Goal: Information Seeking & Learning: Learn about a topic

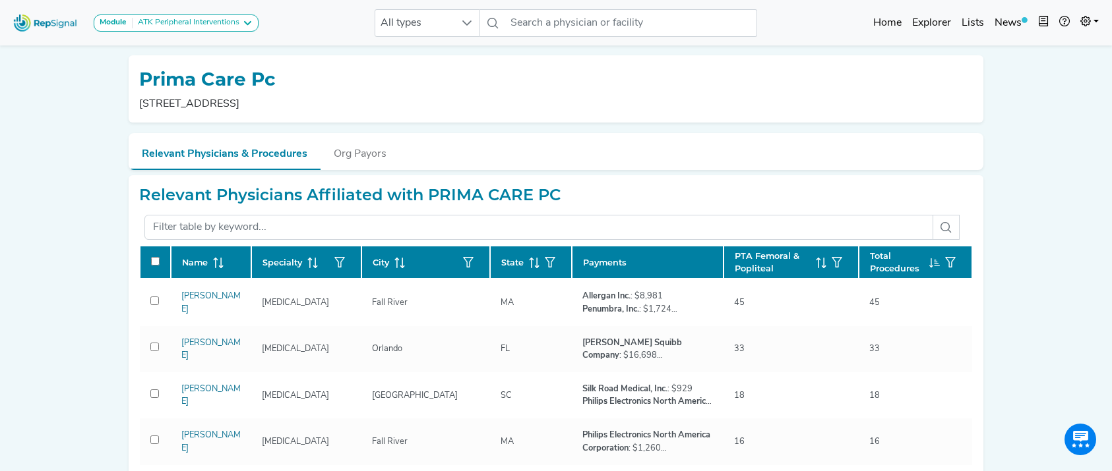
scroll to position [54, 0]
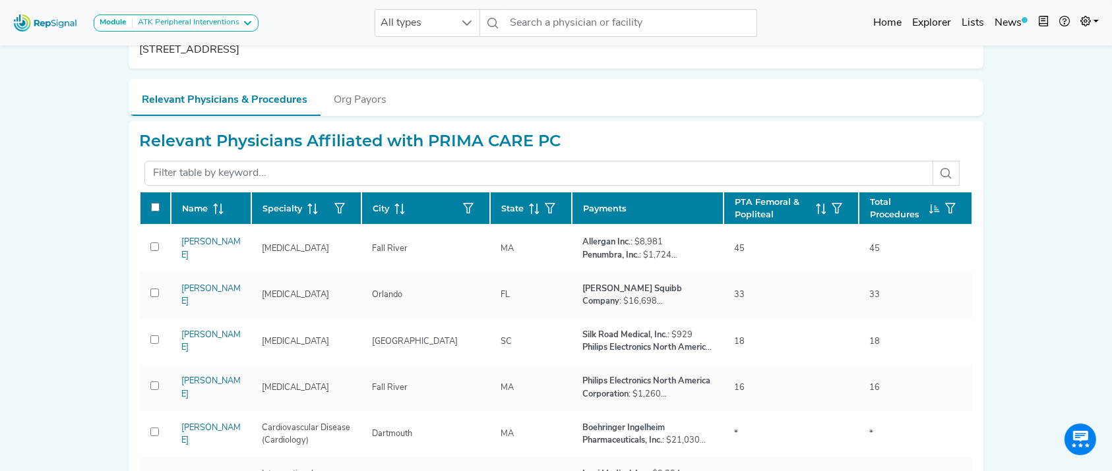
drag, startPoint x: 1092, startPoint y: 228, endPoint x: 1076, endPoint y: 138, distance: 91.8
click at [1076, 138] on div "Module ATK Peripheral Interventions ATK Peripheral Interventions BTK Peripheral…" at bounding box center [556, 466] width 1112 height 1040
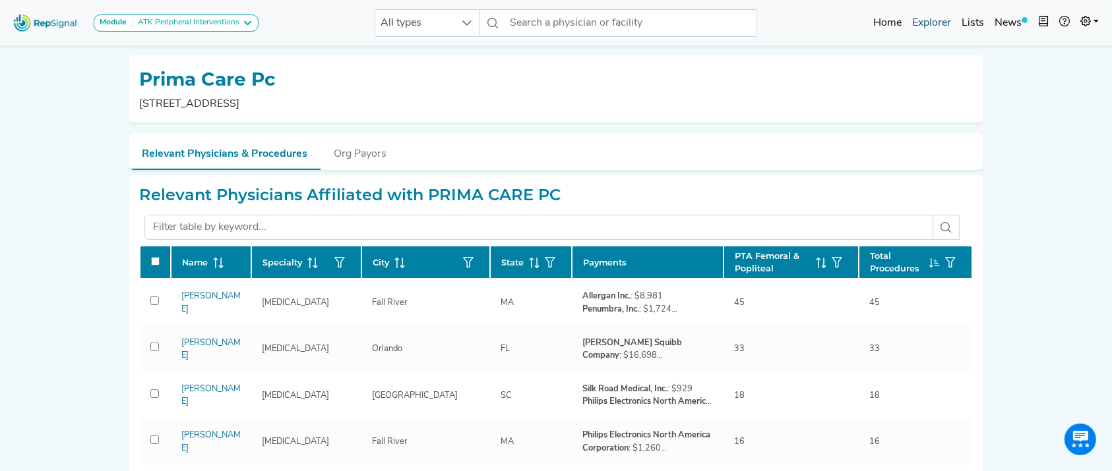
click at [928, 18] on link "Explorer" at bounding box center [931, 23] width 49 height 26
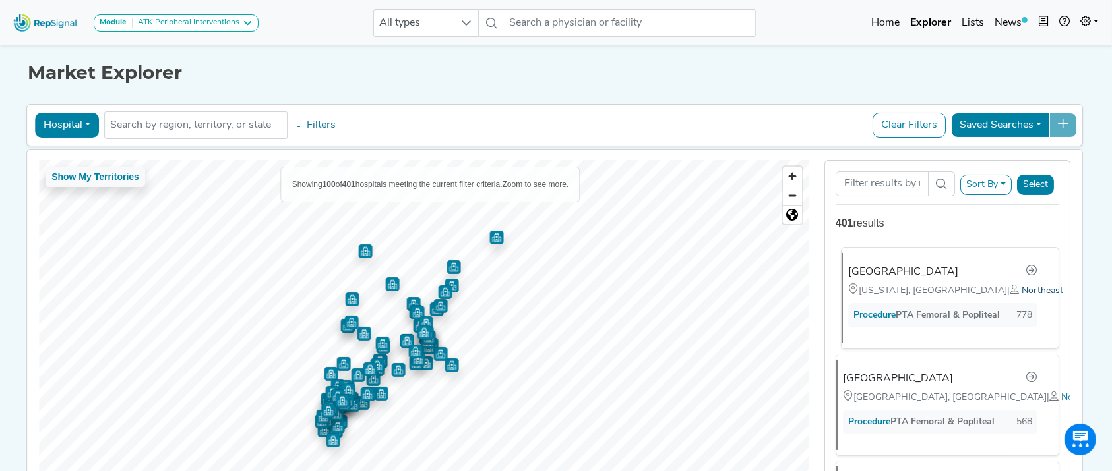
click at [1021, 293] on span "Northeast" at bounding box center [1042, 291] width 42 height 10
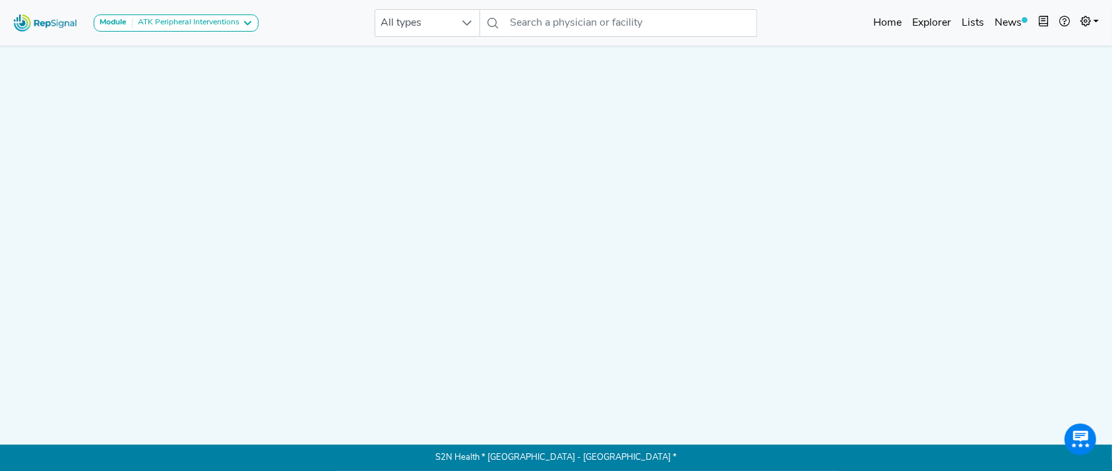
scroll to position [53, 0]
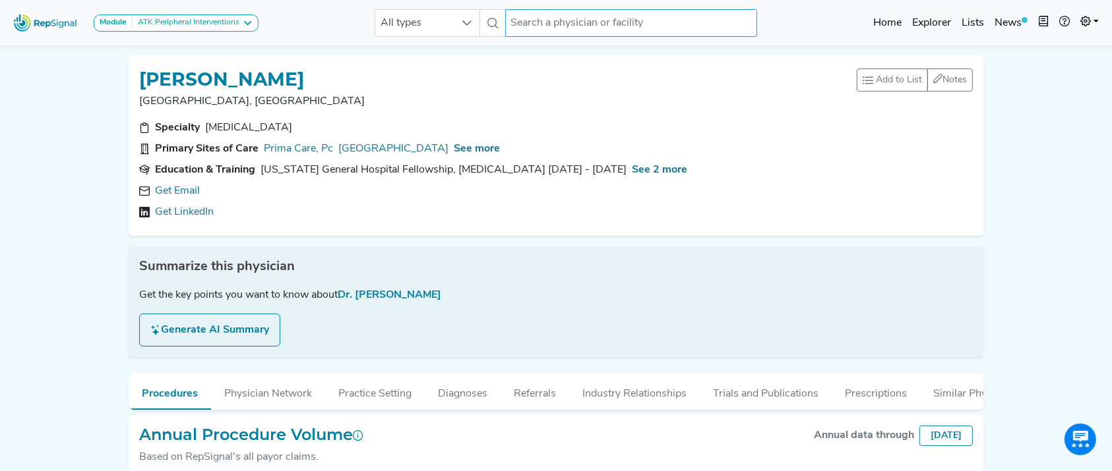
click at [627, 25] on input "text" at bounding box center [631, 23] width 252 height 28
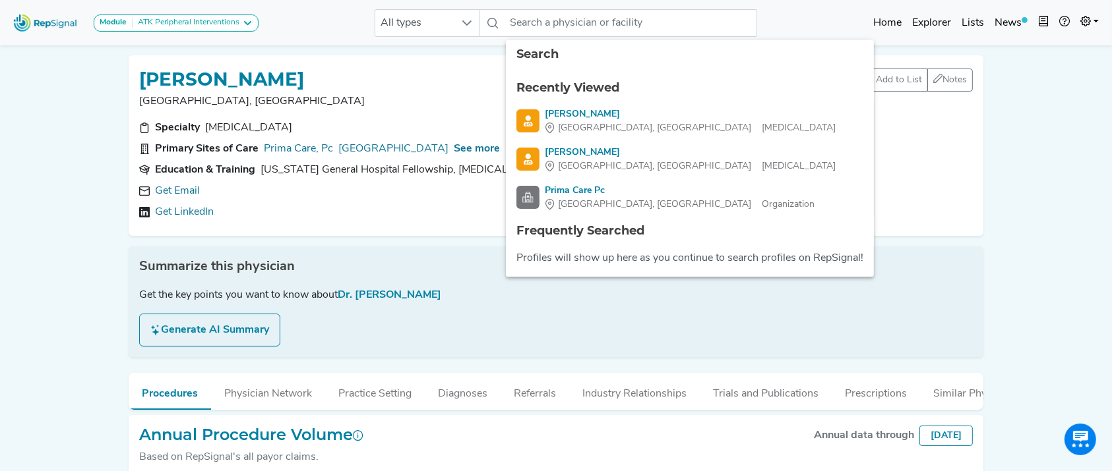
click at [400, 60] on div "RAJENDRA PATEL Orlando, FL Add to List Recent Lists: Starred Physicians Create …" at bounding box center [556, 145] width 854 height 181
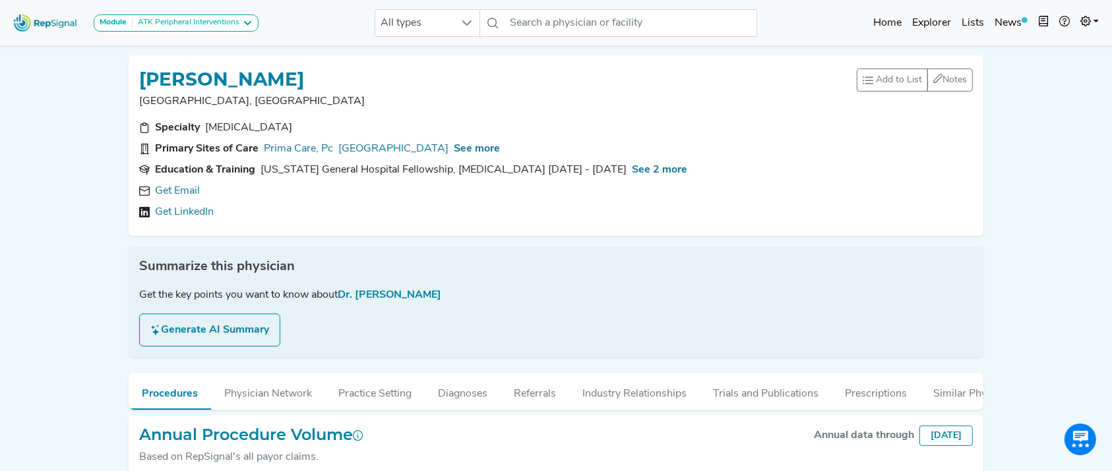
click at [32, 22] on img at bounding box center [45, 23] width 75 height 28
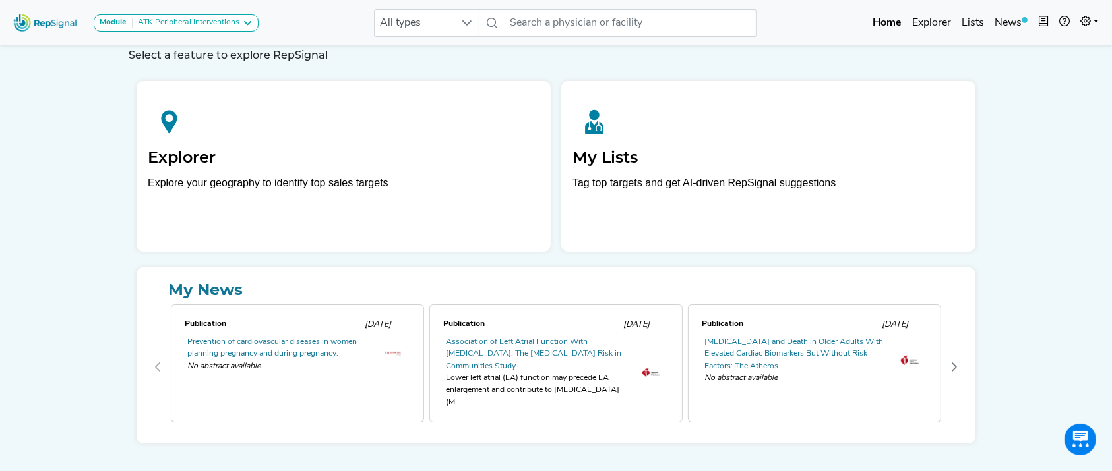
scroll to position [34, 0]
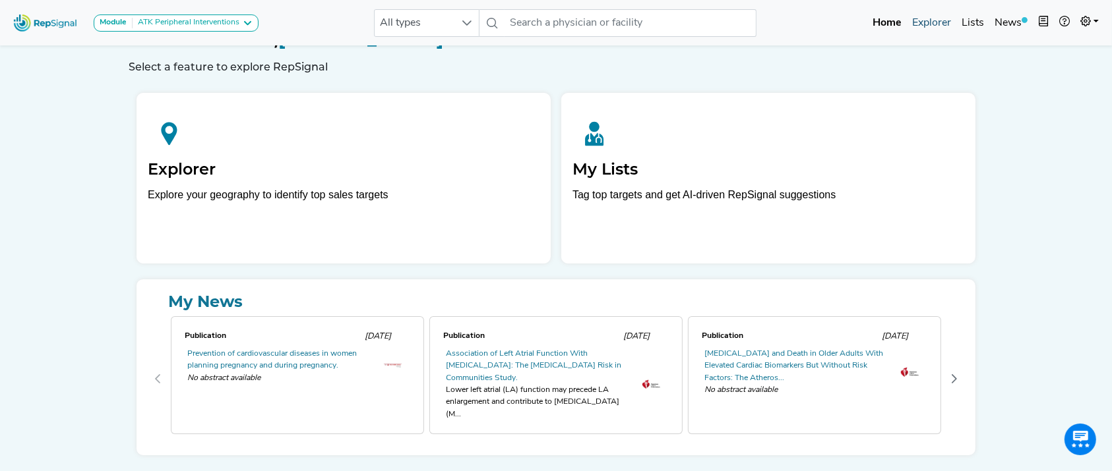
click at [937, 26] on link "Explorer" at bounding box center [931, 23] width 49 height 26
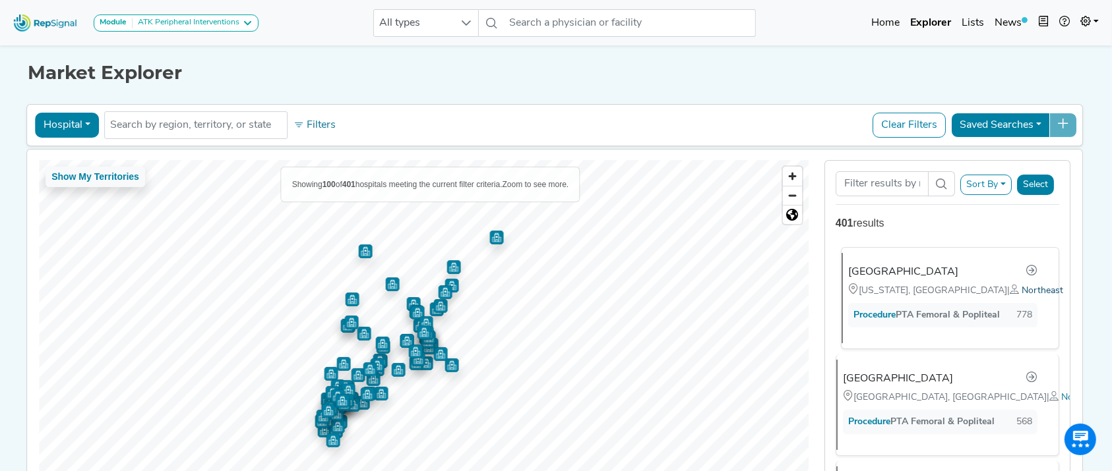
click at [1021, 289] on span "Northeast" at bounding box center [1042, 291] width 42 height 10
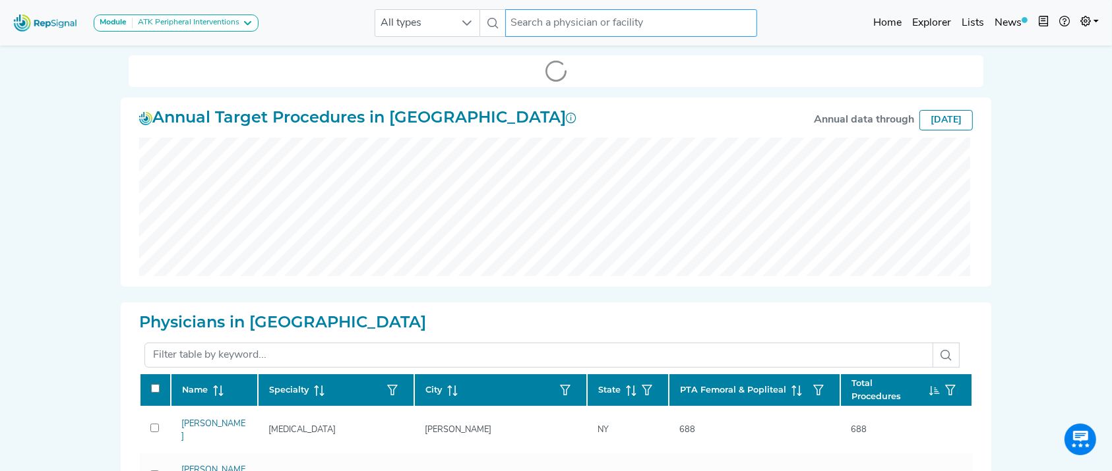
click at [554, 65] on div at bounding box center [556, 71] width 854 height 32
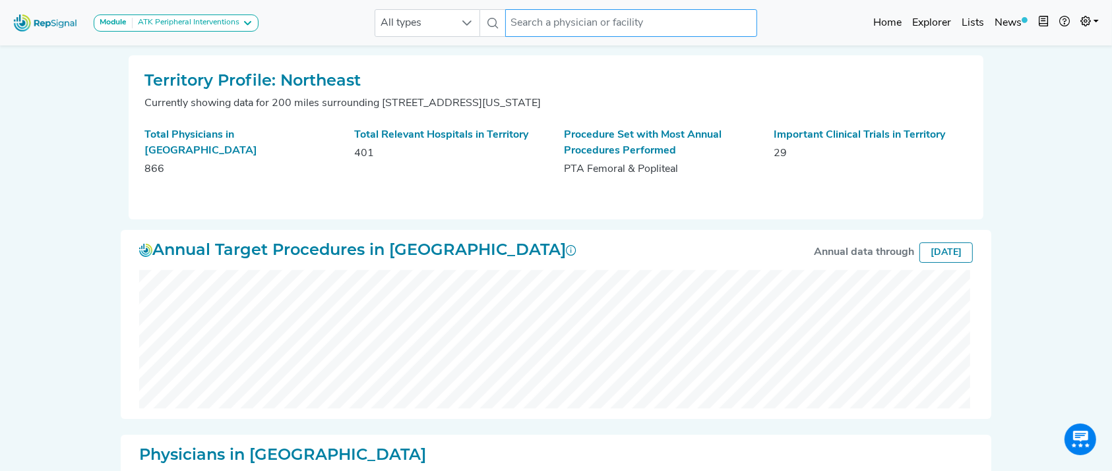
scroll to position [318, 0]
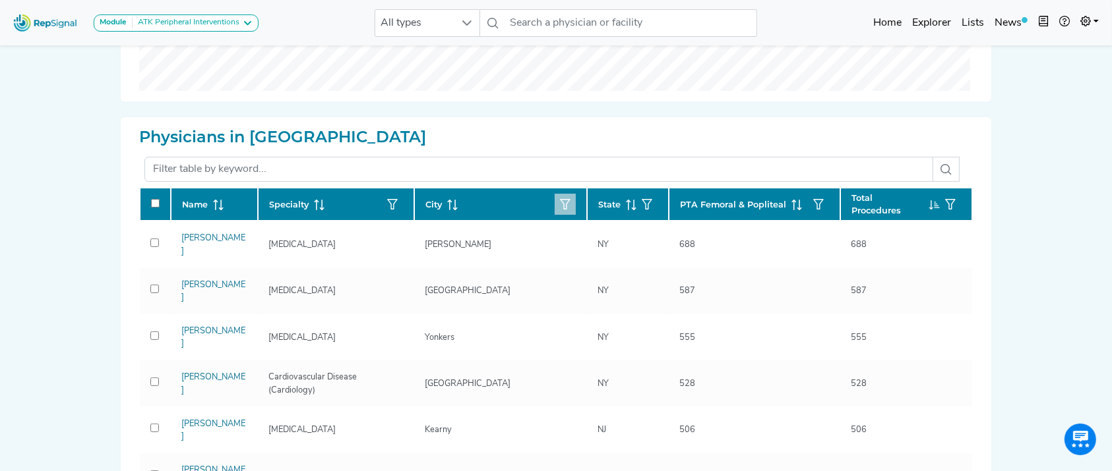
click at [560, 201] on icon "button" at bounding box center [565, 204] width 11 height 11
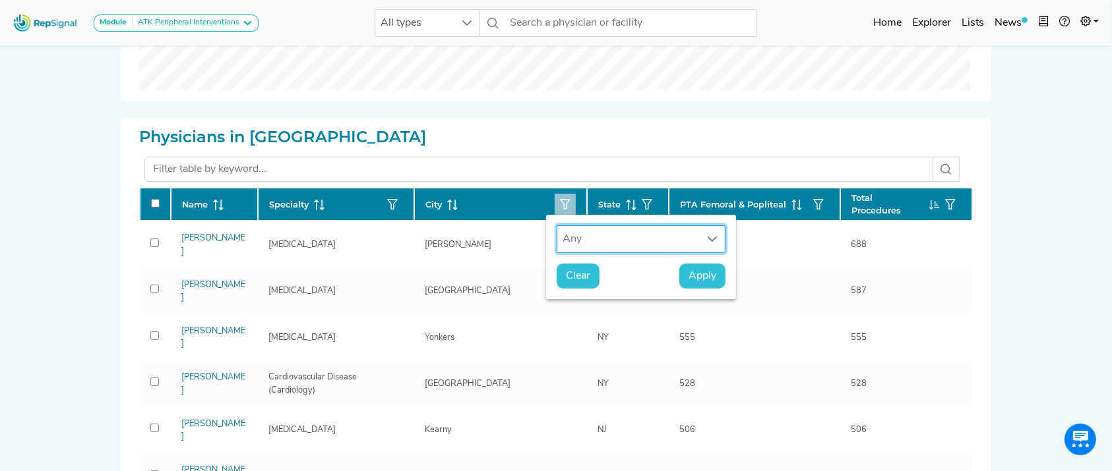
click at [580, 238] on div "Any" at bounding box center [628, 239] width 142 height 26
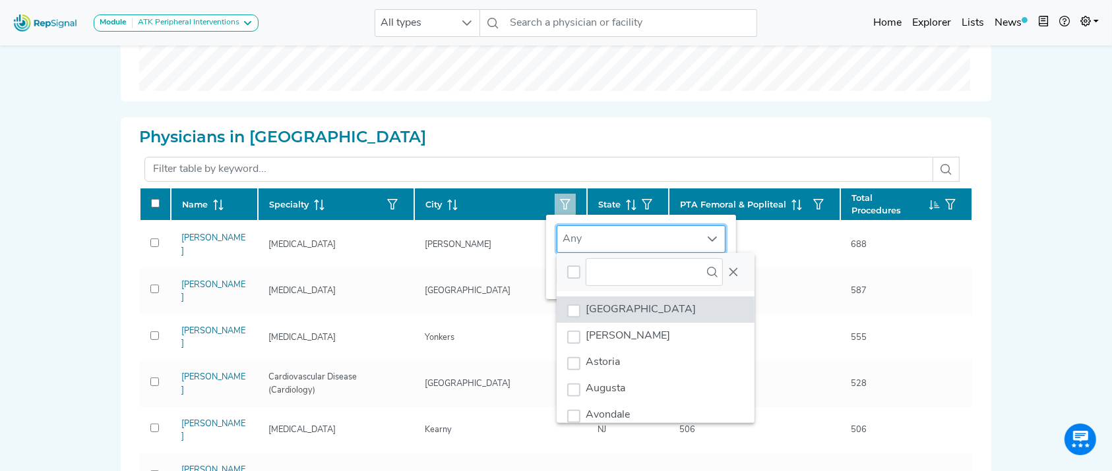
scroll to position [10, 63]
click at [529, 198] on div "City" at bounding box center [500, 204] width 151 height 21
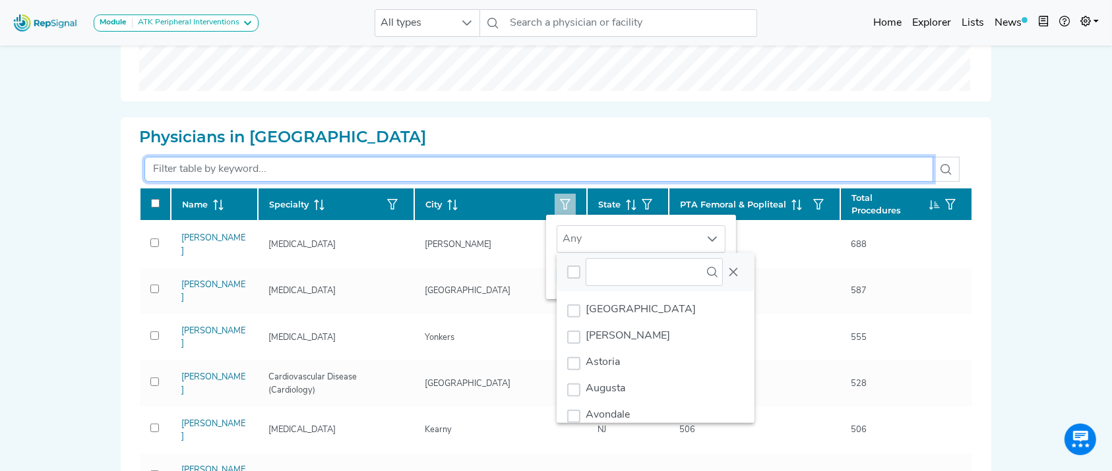
click at [417, 162] on input "text" at bounding box center [538, 169] width 788 height 25
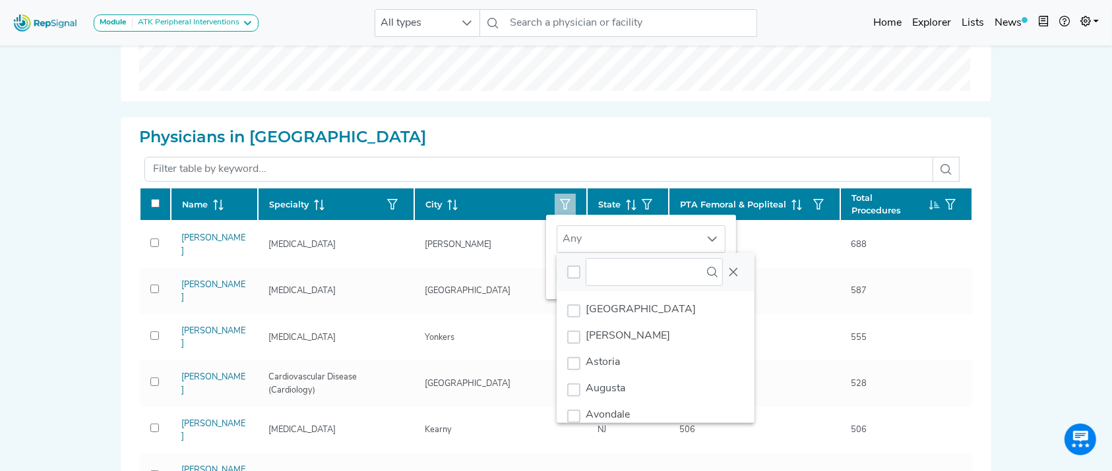
click at [765, 136] on h2 "Physicians in Territory" at bounding box center [555, 137] width 833 height 19
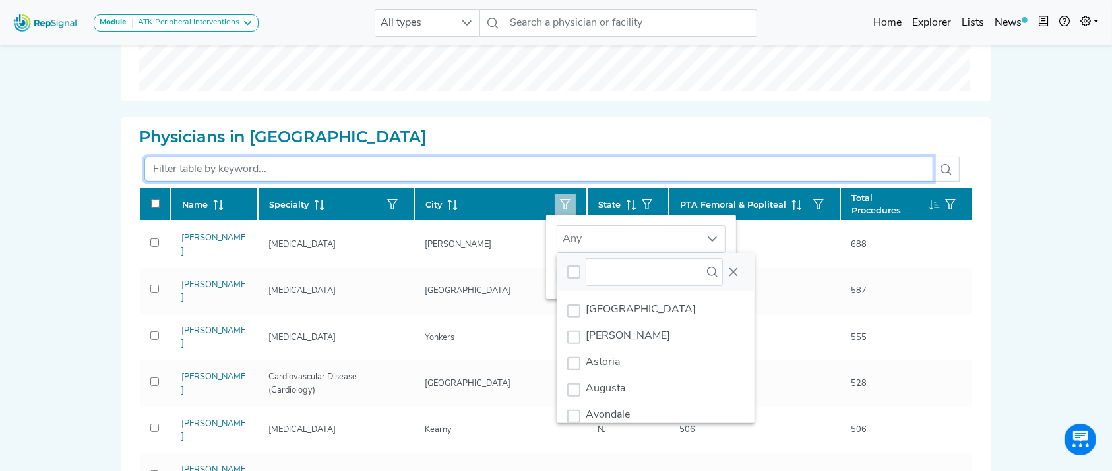
click at [734, 176] on input "text" at bounding box center [538, 169] width 788 height 25
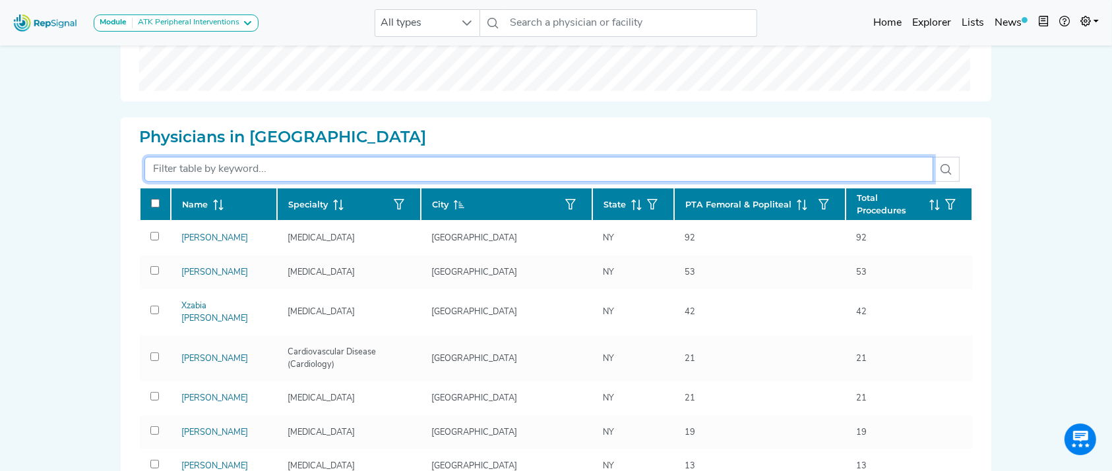
scroll to position [414, 0]
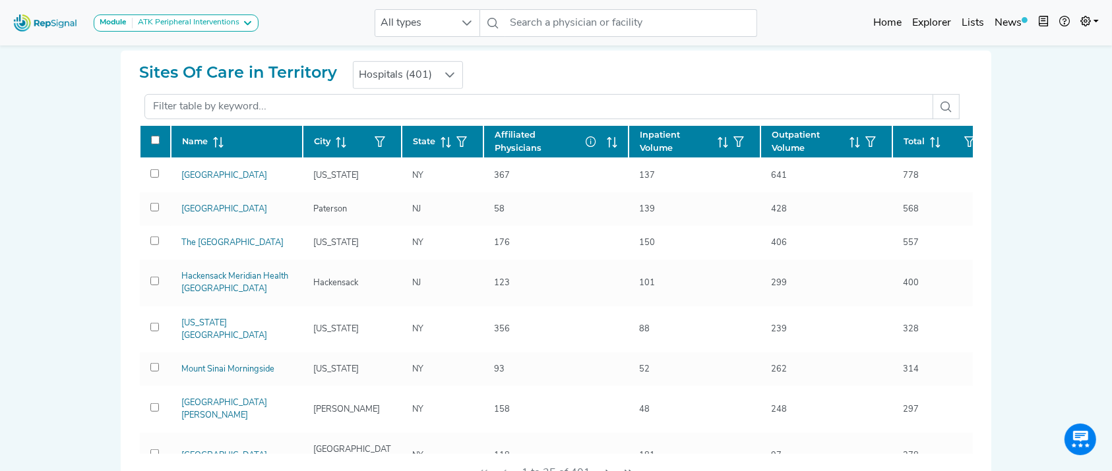
scroll to position [837, 0]
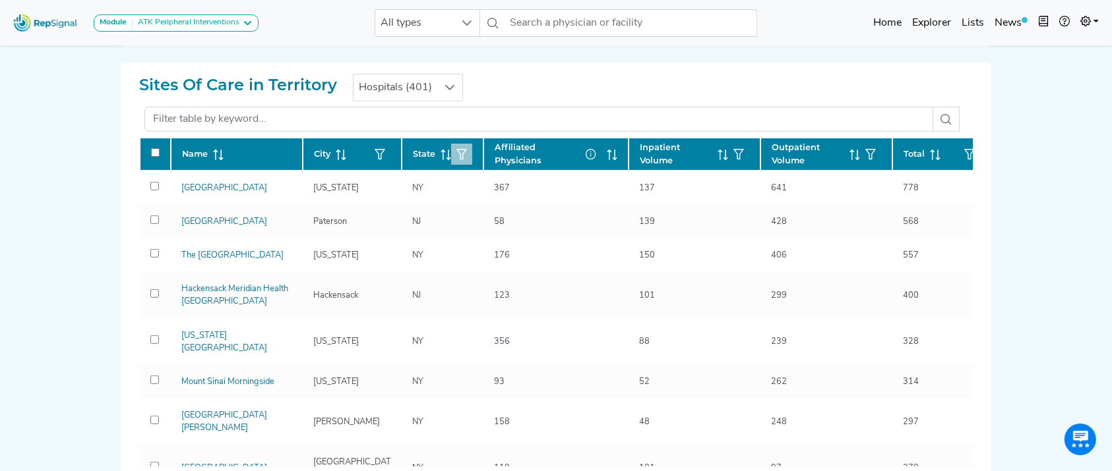
click at [464, 163] on button "button" at bounding box center [461, 154] width 21 height 21
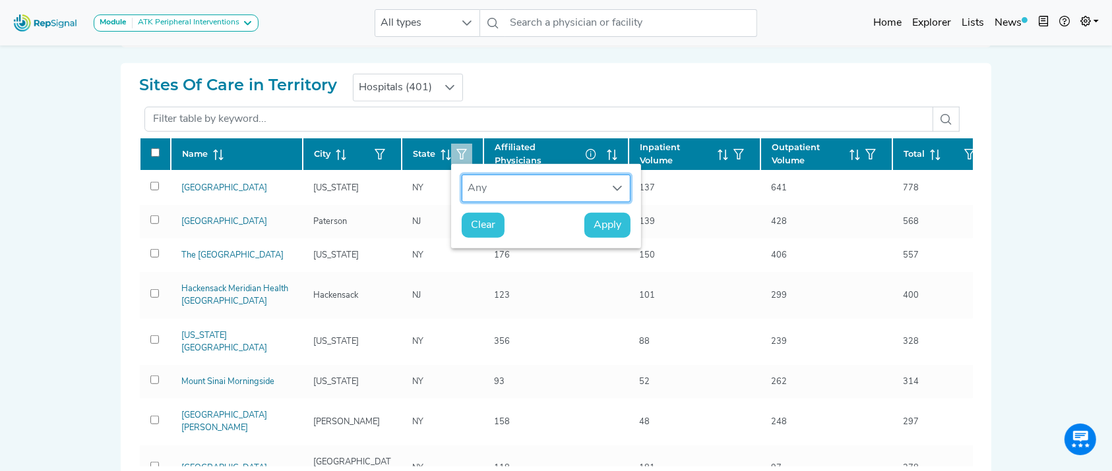
click at [531, 187] on div "Any" at bounding box center [533, 188] width 142 height 26
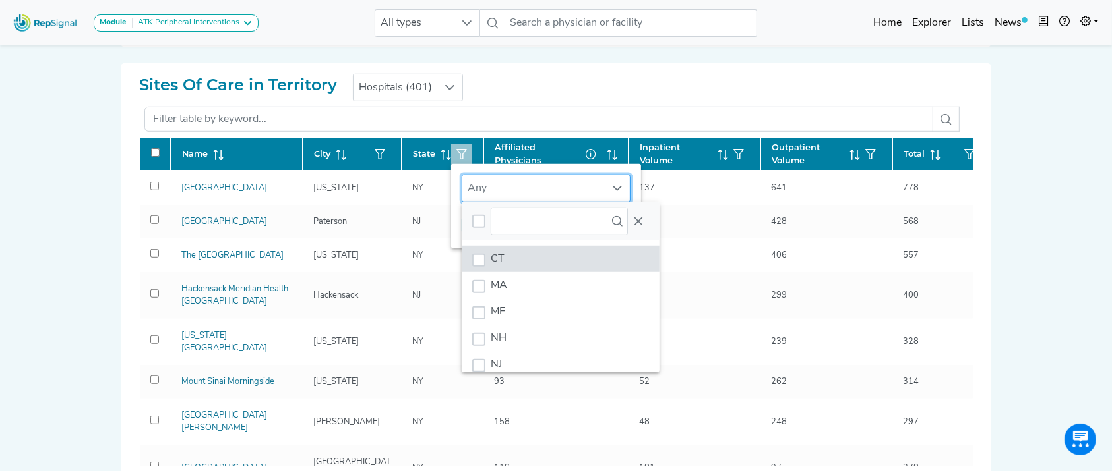
scroll to position [10, 63]
click at [517, 248] on li "CT" at bounding box center [560, 259] width 198 height 26
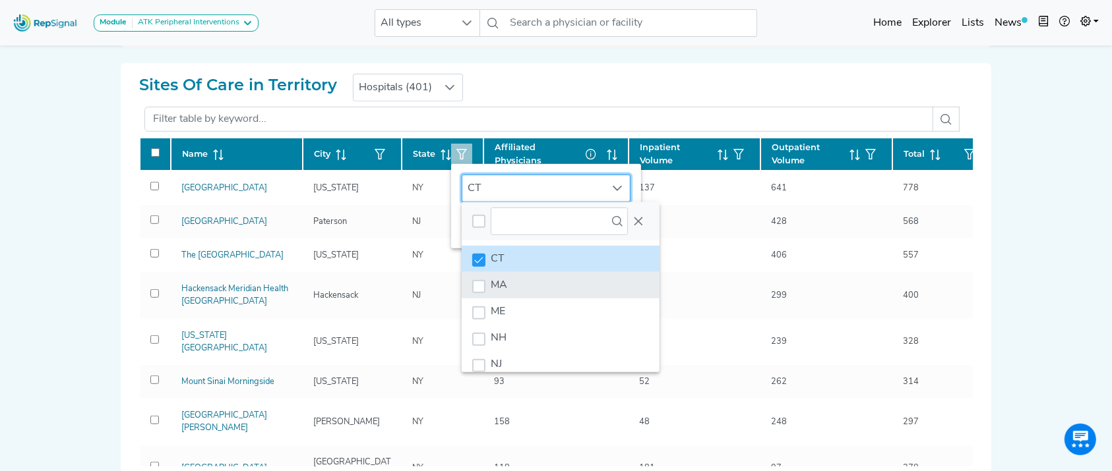
click at [515, 280] on li "MA" at bounding box center [560, 285] width 198 height 26
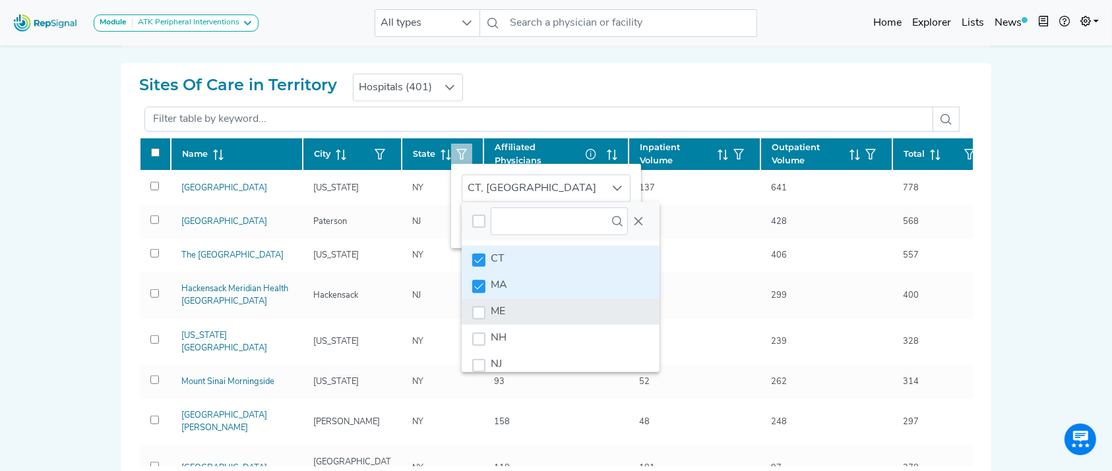
click at [520, 305] on li "ME" at bounding box center [560, 312] width 198 height 26
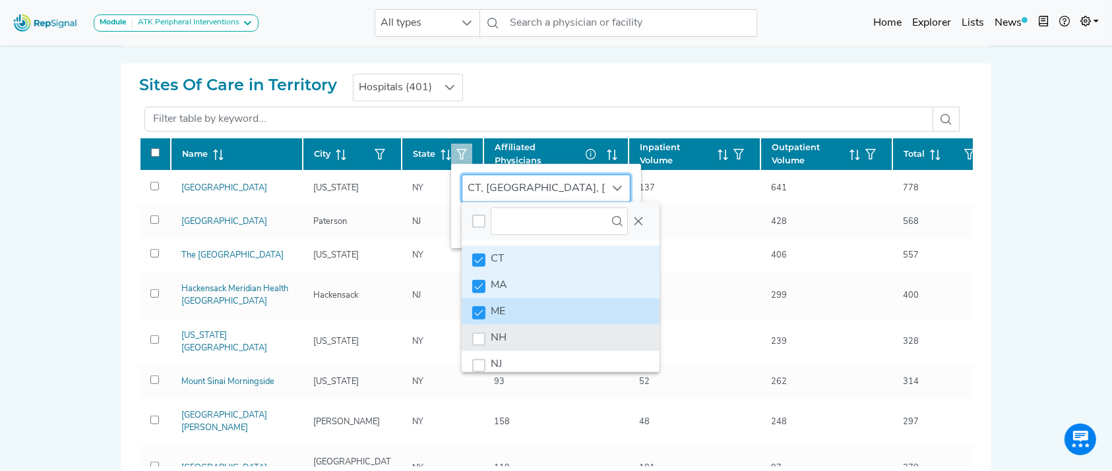
click at [522, 325] on li "NH" at bounding box center [560, 338] width 198 height 26
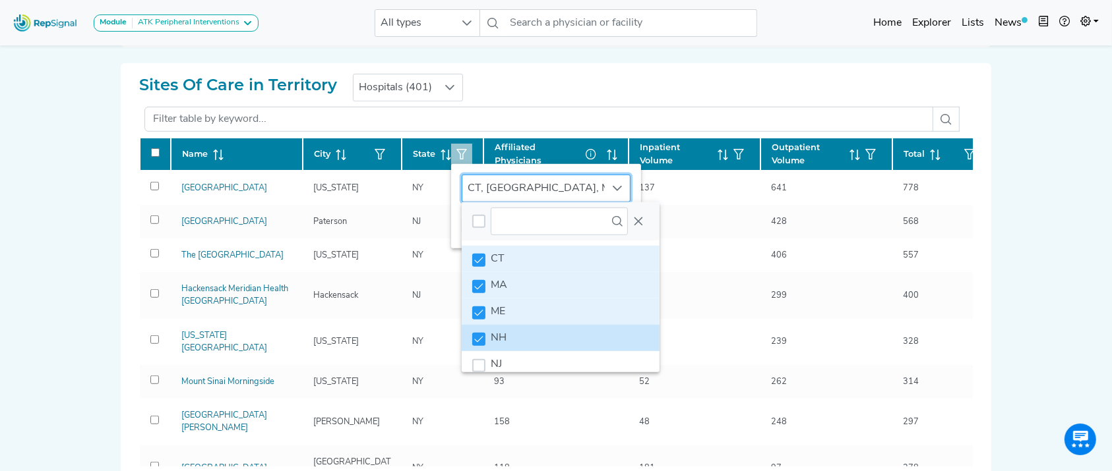
scroll to position [100, 0]
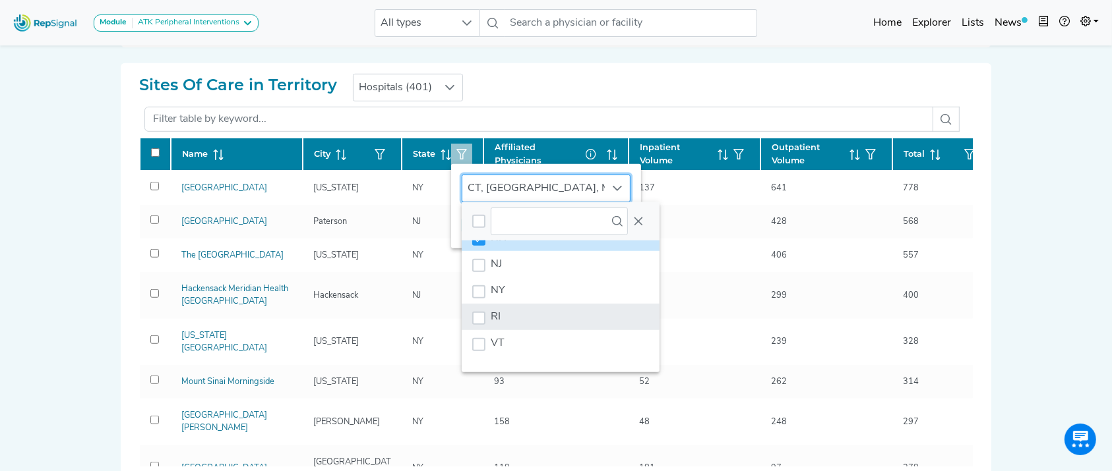
click at [567, 315] on li "RI" at bounding box center [560, 317] width 198 height 26
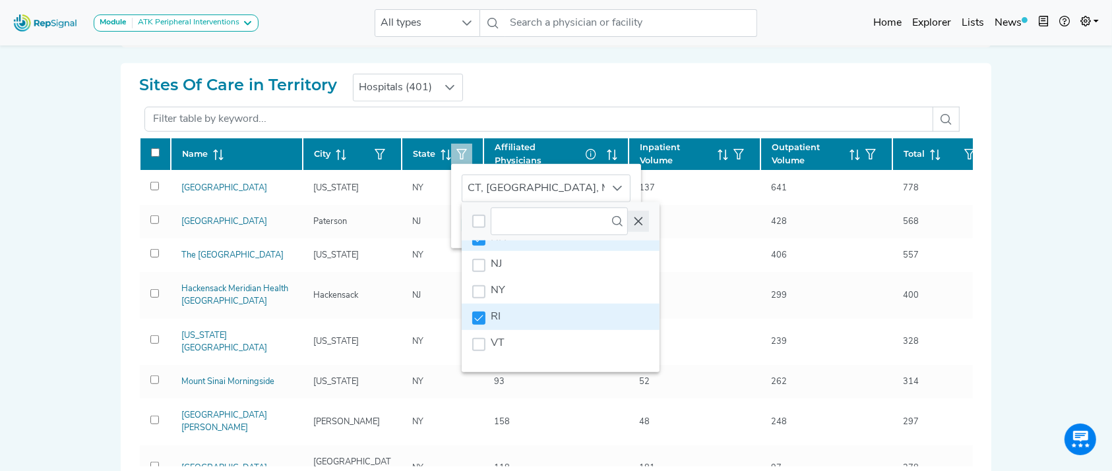
click at [634, 225] on icon "Close" at bounding box center [638, 221] width 11 height 11
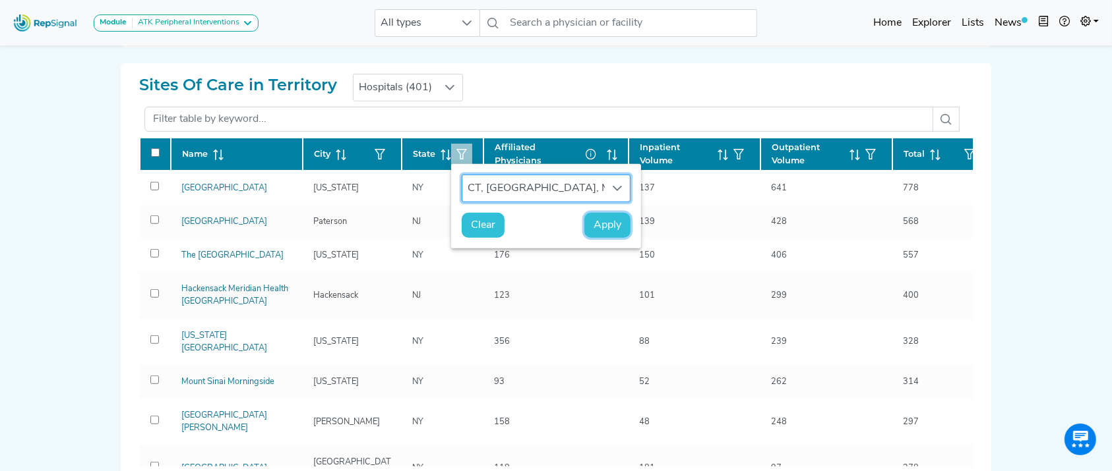
click at [593, 223] on span "Apply" at bounding box center [607, 226] width 28 height 16
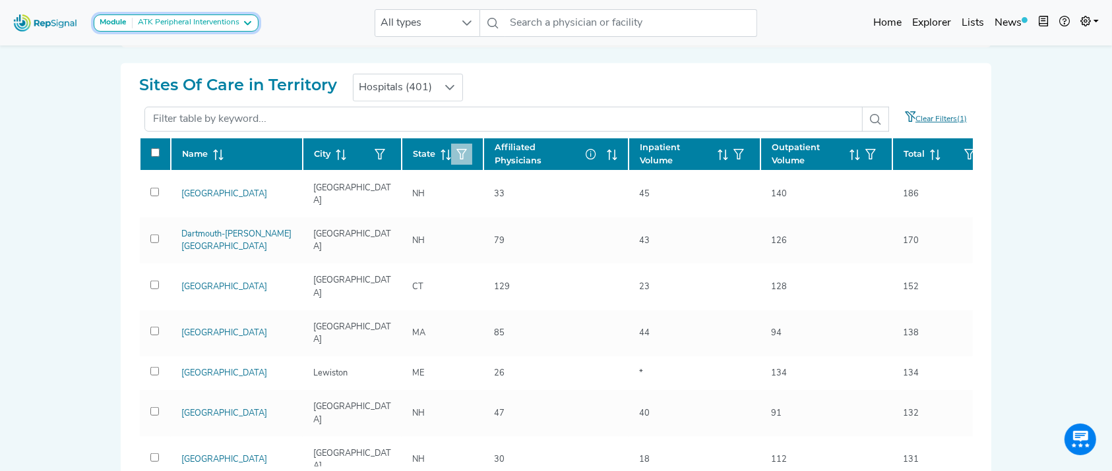
click at [212, 28] on div "ATK Peripheral Interventions" at bounding box center [186, 23] width 107 height 11
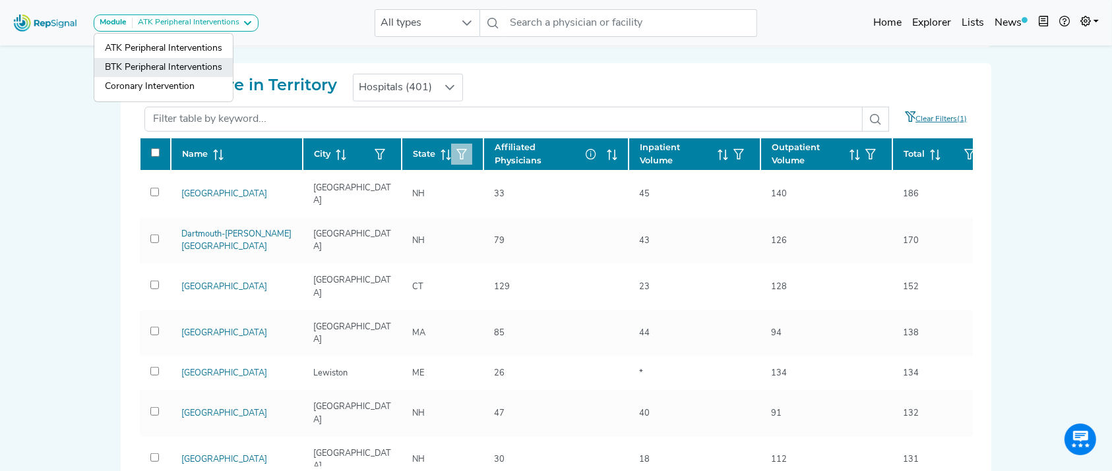
click at [195, 77] on link "BTK Peripheral Interventions" at bounding box center [163, 86] width 138 height 19
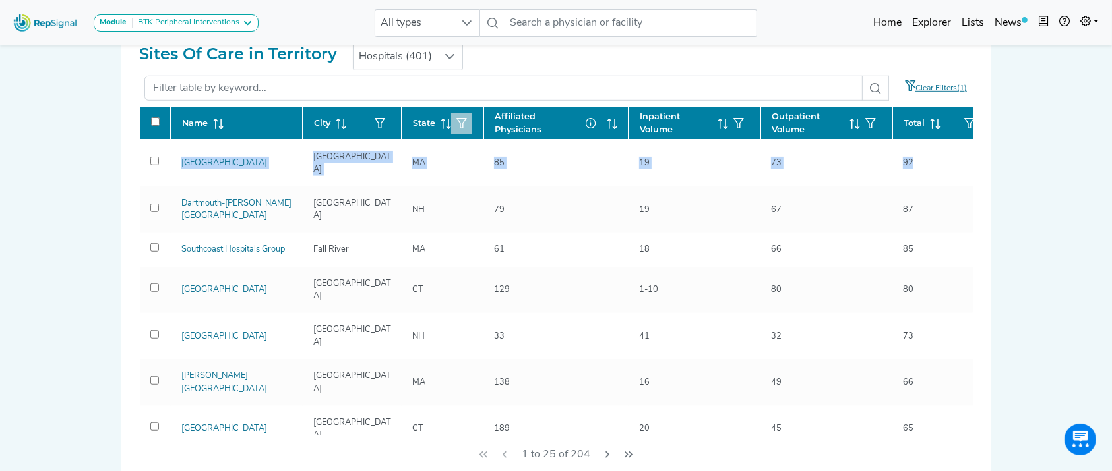
scroll to position [0, 32]
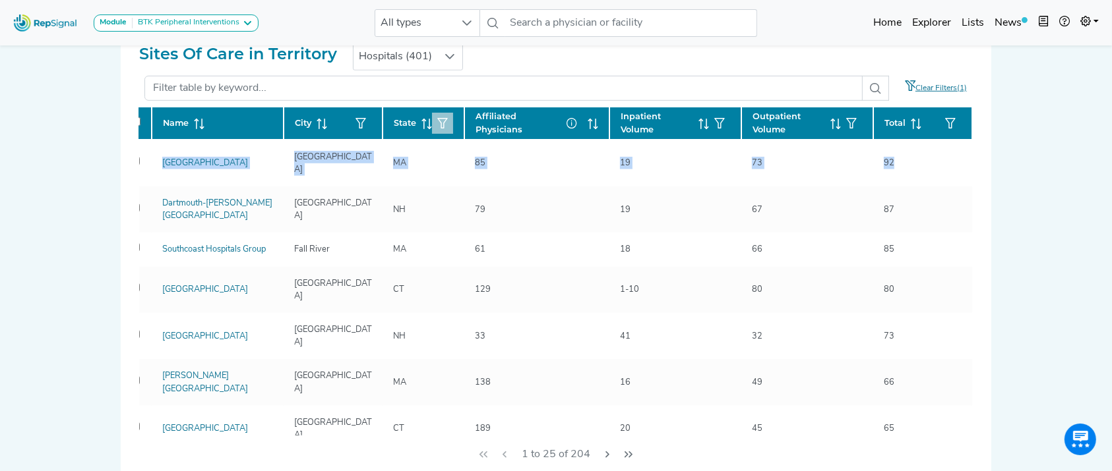
drag, startPoint x: 972, startPoint y: 148, endPoint x: 971, endPoint y: 136, distance: 12.5
click at [971, 136] on div "Sites Of Care in Territory Hospitals (401) Clear Filters(1) Name City State Aff…" at bounding box center [556, 258] width 854 height 452
click at [1015, 139] on div "Module BTK Peripheral Interventions ATK Peripheral Interventions BTK Peripheral…" at bounding box center [556, 276] width 1112 height 2288
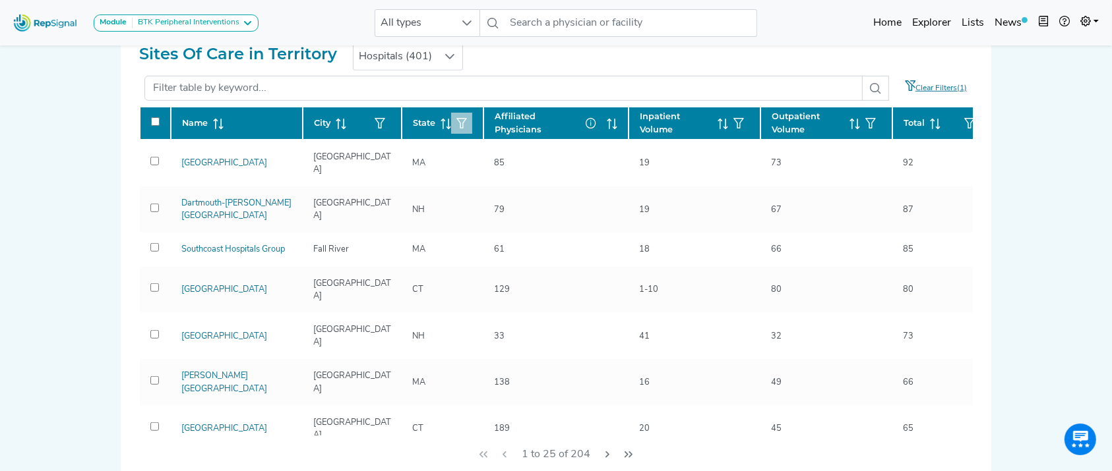
click at [953, 142] on div "Sites Of Care in Territory Hospitals (401) Clear Filters(1) Name City State Aff…" at bounding box center [556, 258] width 854 height 452
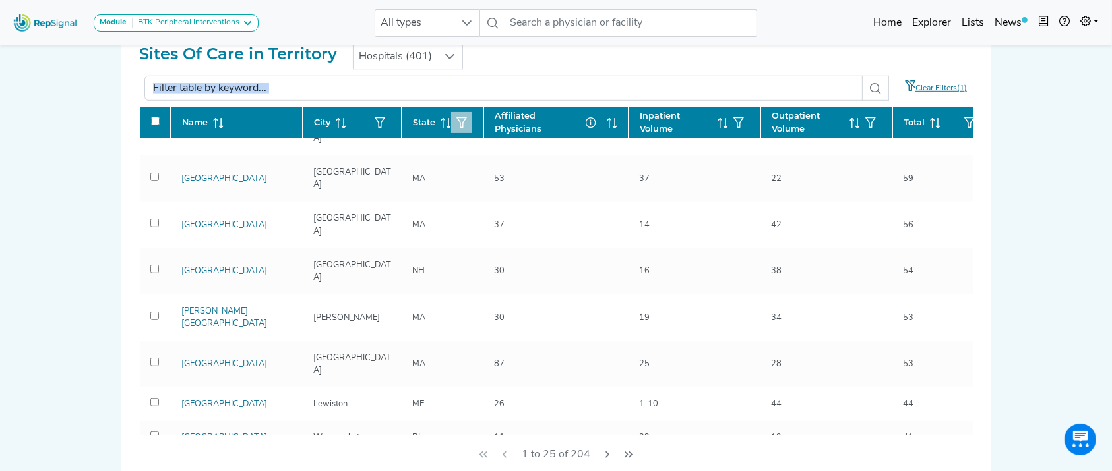
scroll to position [855, 0]
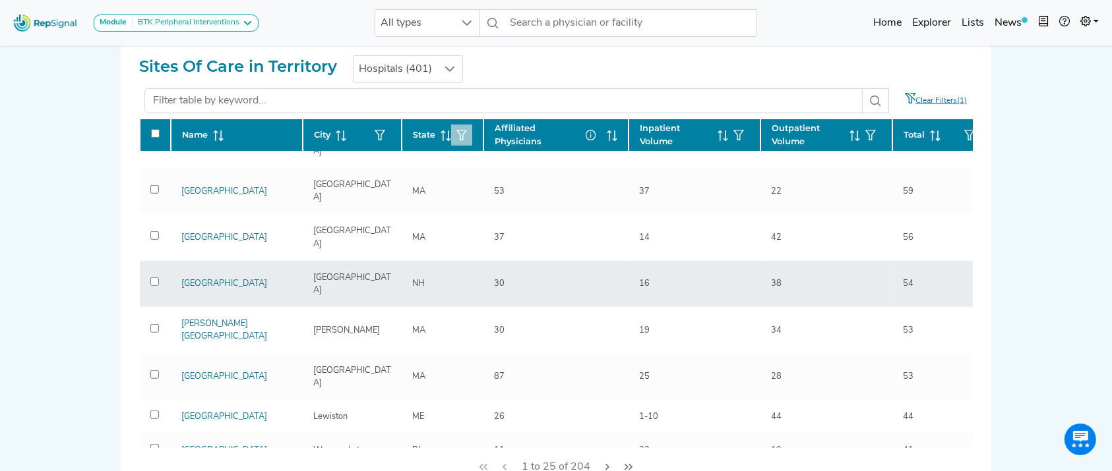
click at [951, 261] on td "54" at bounding box center [941, 284] width 99 height 46
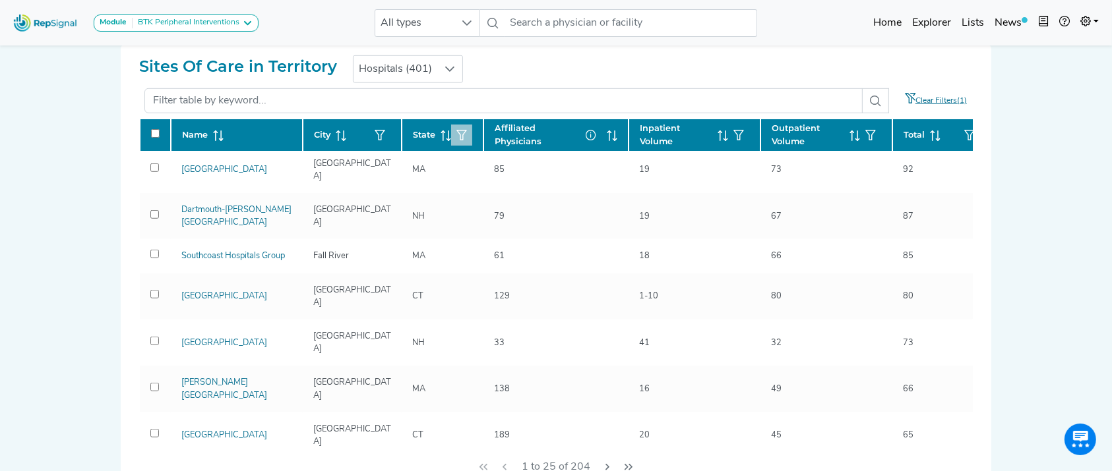
scroll to position [0, 0]
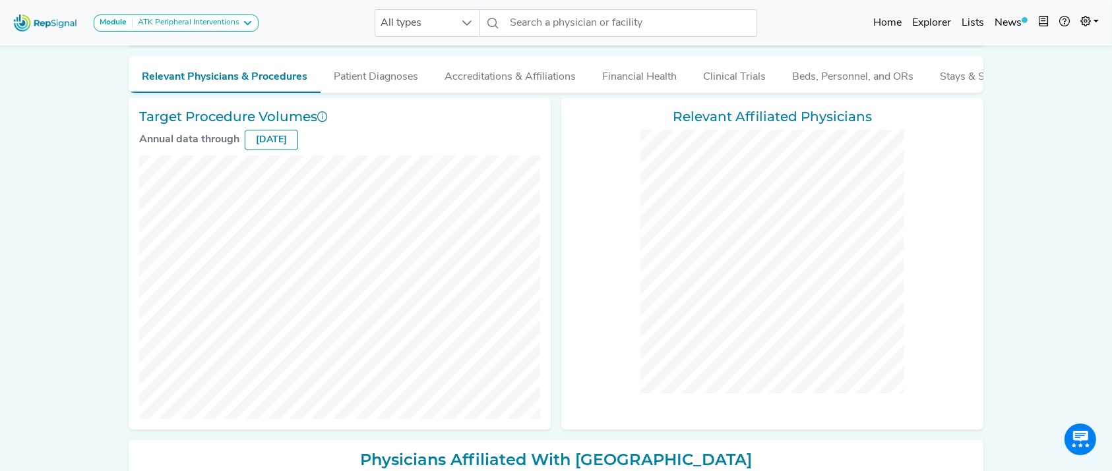
scroll to position [161, 0]
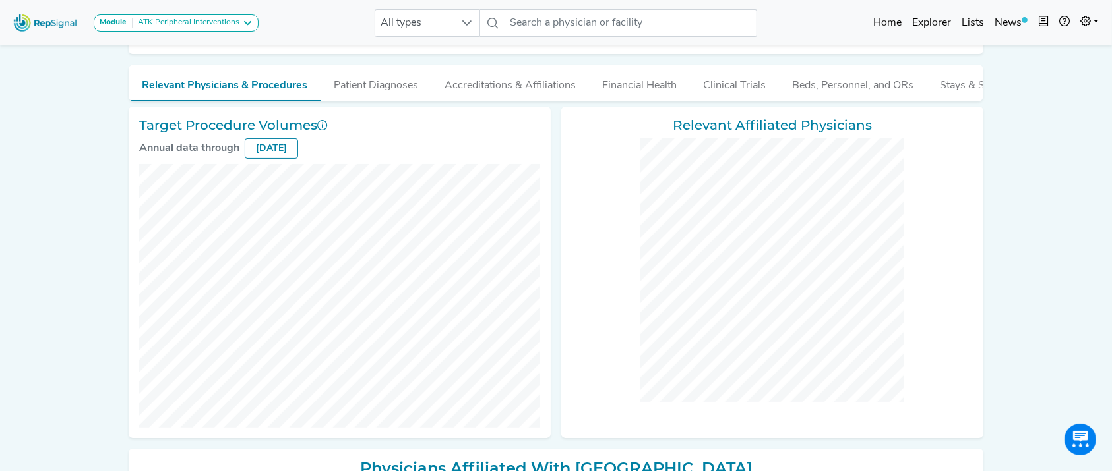
click at [267, 16] on div "Module ATK Peripheral Interventions ATK Peripheral Interventions BTK Peripheral…" at bounding box center [556, 22] width 1112 height 35
click at [224, 18] on div "ATK Peripheral Interventions" at bounding box center [186, 23] width 107 height 11
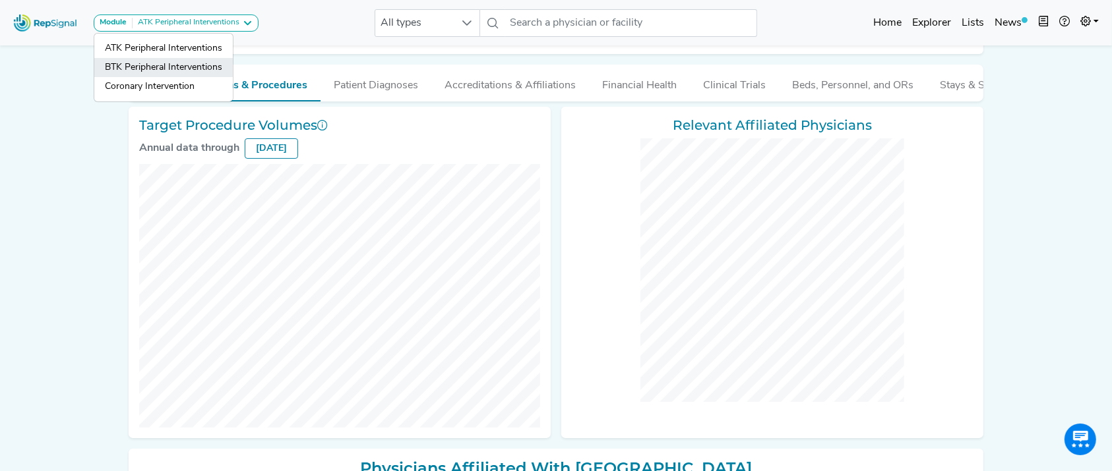
click at [195, 77] on link "BTK Peripheral Interventions" at bounding box center [163, 86] width 138 height 19
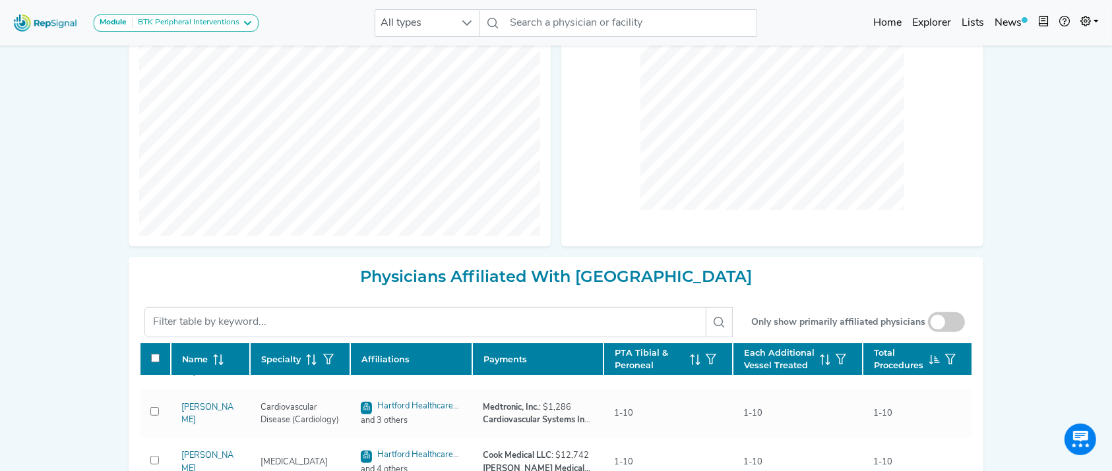
scroll to position [546, 0]
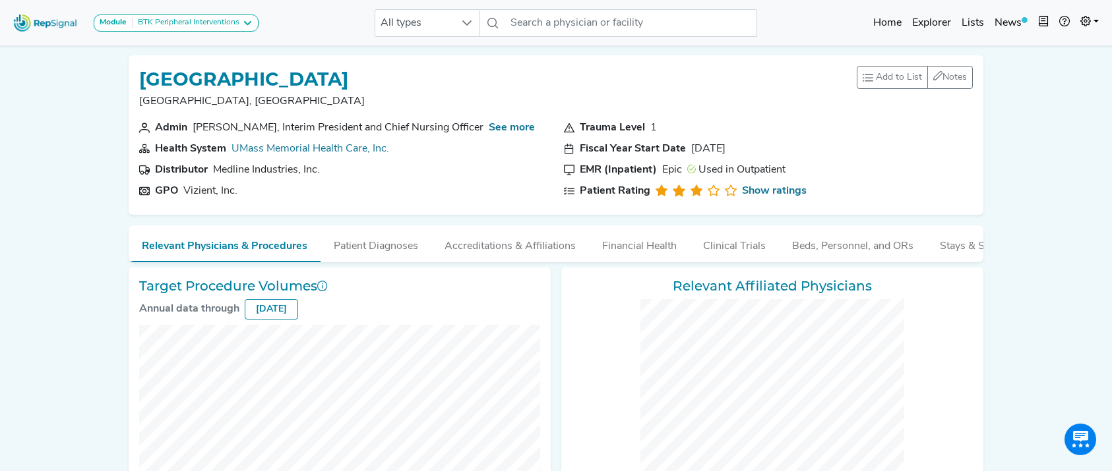
checkbox input "false"
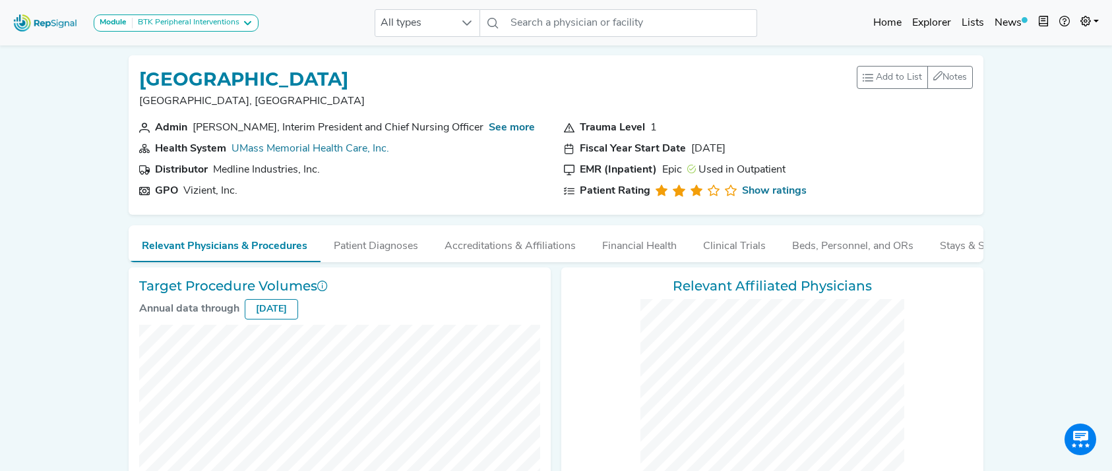
checkbox input "false"
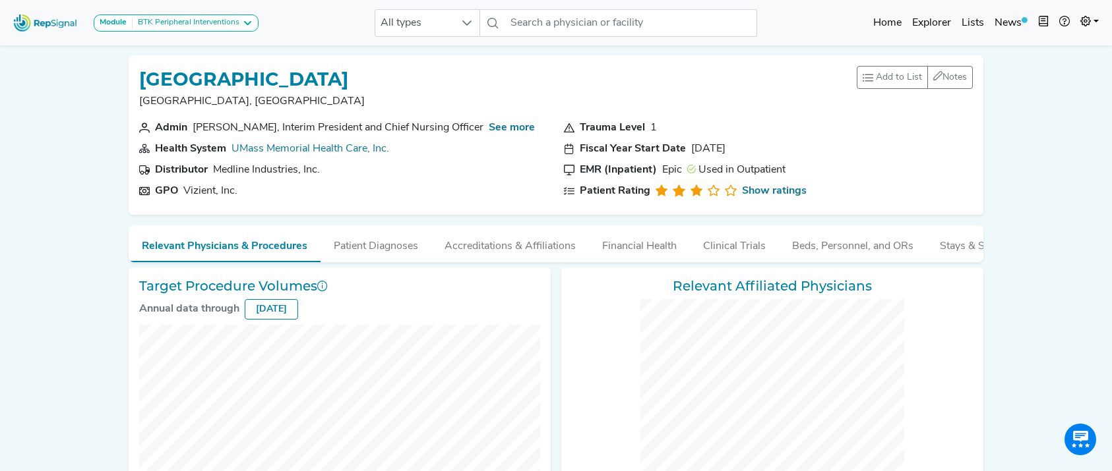
checkbox input "false"
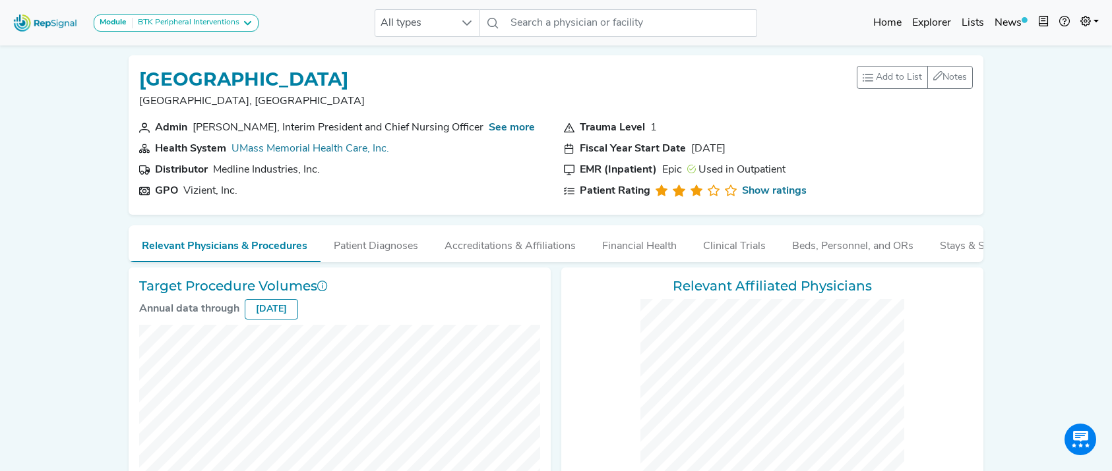
checkbox input "false"
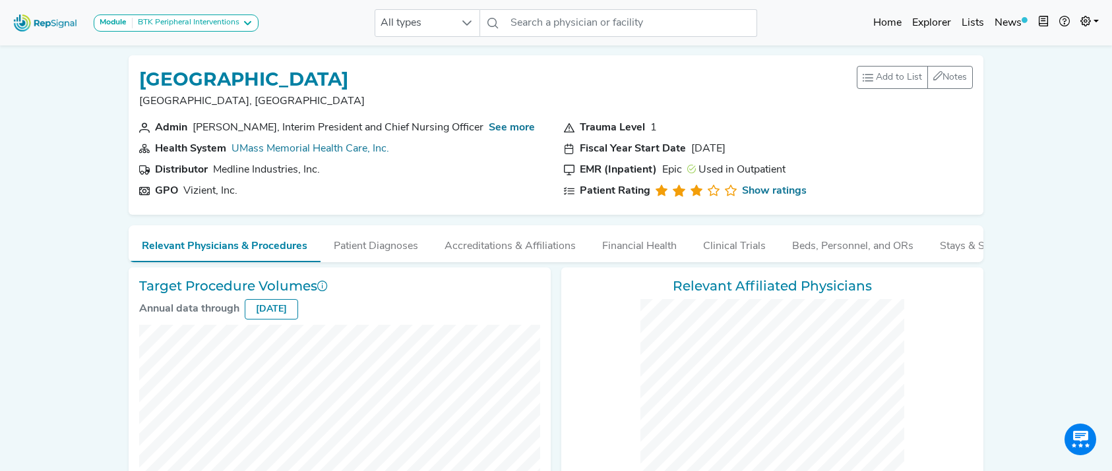
checkbox input "false"
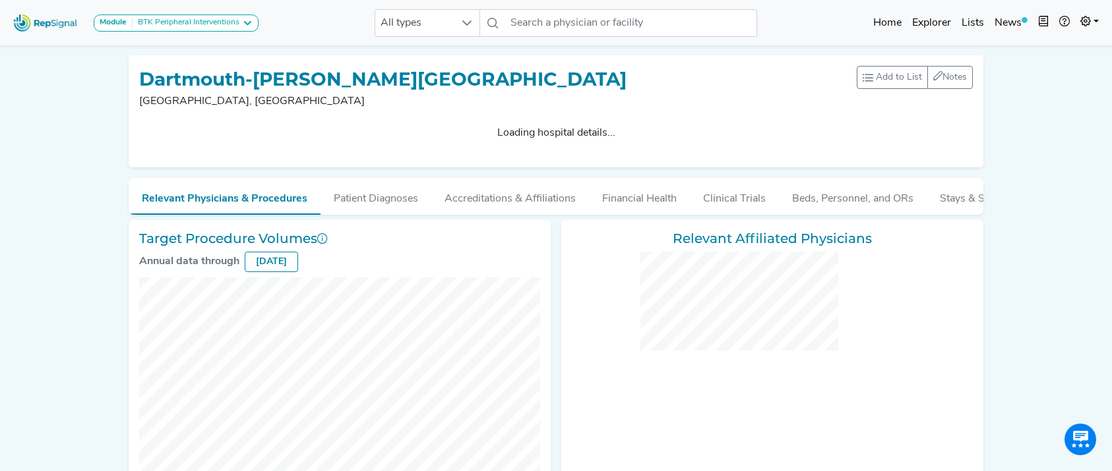
checkbox input "false"
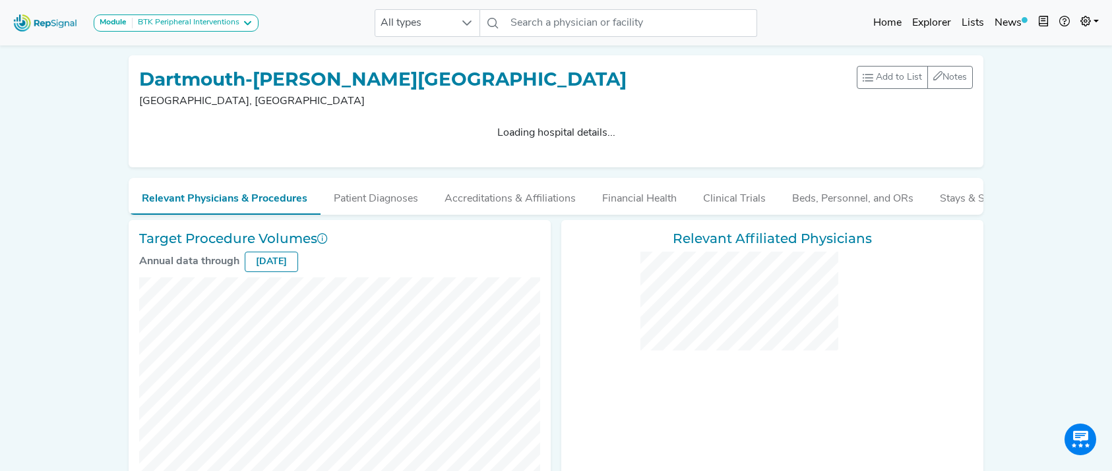
checkbox input "false"
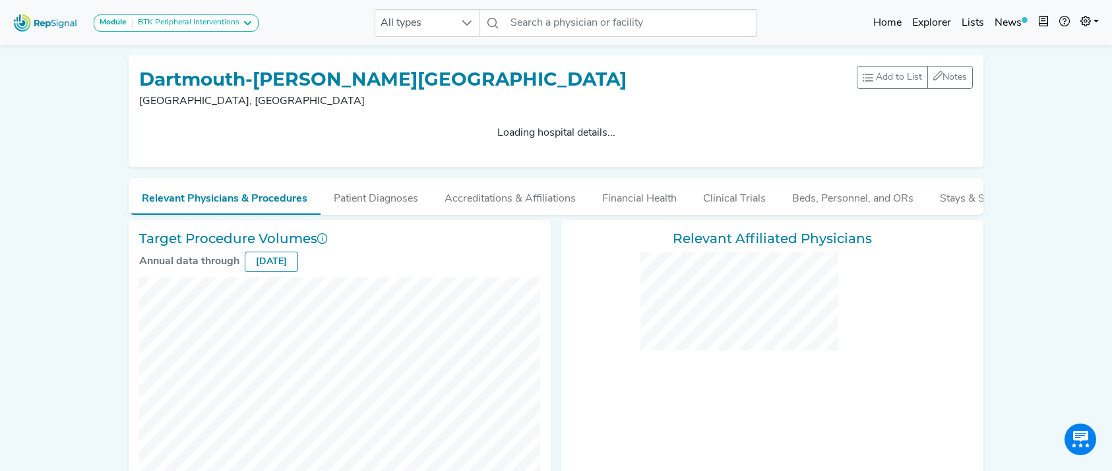
checkbox input "false"
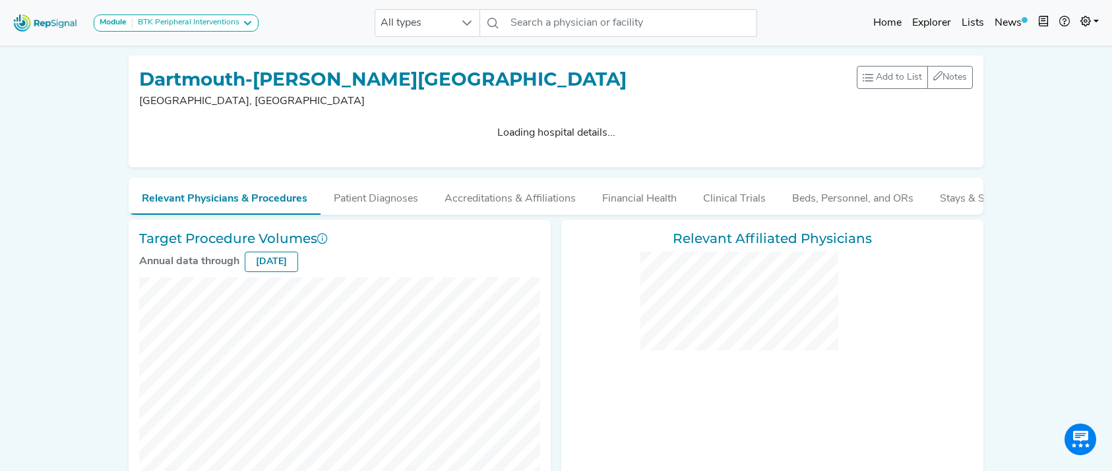
checkbox input "false"
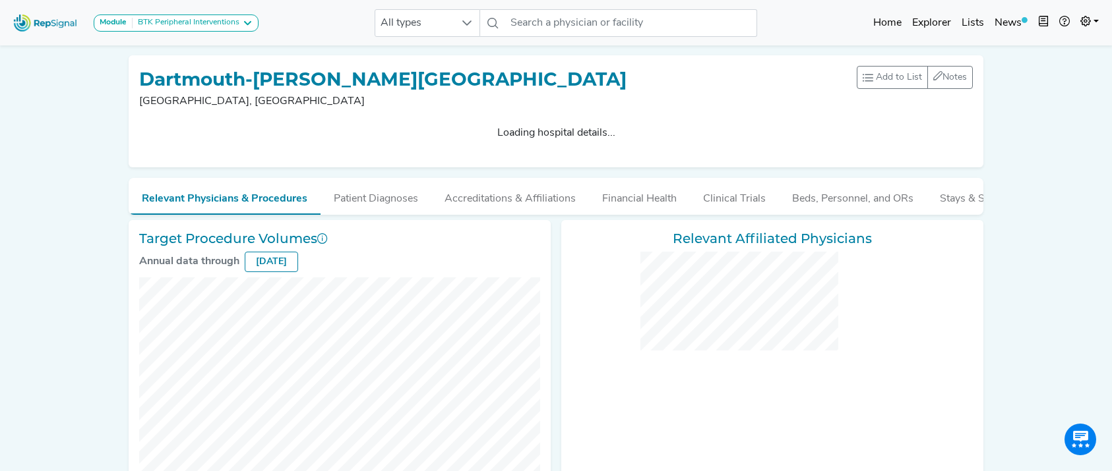
checkbox input "false"
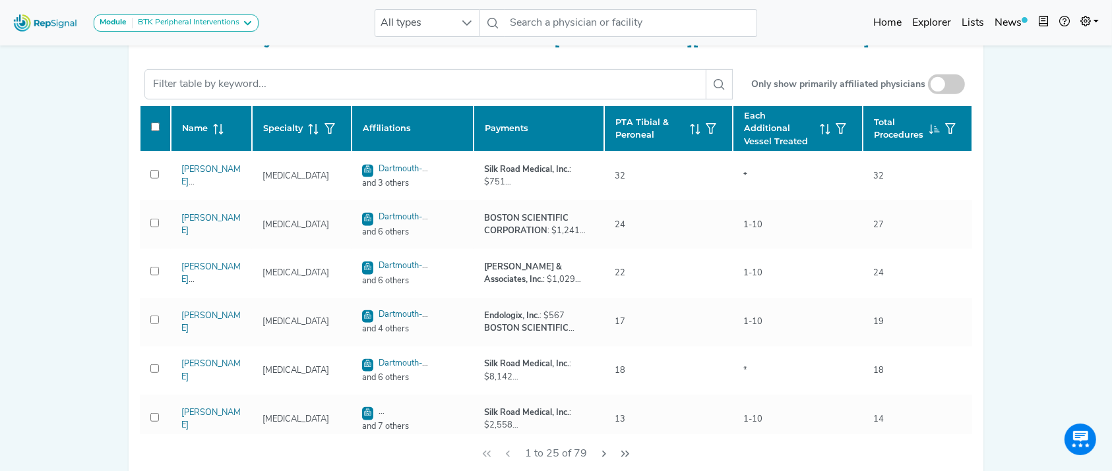
scroll to position [588, 0]
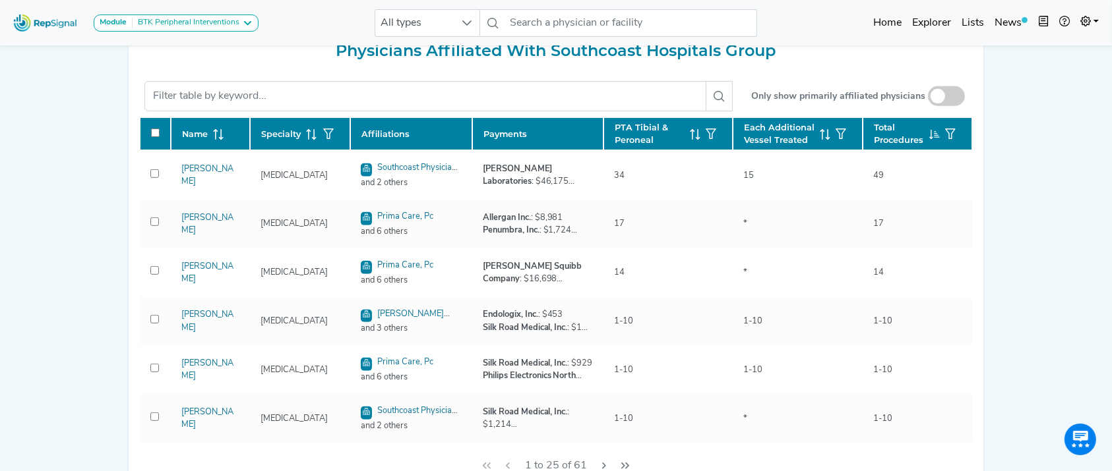
scroll to position [581, 0]
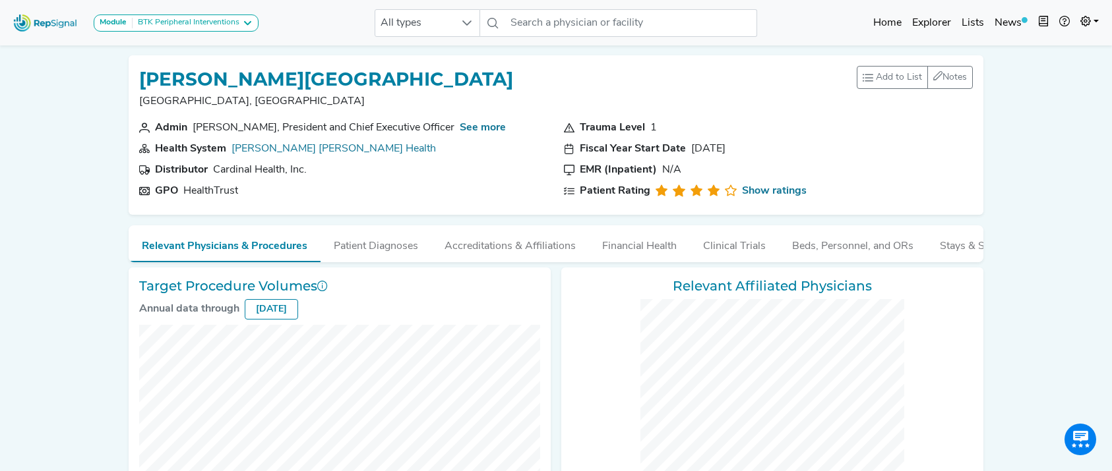
checkbox input "false"
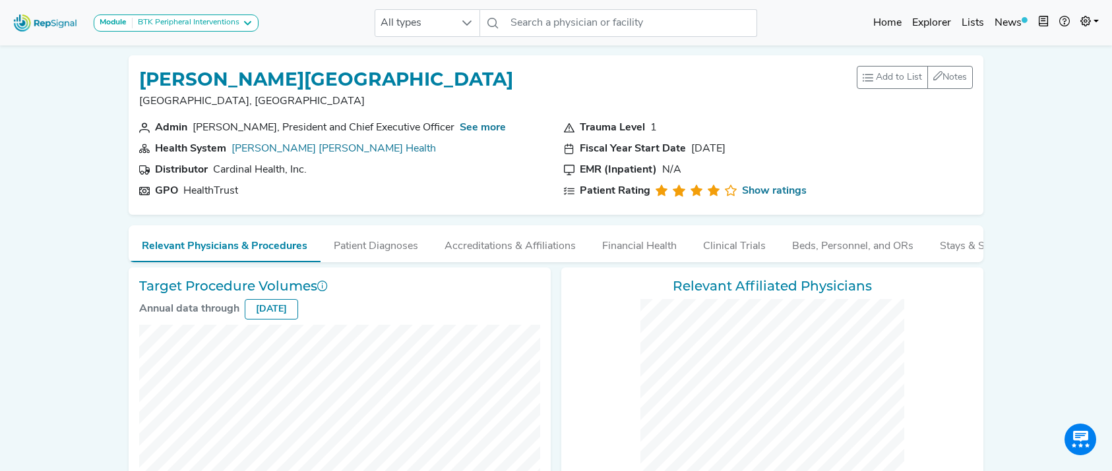
checkbox input "false"
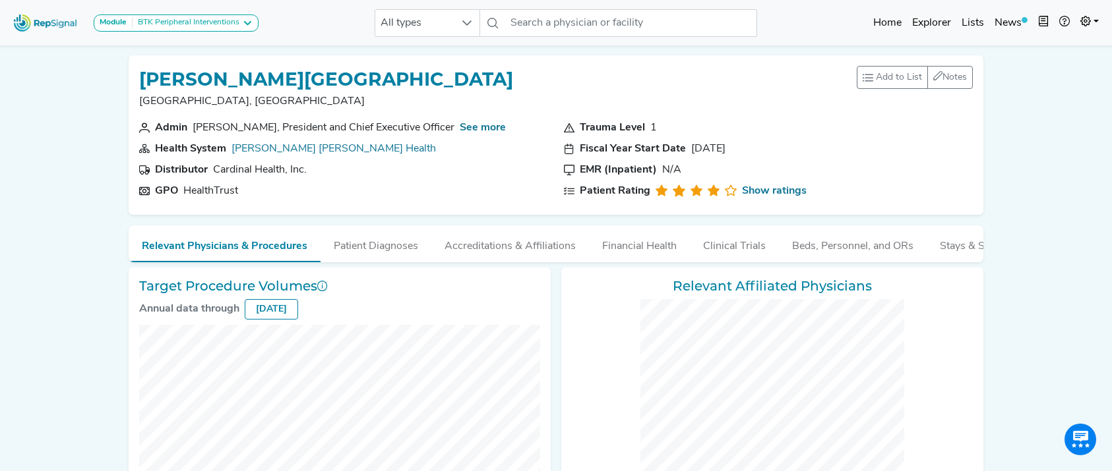
checkbox input "false"
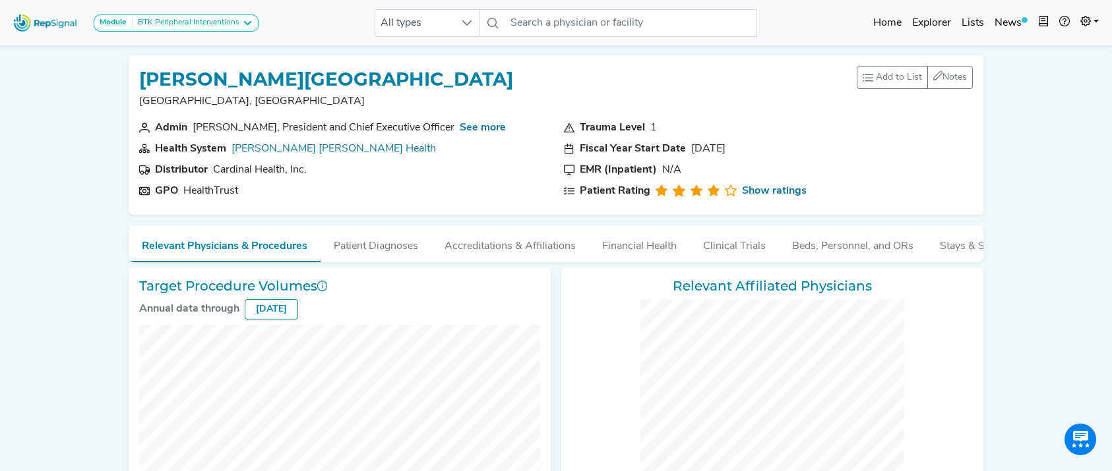
checkbox input "false"
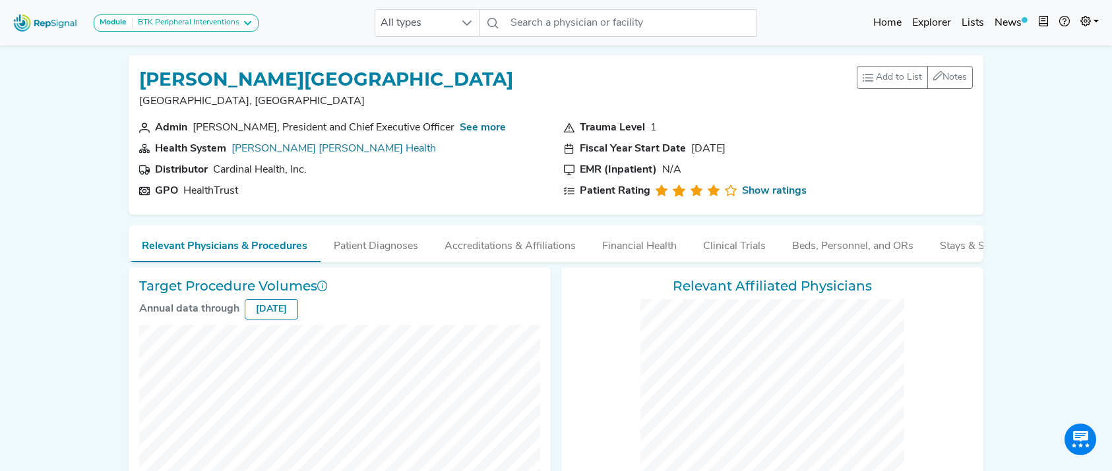
checkbox input "false"
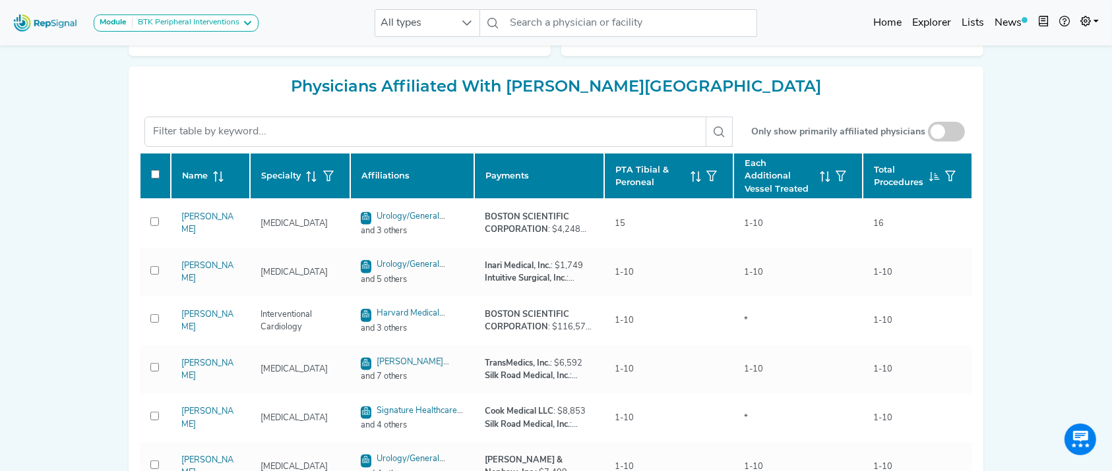
scroll to position [554, 0]
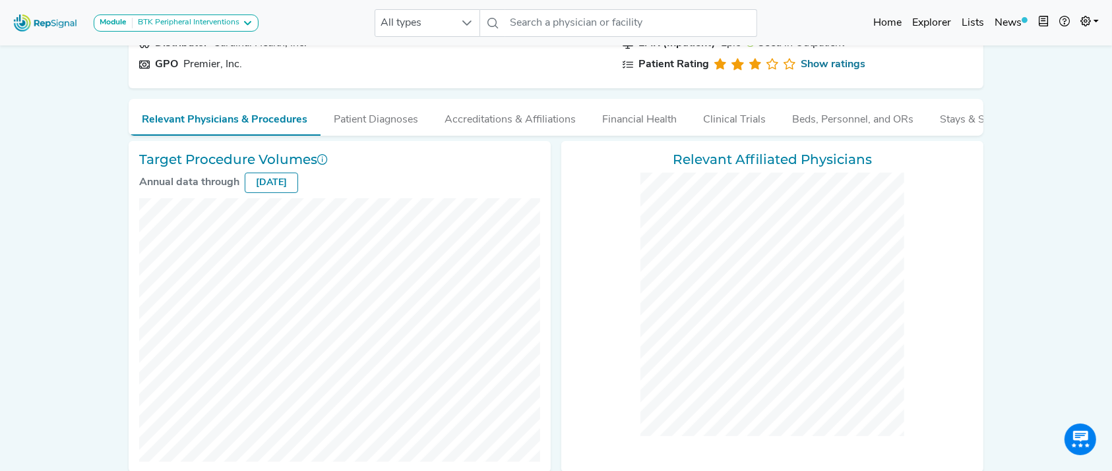
scroll to position [117, 0]
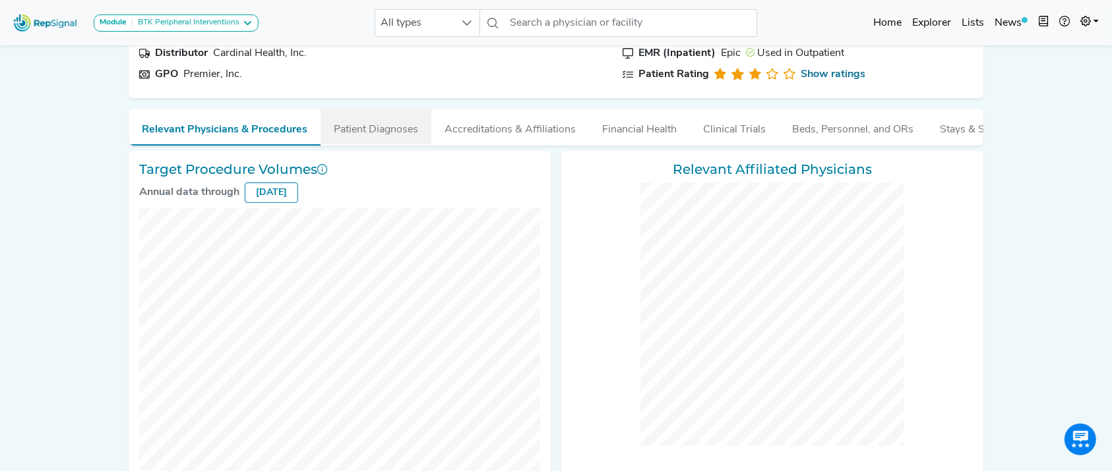
drag, startPoint x: 403, startPoint y: 138, endPoint x: 382, endPoint y: 129, distance: 22.8
click at [382, 129] on button "Patient Diagnoses" at bounding box center [375, 127] width 111 height 36
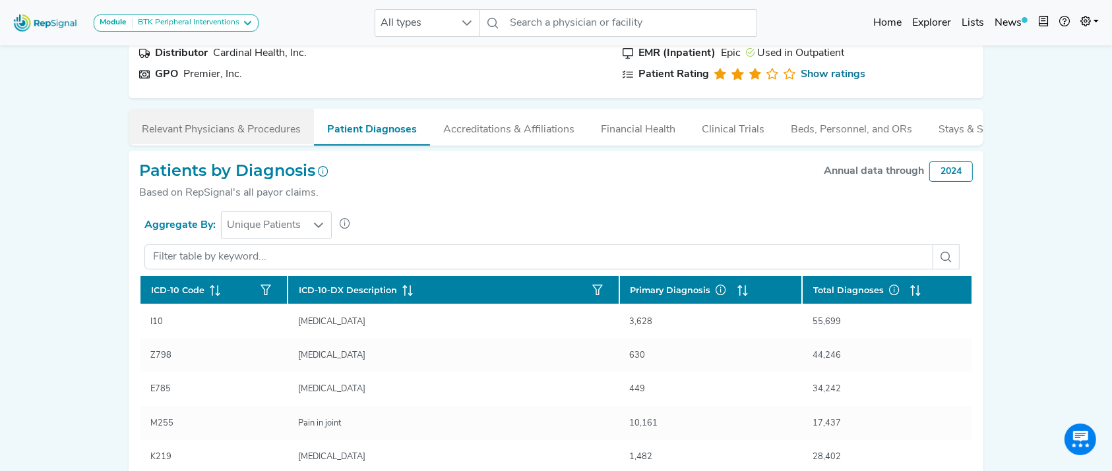
click at [215, 138] on button "Relevant Physicians & Procedures" at bounding box center [221, 127] width 185 height 36
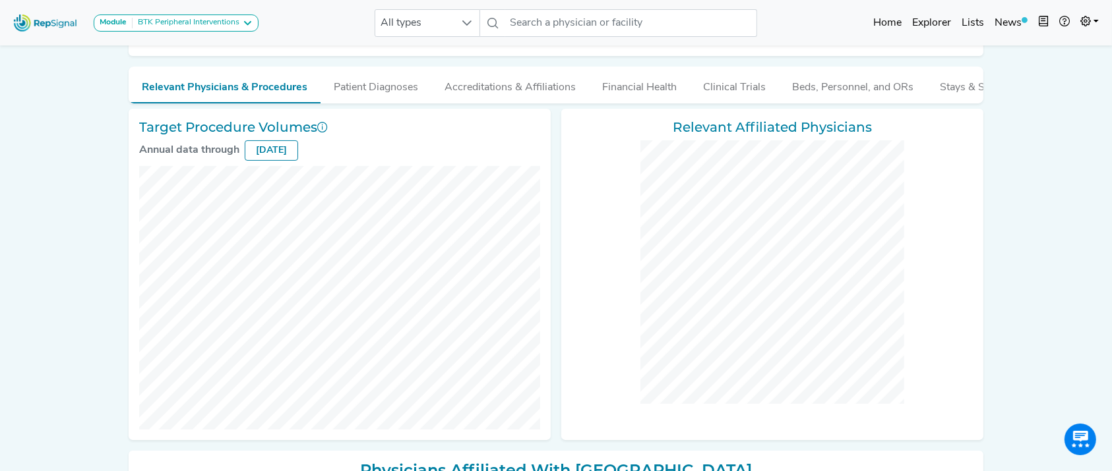
scroll to position [0, 0]
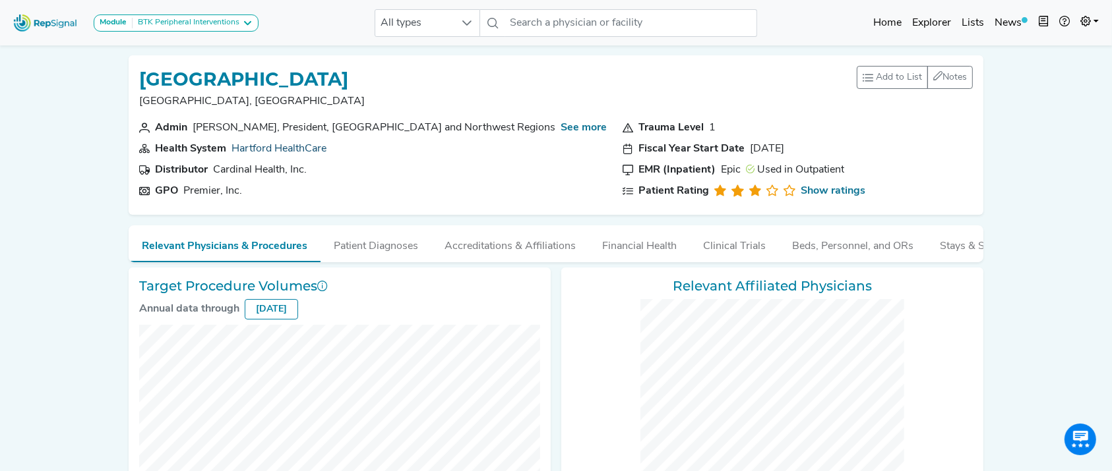
click at [276, 150] on link "Hartford HealthCare" at bounding box center [278, 149] width 95 height 11
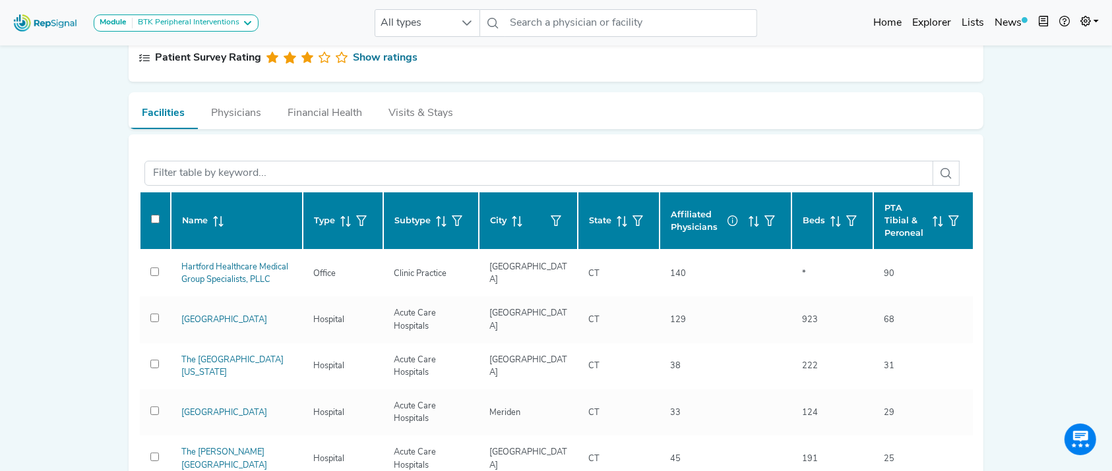
scroll to position [237, 0]
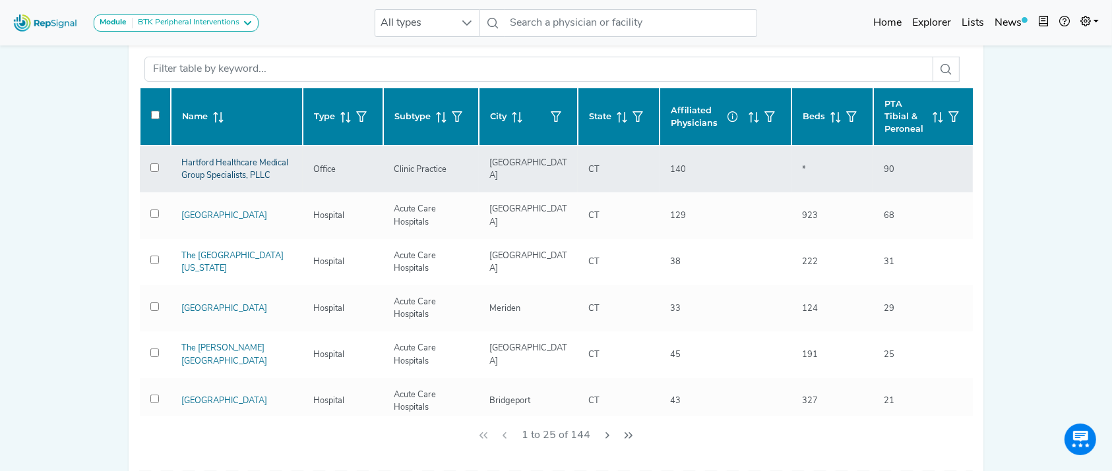
click at [214, 175] on link "Hartford Healthcare Medical Group Specialists, PLLC" at bounding box center [234, 169] width 107 height 21
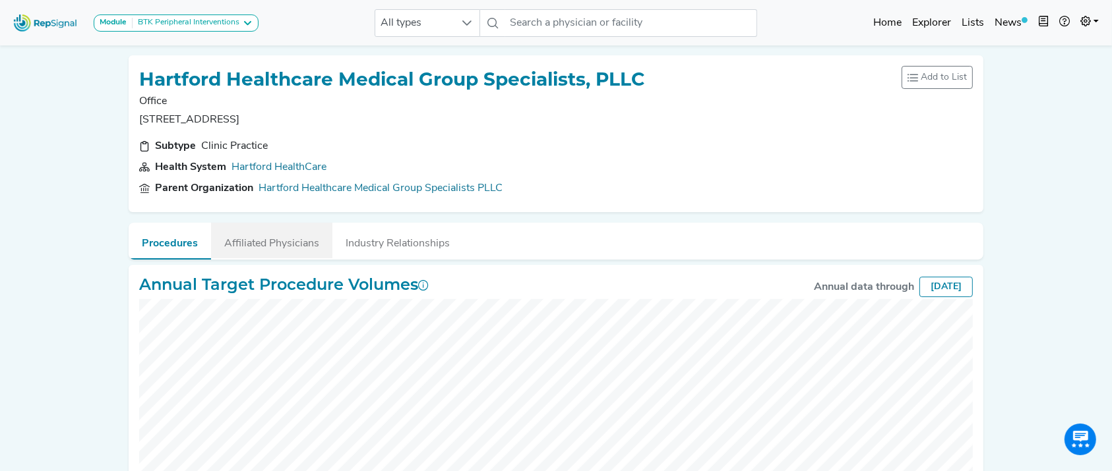
click at [266, 251] on button "Affiliated Physicians" at bounding box center [271, 241] width 121 height 36
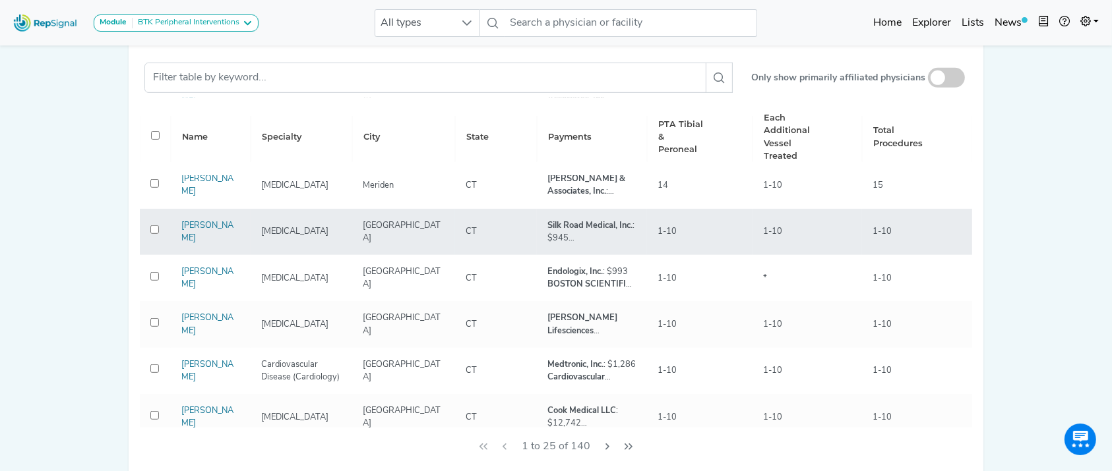
scroll to position [299, 0]
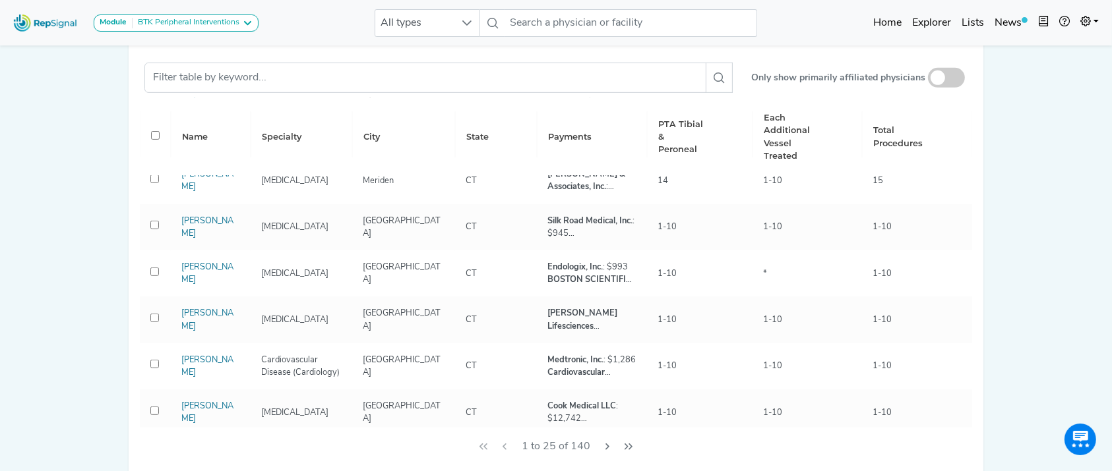
drag, startPoint x: 972, startPoint y: 239, endPoint x: 967, endPoint y: 201, distance: 38.6
click at [970, 195] on div "Relevant Physicians Affiliated with Hartford Healthcare Medical Group Specialis…" at bounding box center [556, 247] width 854 height 460
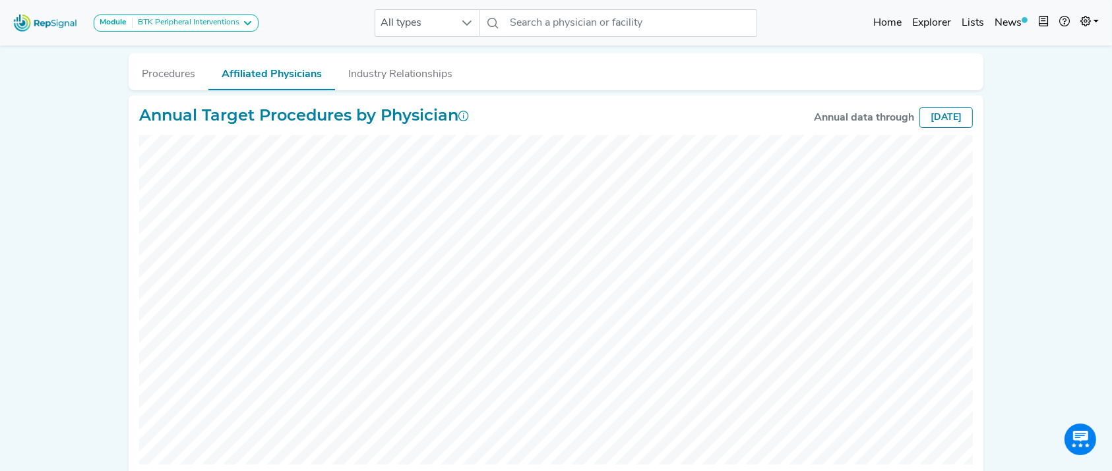
scroll to position [168, 0]
click at [161, 63] on button "Procedures" at bounding box center [169, 73] width 80 height 36
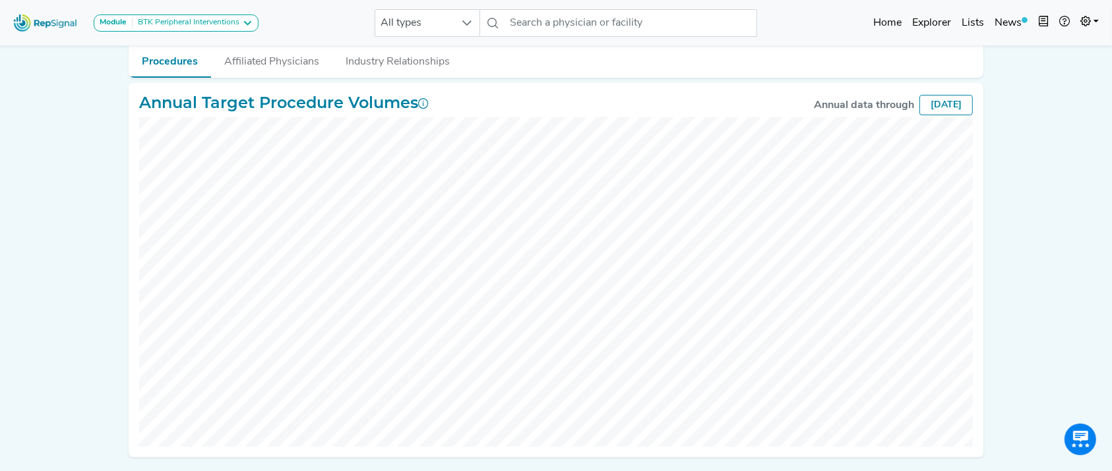
scroll to position [226, 0]
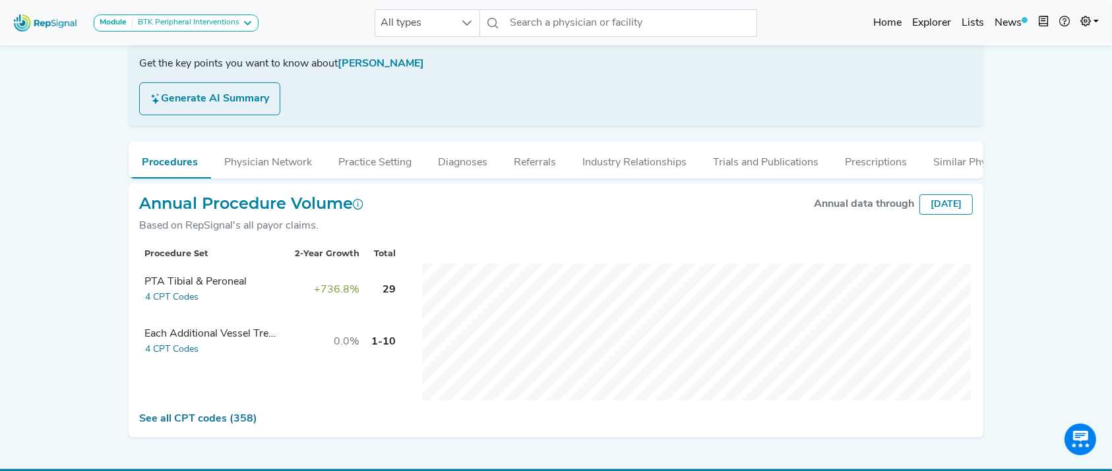
scroll to position [269, 0]
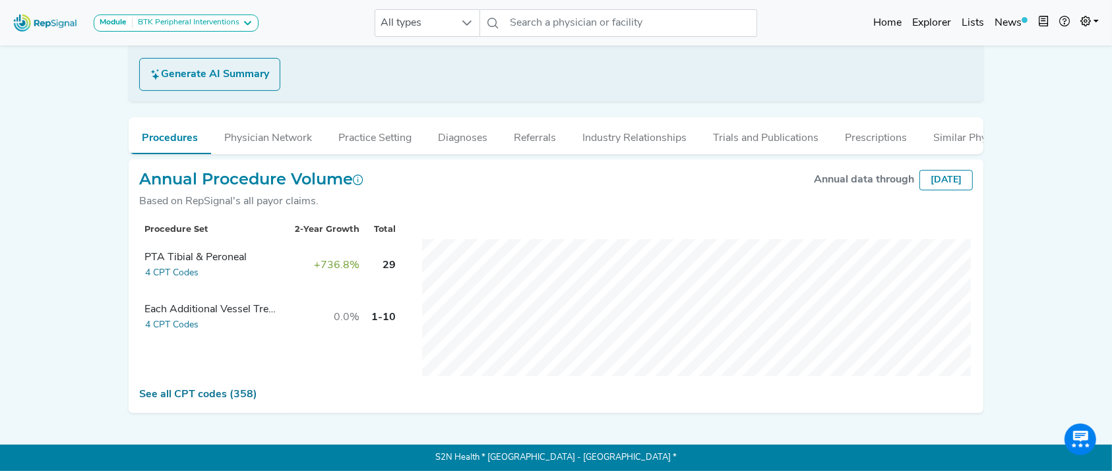
click at [233, 401] on div "See all CPT codes (358)" at bounding box center [555, 395] width 833 height 16
click at [233, 393] on link "See all CPT codes (358)" at bounding box center [198, 395] width 118 height 11
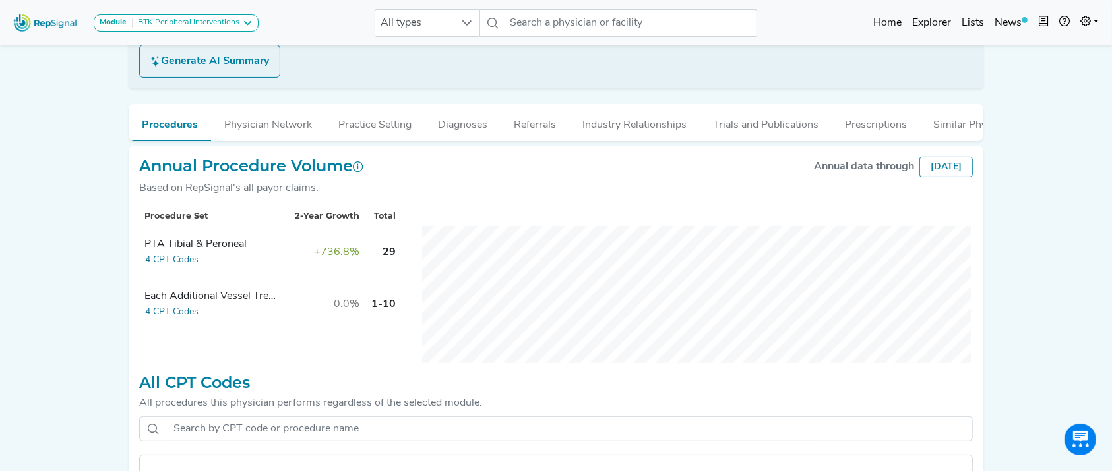
scroll to position [383, 0]
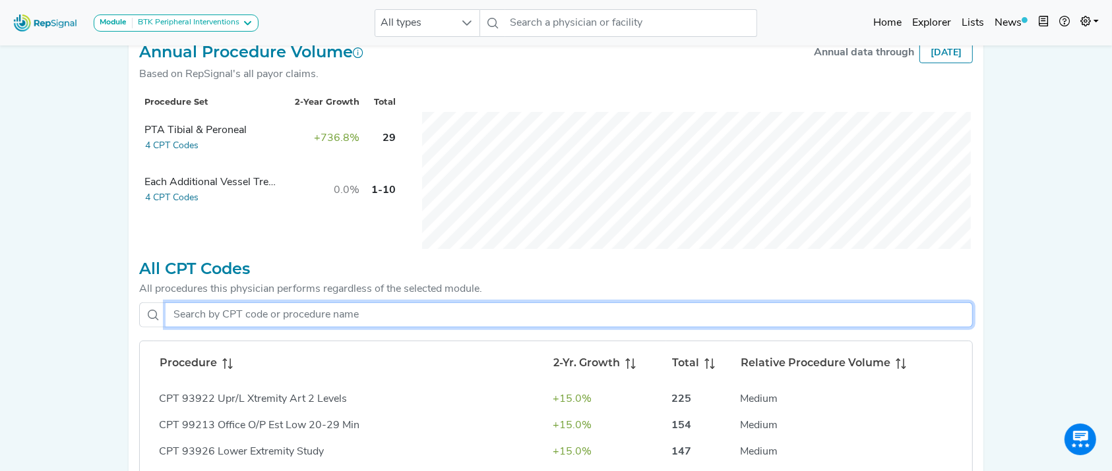
click at [440, 328] on input "text" at bounding box center [568, 315] width 807 height 25
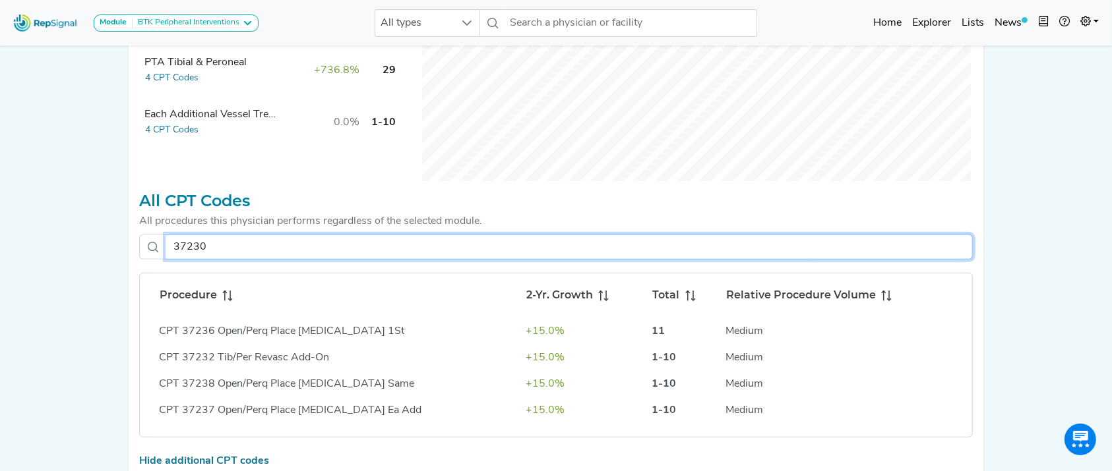
scroll to position [417, 0]
type input "37231"
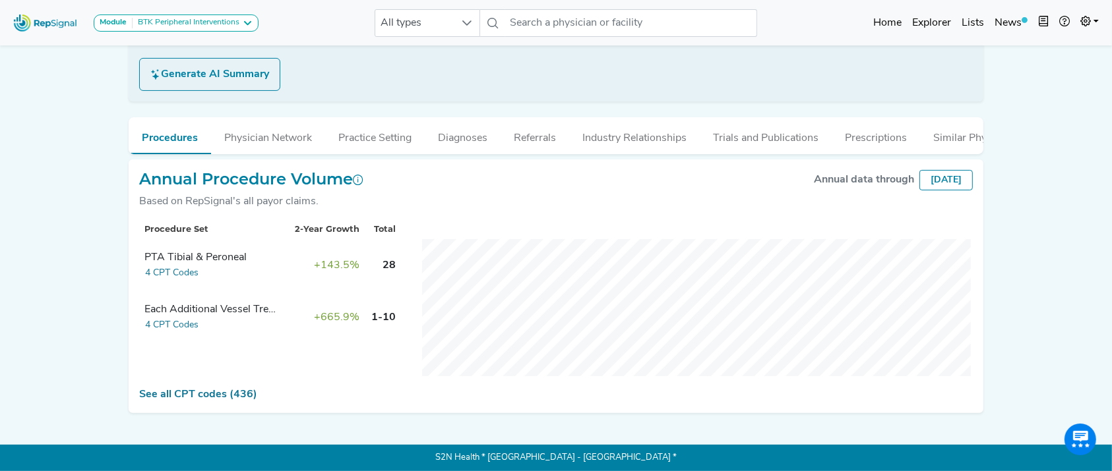
scroll to position [258, 0]
click at [196, 400] on link "See all CPT codes (436)" at bounding box center [198, 395] width 118 height 11
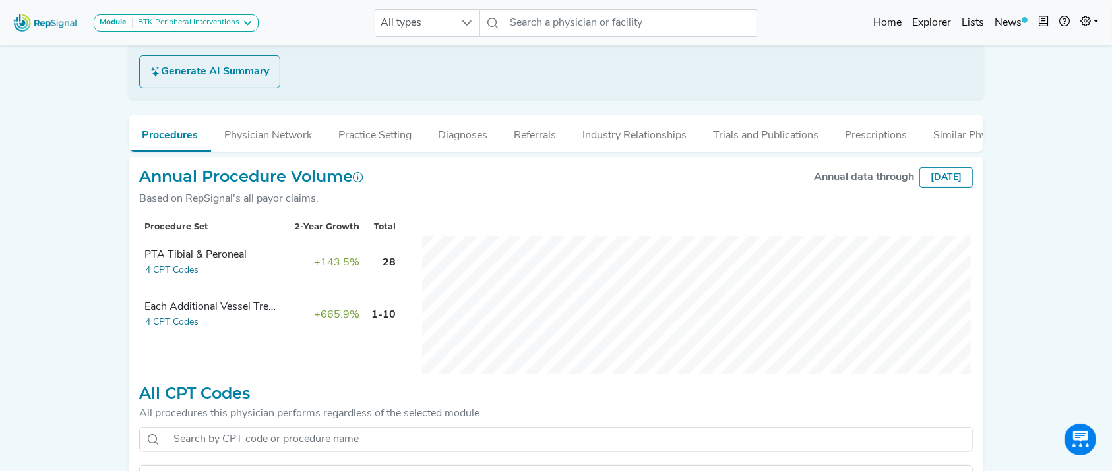
scroll to position [496, 0]
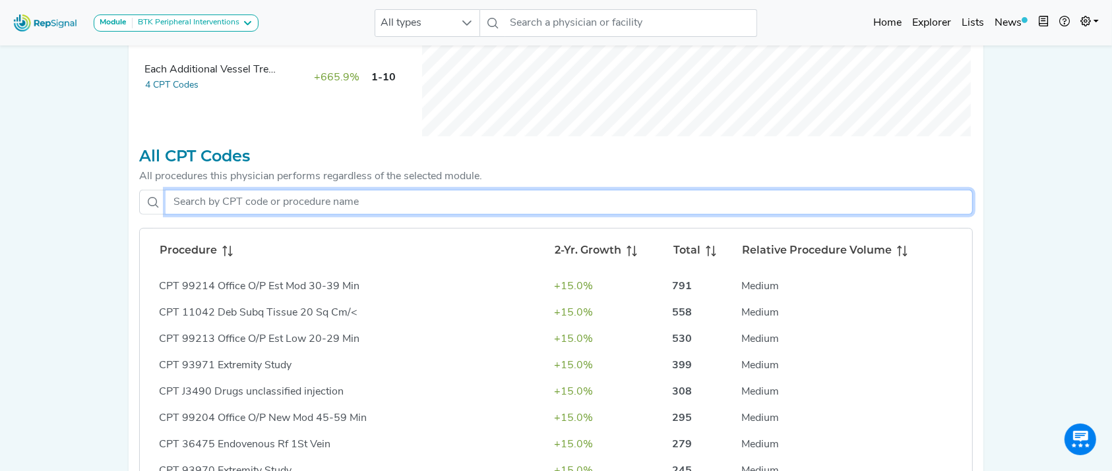
click at [355, 212] on input "text" at bounding box center [568, 202] width 807 height 25
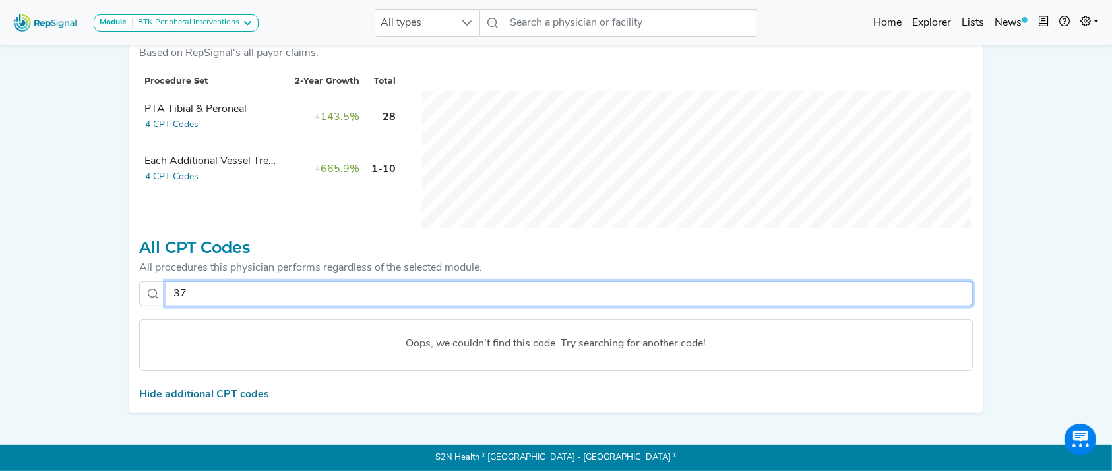
type input "3"
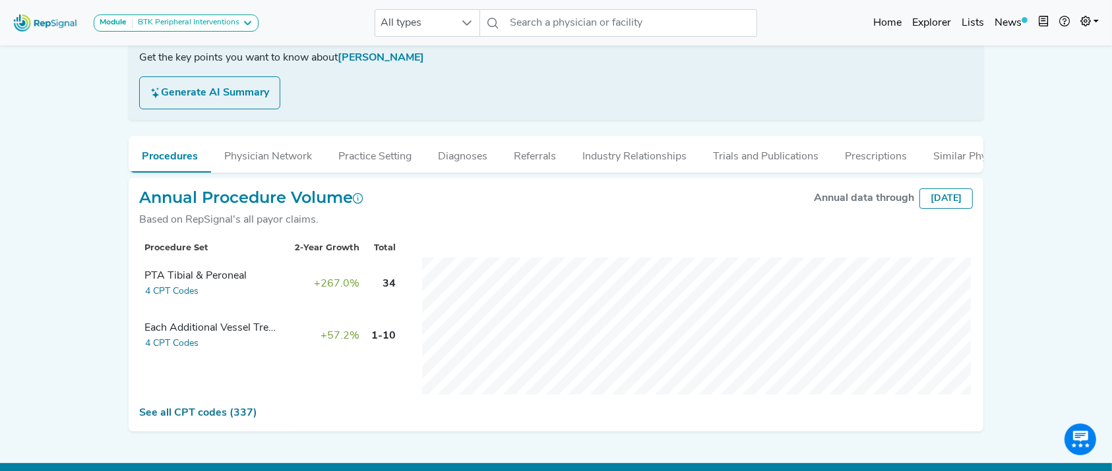
scroll to position [238, 0]
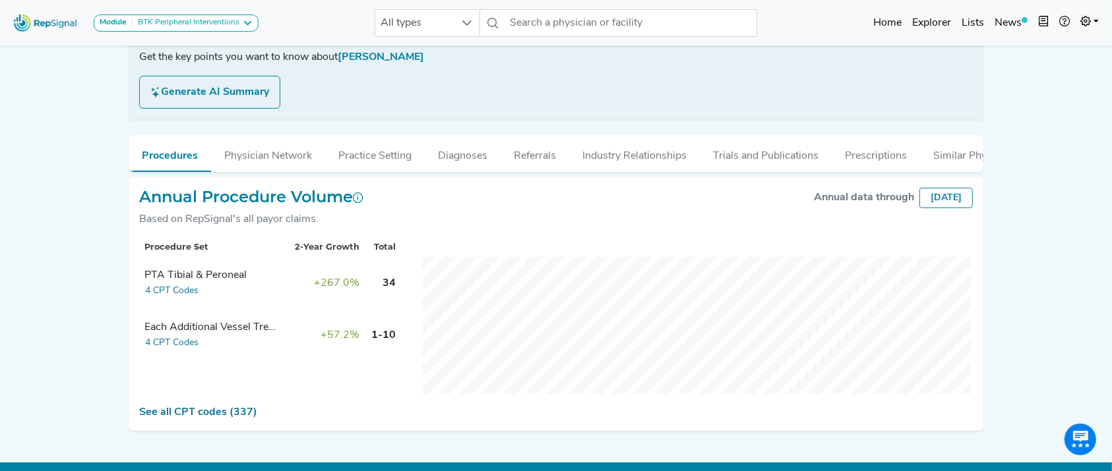
click at [198, 415] on div "Annual Procedure Volume Based on RepSignal's all payor claims. Annual data thro…" at bounding box center [556, 304] width 854 height 254
click at [202, 418] on link "See all CPT codes (337)" at bounding box center [198, 412] width 118 height 11
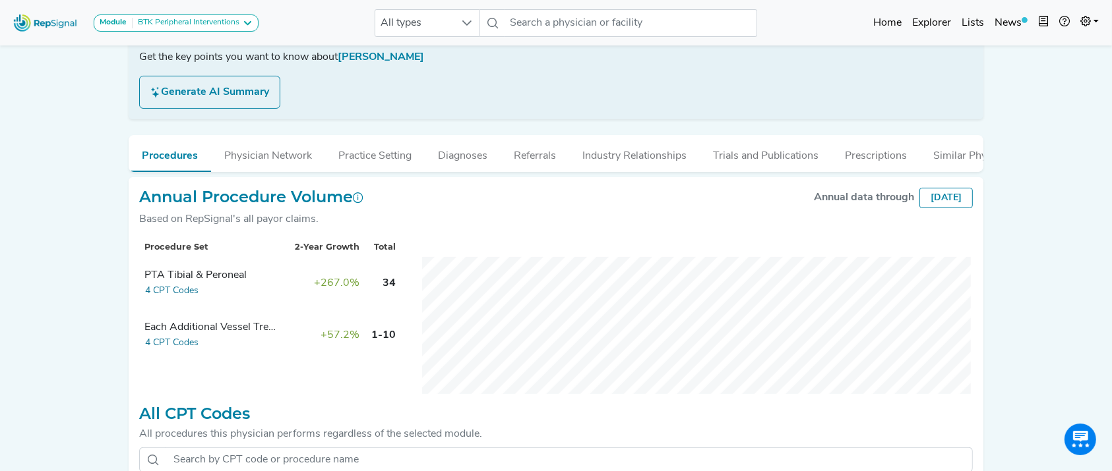
scroll to position [326, 0]
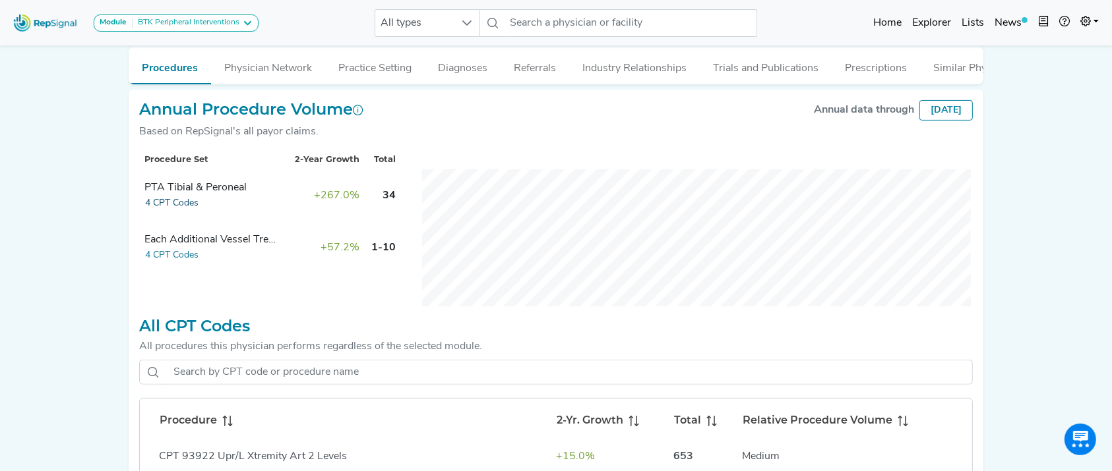
click at [160, 211] on button "4 CPT Codes" at bounding box center [171, 203] width 55 height 15
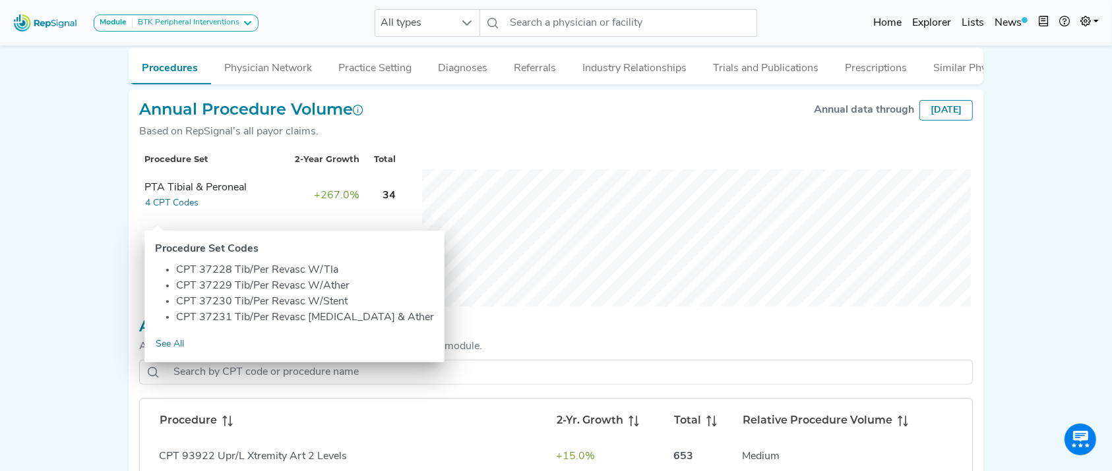
click at [54, 253] on div "Module BTK Peripheral Interventions ATK Peripheral Interventions BTK Peripheral…" at bounding box center [556, 218] width 1112 height 1088
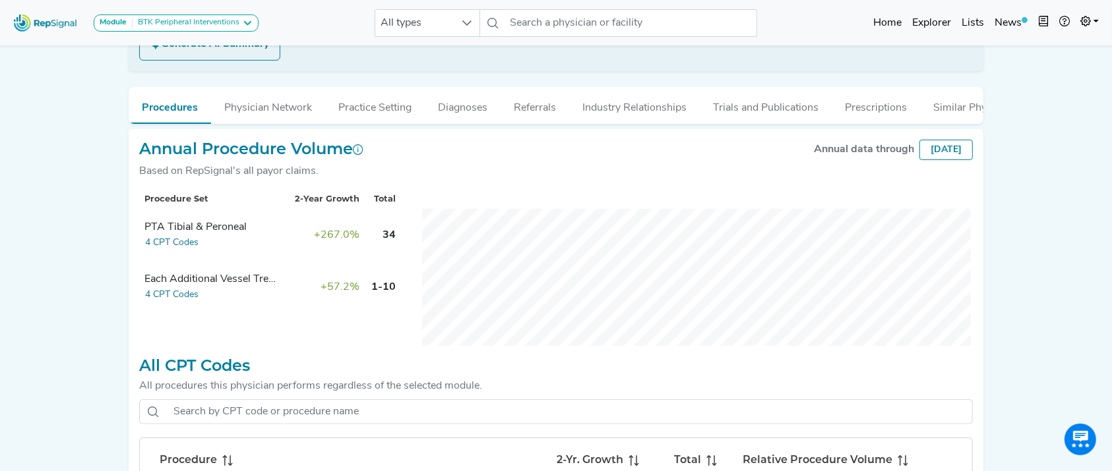
scroll to position [287, 0]
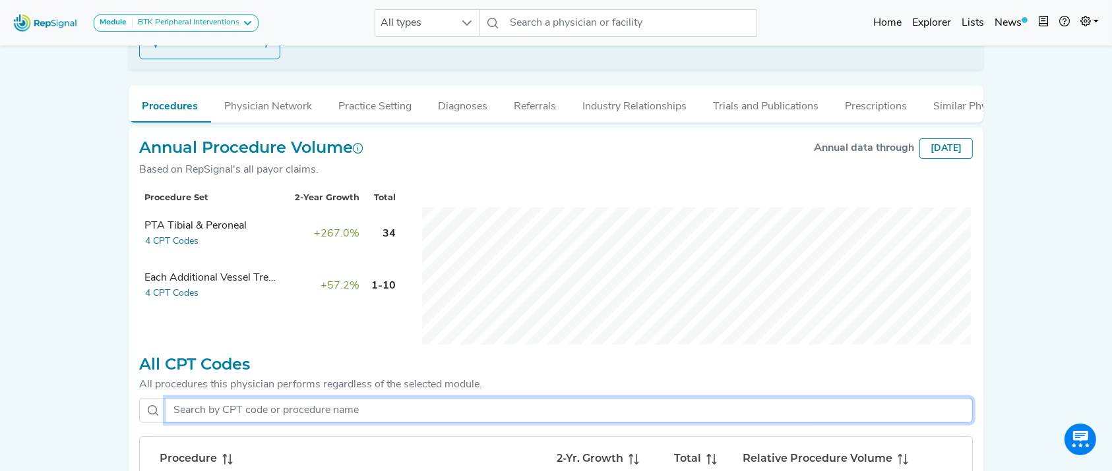
click at [359, 415] on input "text" at bounding box center [568, 410] width 807 height 25
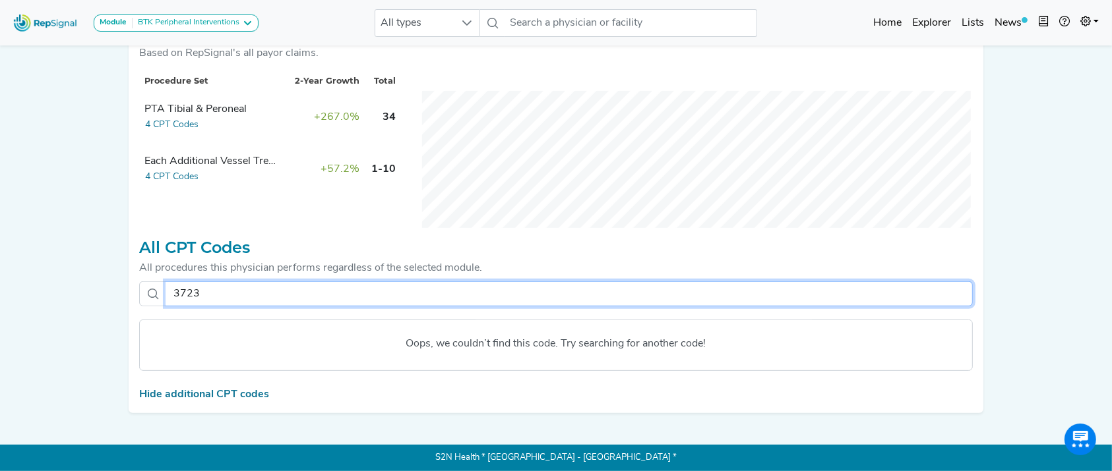
scroll to position [451, 0]
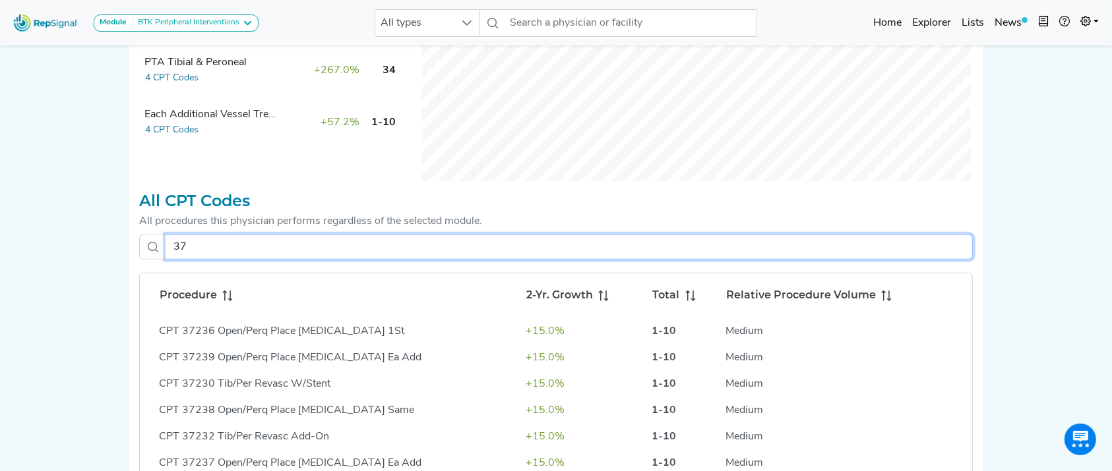
type input "3"
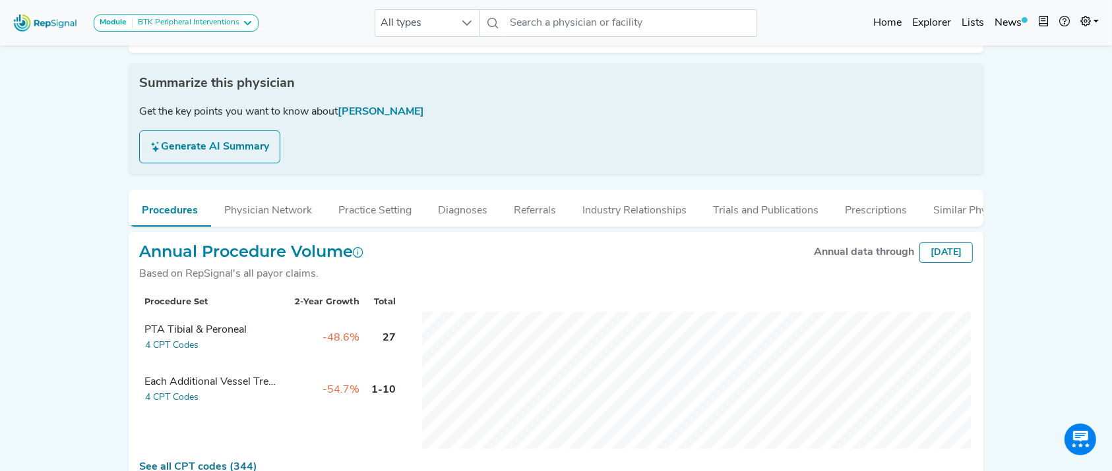
scroll to position [222, 0]
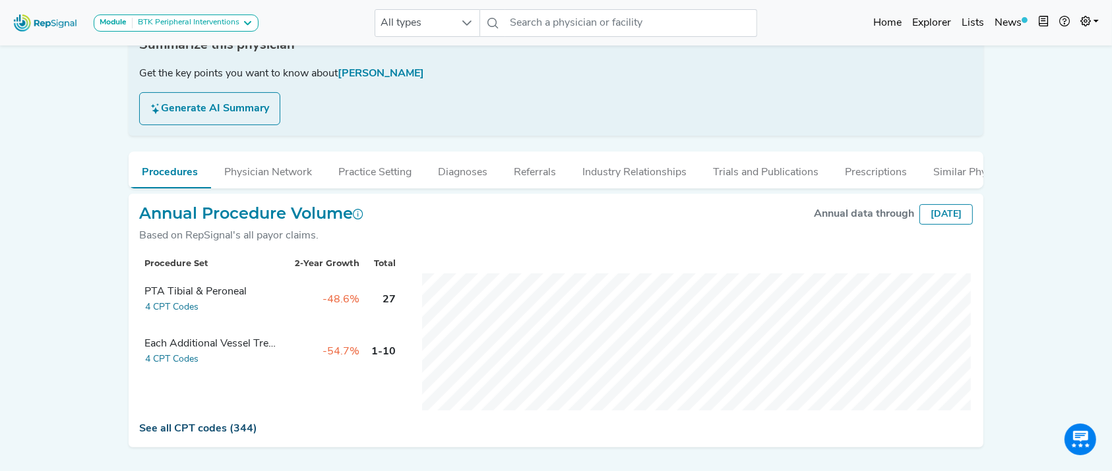
click at [182, 434] on link "See all CPT codes (344)" at bounding box center [198, 429] width 118 height 11
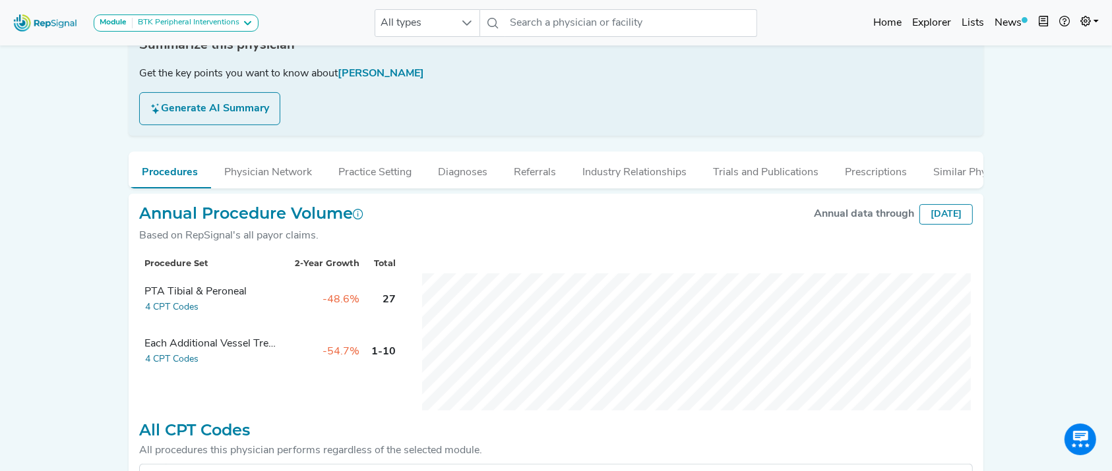
scroll to position [498, 0]
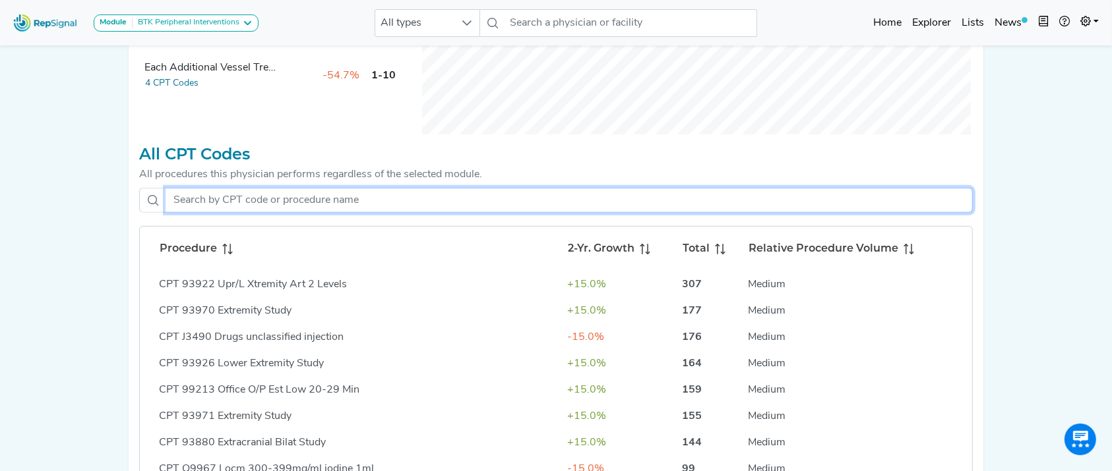
click at [419, 213] on input "text" at bounding box center [568, 200] width 807 height 25
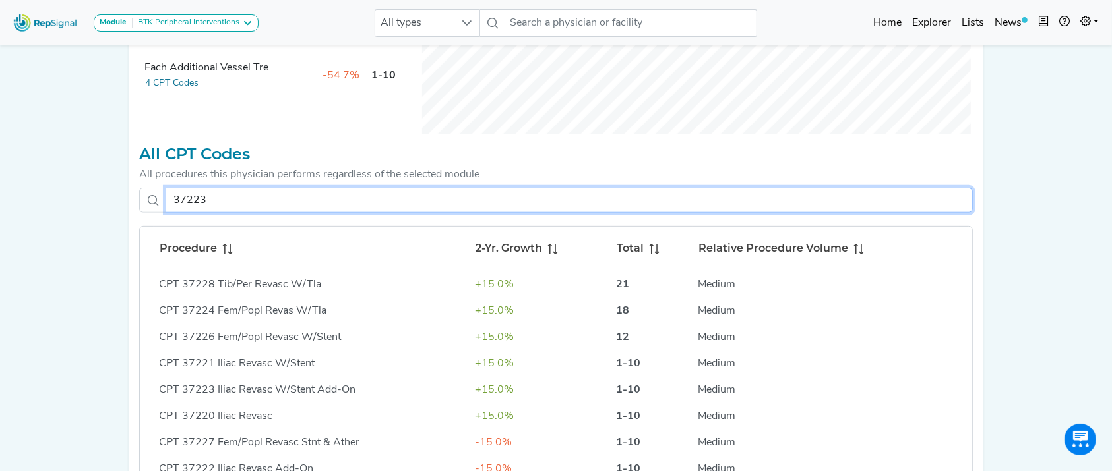
scroll to position [451, 0]
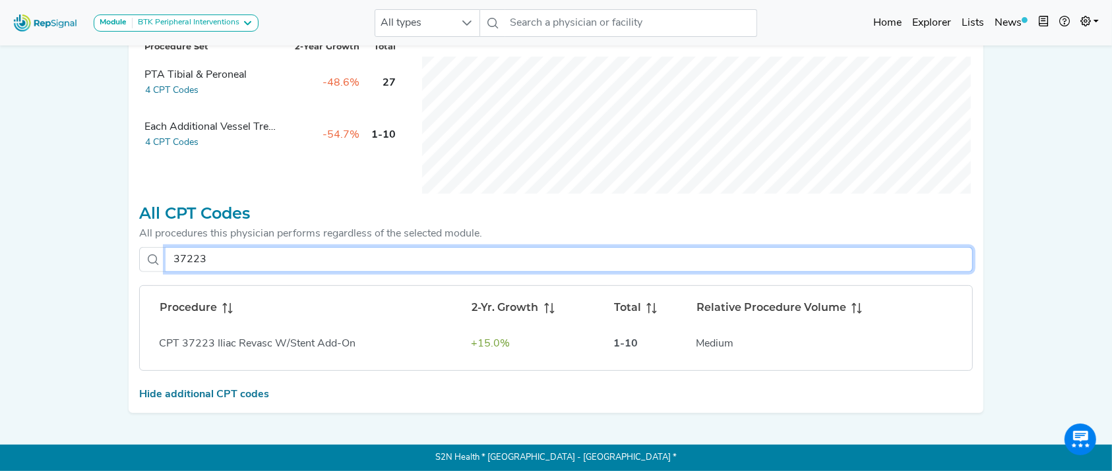
type input "372230"
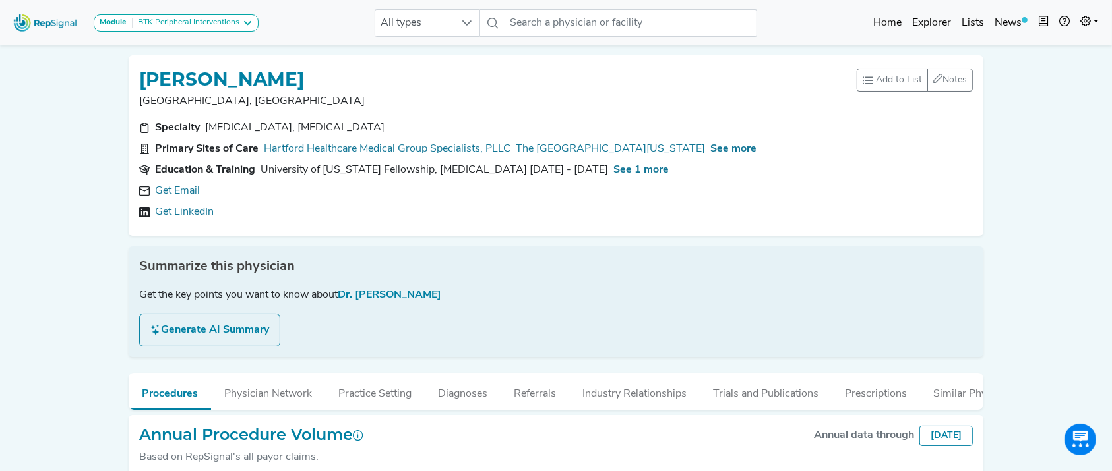
scroll to position [249, 0]
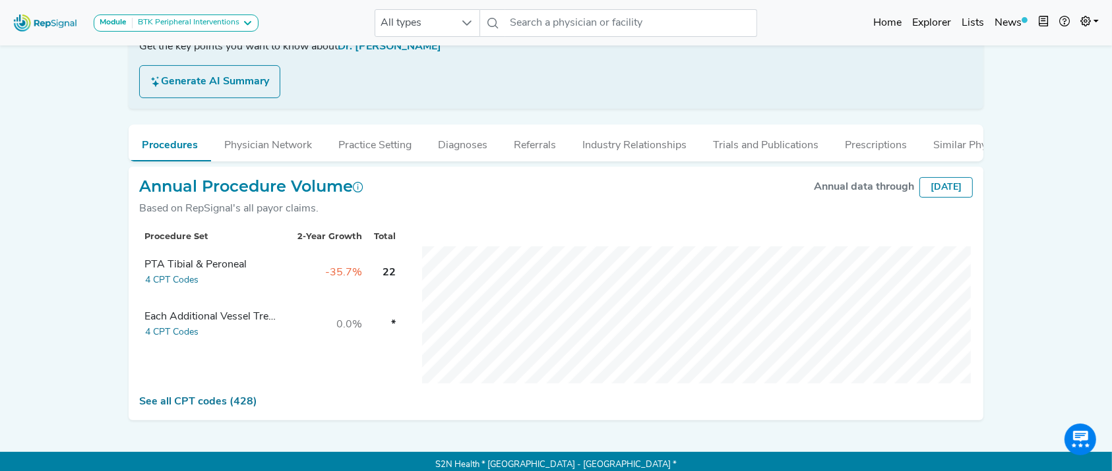
click at [217, 403] on div "Annual Procedure Volume Based on RepSignal's all payor claims. Annual data thro…" at bounding box center [556, 294] width 854 height 254
click at [216, 407] on link "See all CPT codes (428)" at bounding box center [198, 402] width 118 height 11
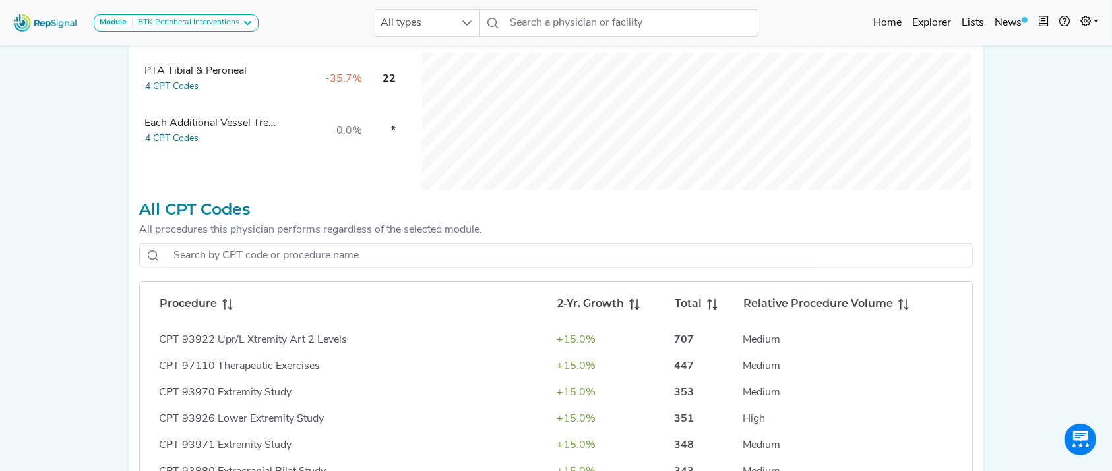
scroll to position [477, 0]
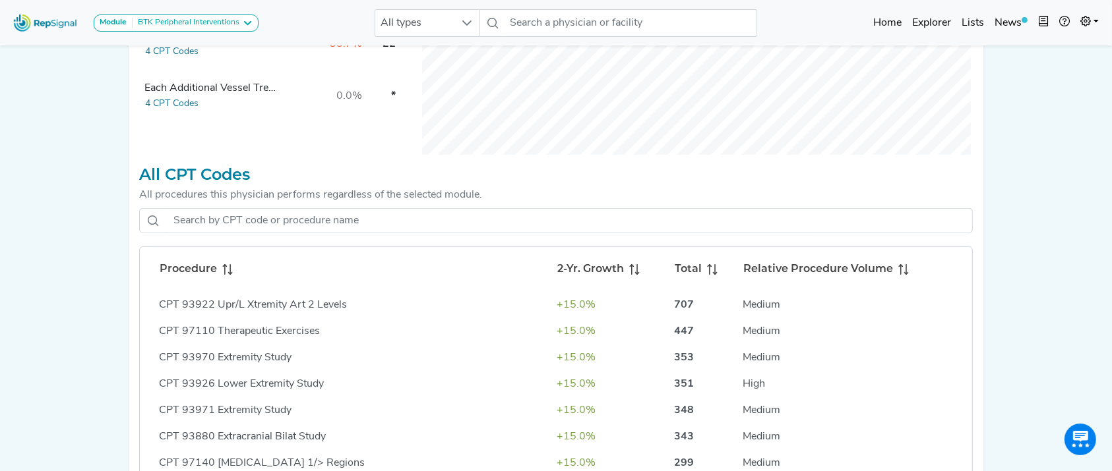
click at [394, 248] on div "Procedure 2-Yr. Growth Total Relative Procedure Volume CPT 93922 Upr/L Xtremity…" at bounding box center [555, 359] width 833 height 302
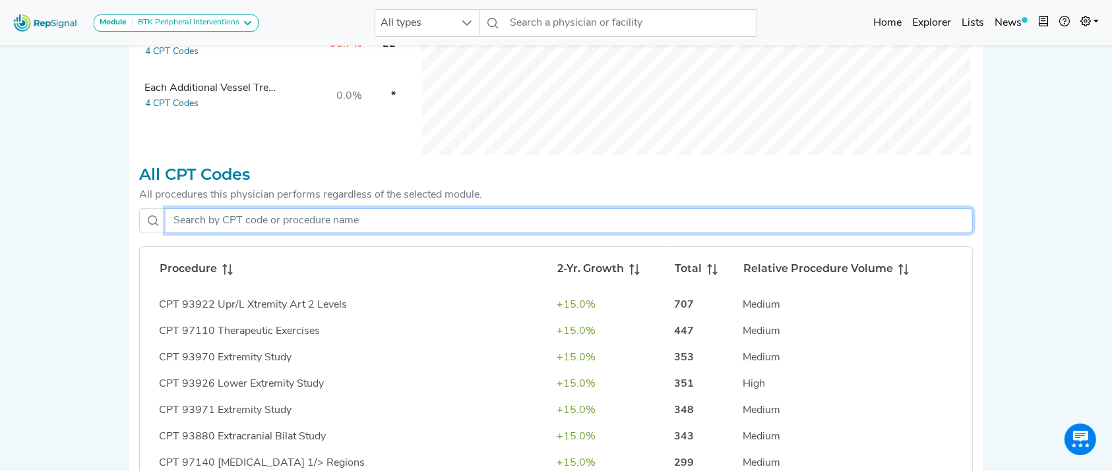
click at [385, 233] on input "text" at bounding box center [568, 220] width 807 height 25
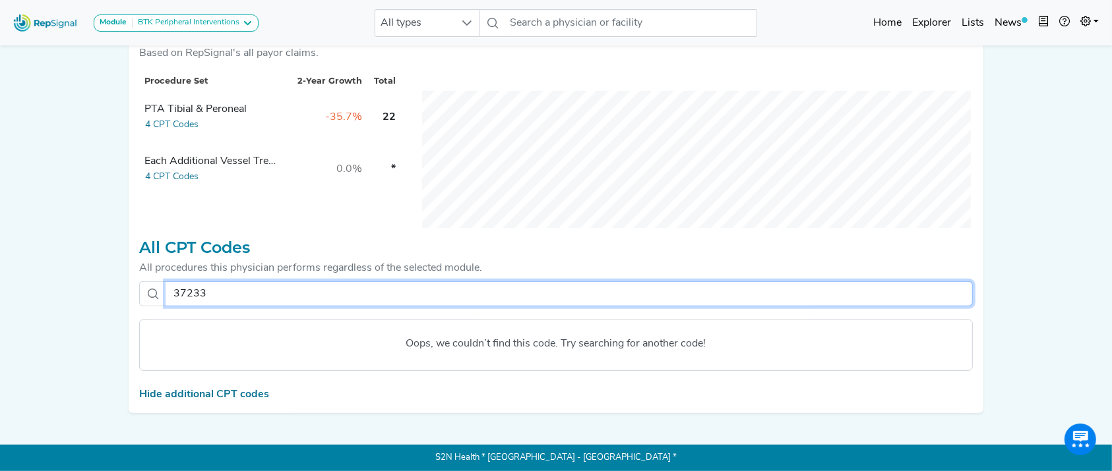
scroll to position [417, 0]
type input "37231"
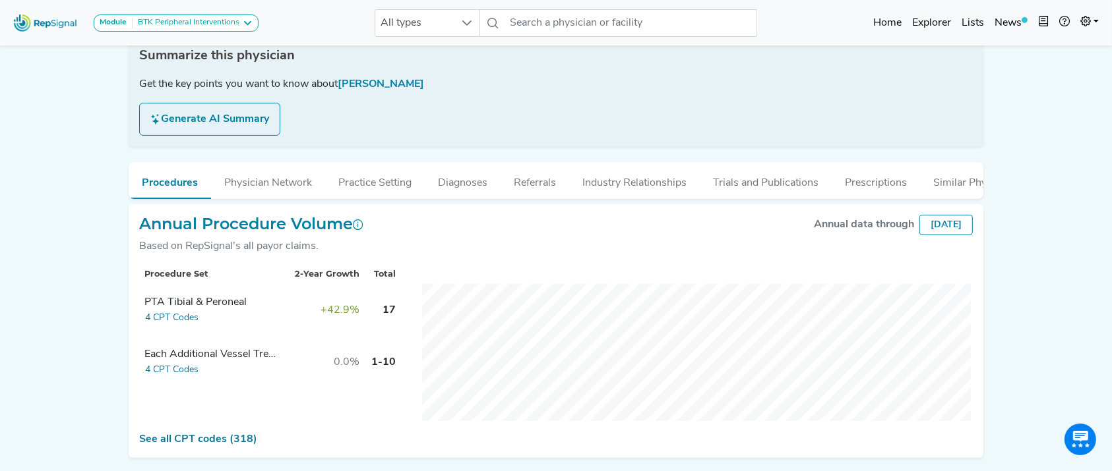
scroll to position [223, 0]
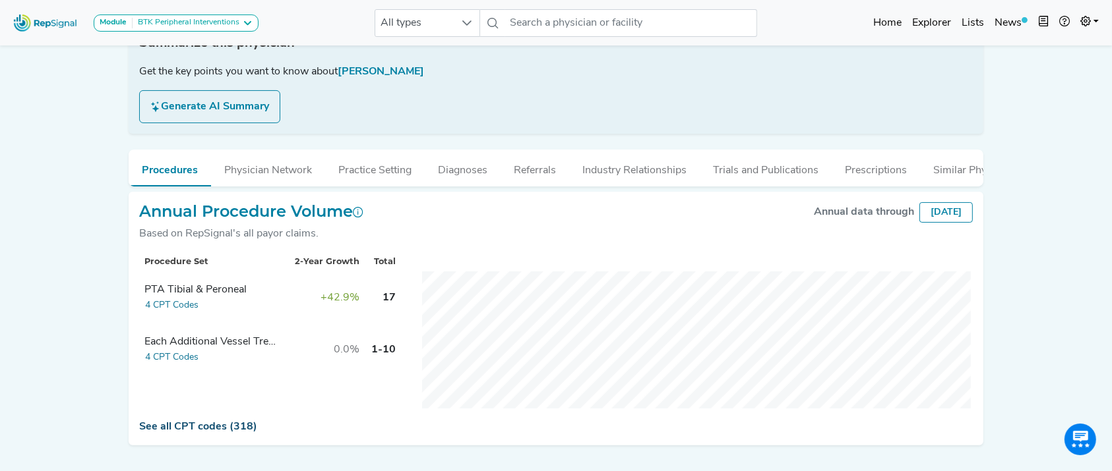
click at [225, 432] on link "See all CPT codes (318)" at bounding box center [198, 427] width 118 height 11
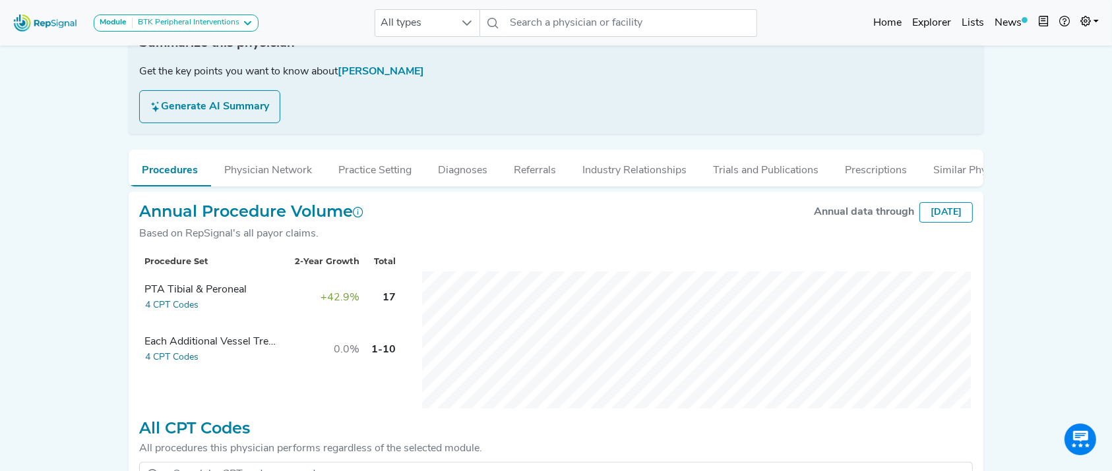
scroll to position [423, 0]
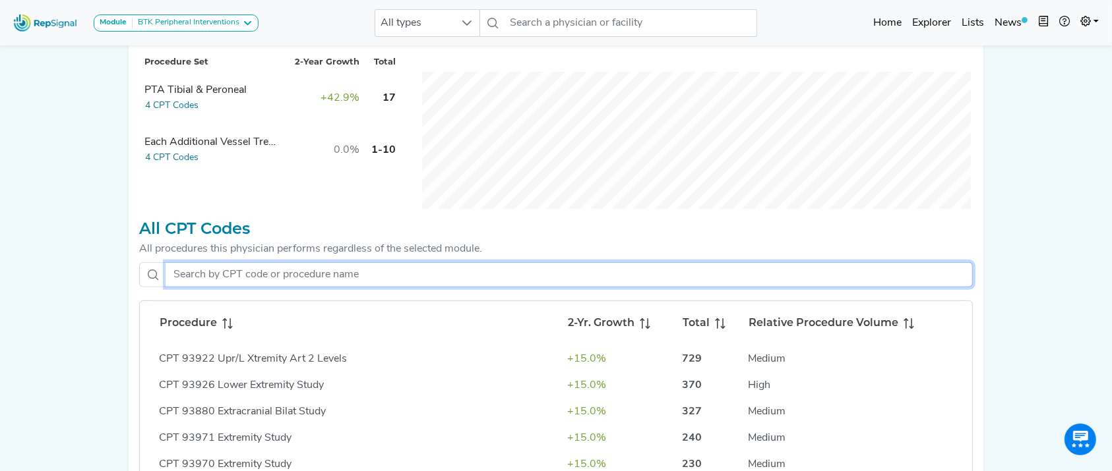
click at [421, 278] on input "text" at bounding box center [568, 274] width 807 height 25
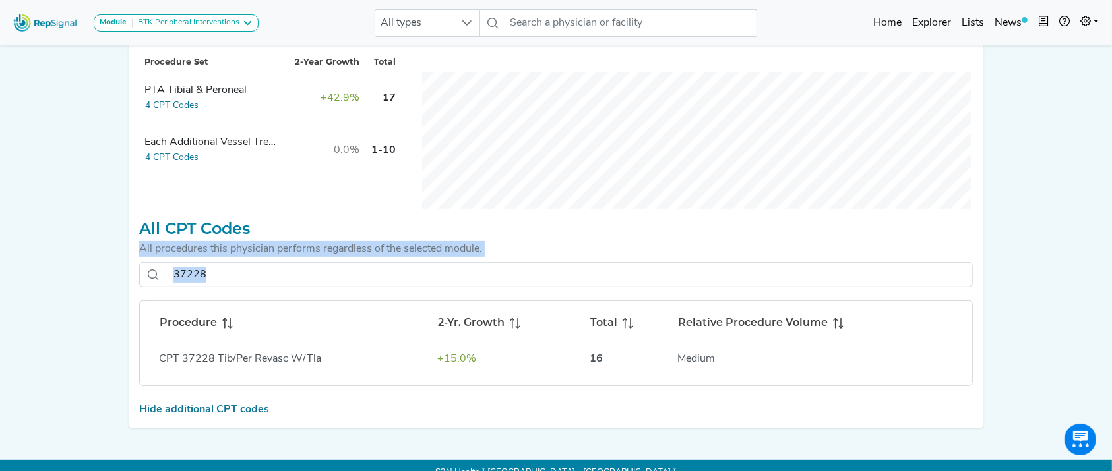
drag, startPoint x: 1030, startPoint y: 332, endPoint x: 1022, endPoint y: 243, distance: 88.8
click at [1022, 243] on div "Module BTK Peripheral Interventions ATK Peripheral Interventions BTK Peripheral…" at bounding box center [556, 32] width 1112 height 910
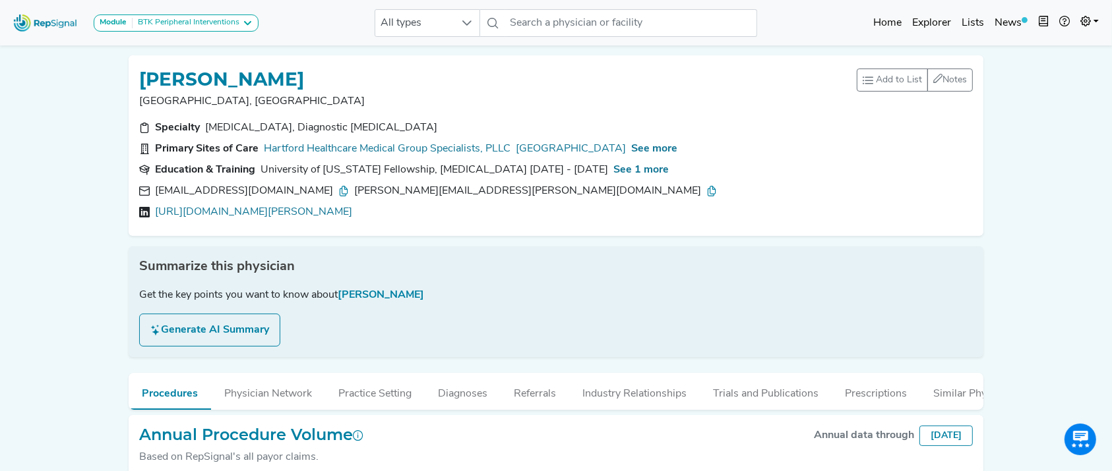
scroll to position [451, 0]
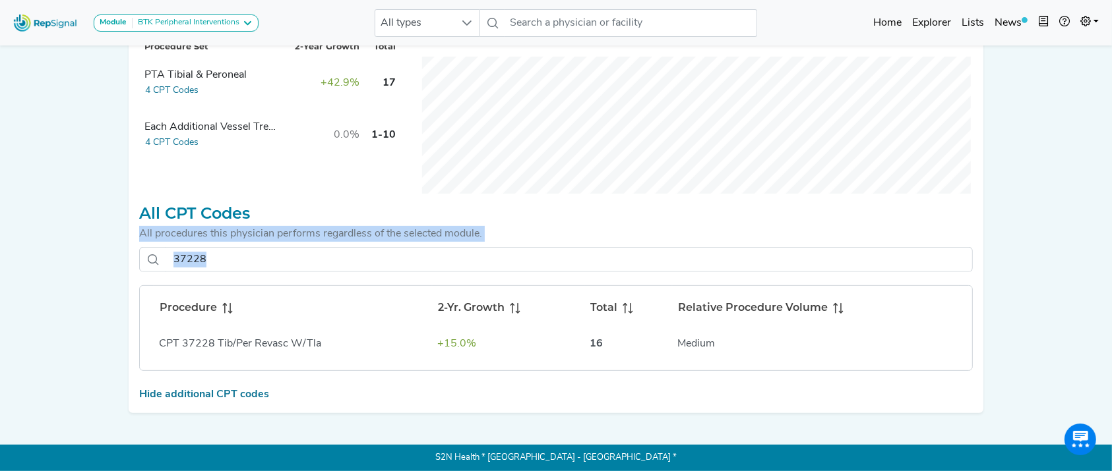
click at [353, 239] on div "All procedures this physician performs regardless of the selected module." at bounding box center [555, 234] width 833 height 16
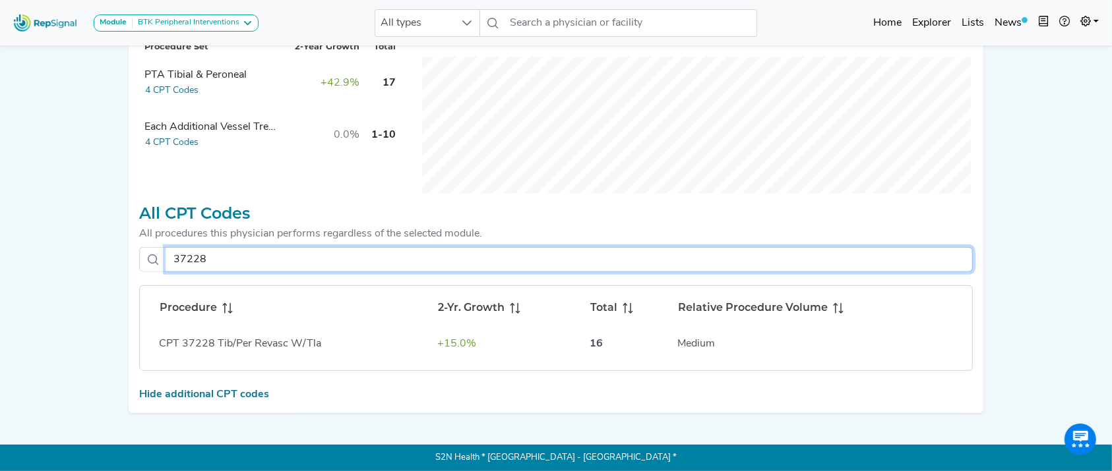
click at [337, 252] on input "37228" at bounding box center [568, 259] width 807 height 25
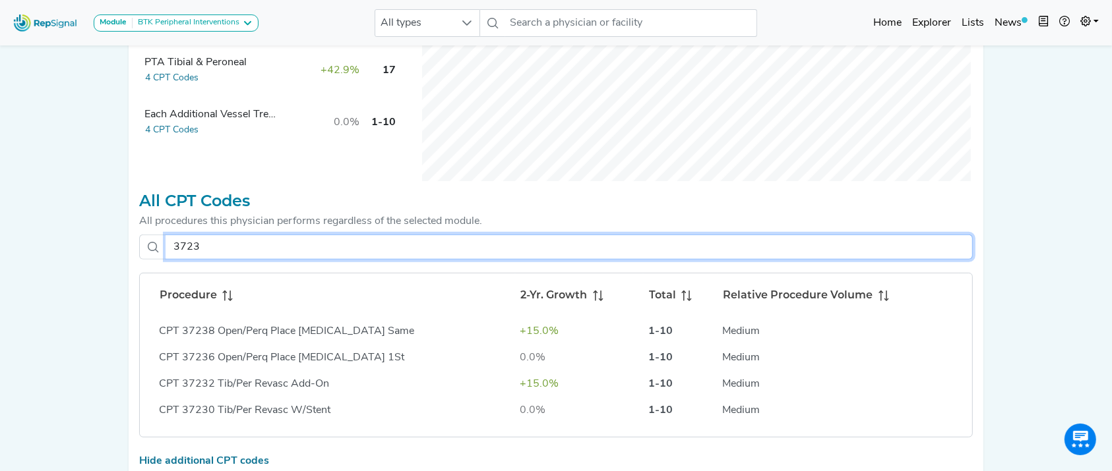
type input "37231"
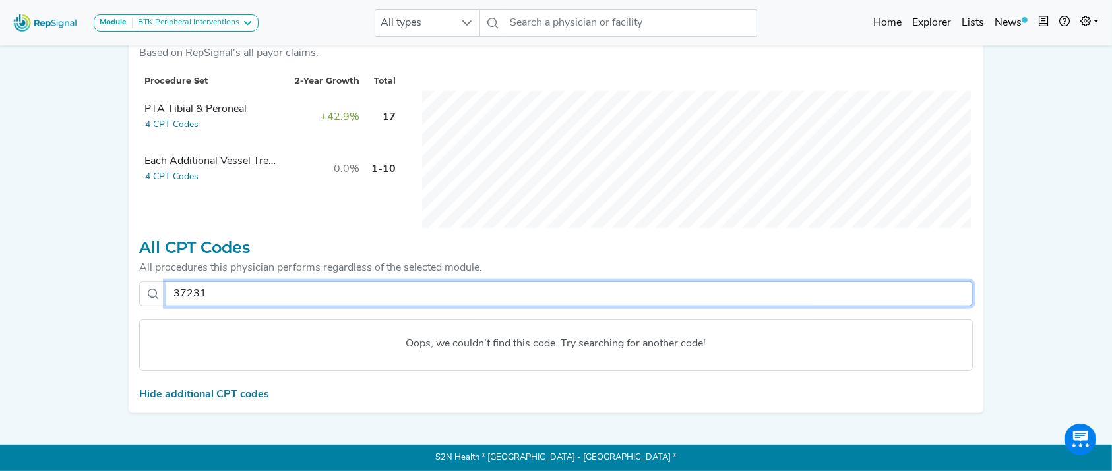
scroll to position [417, 0]
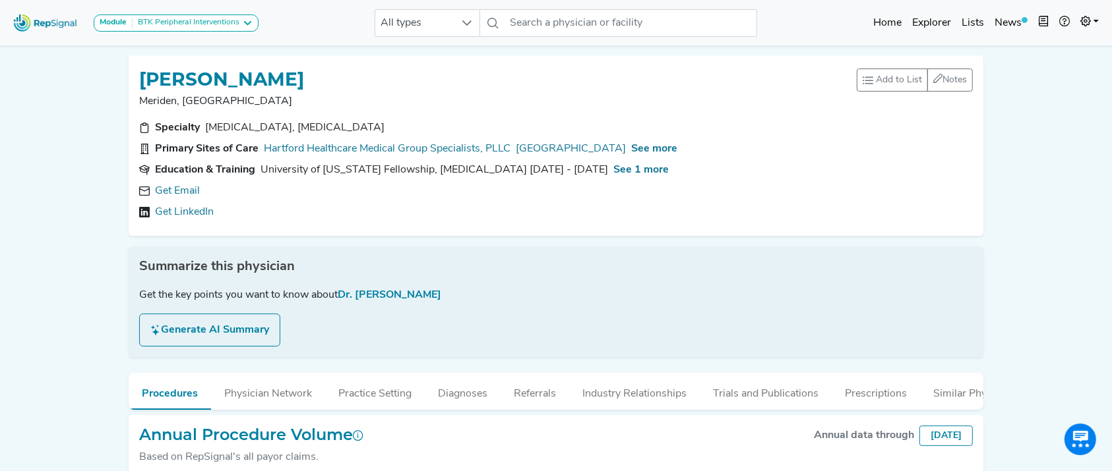
scroll to position [250, 0]
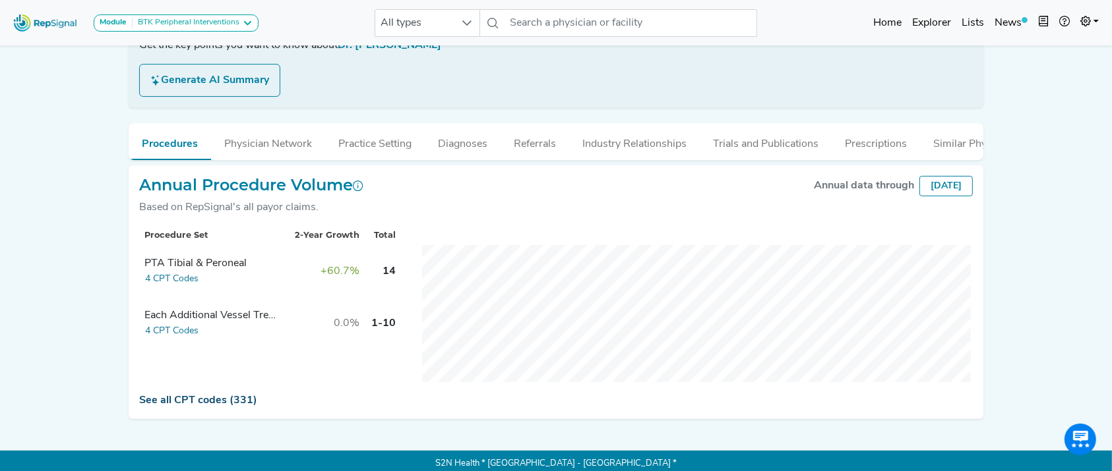
click at [203, 406] on link "See all CPT codes (331)" at bounding box center [198, 401] width 118 height 11
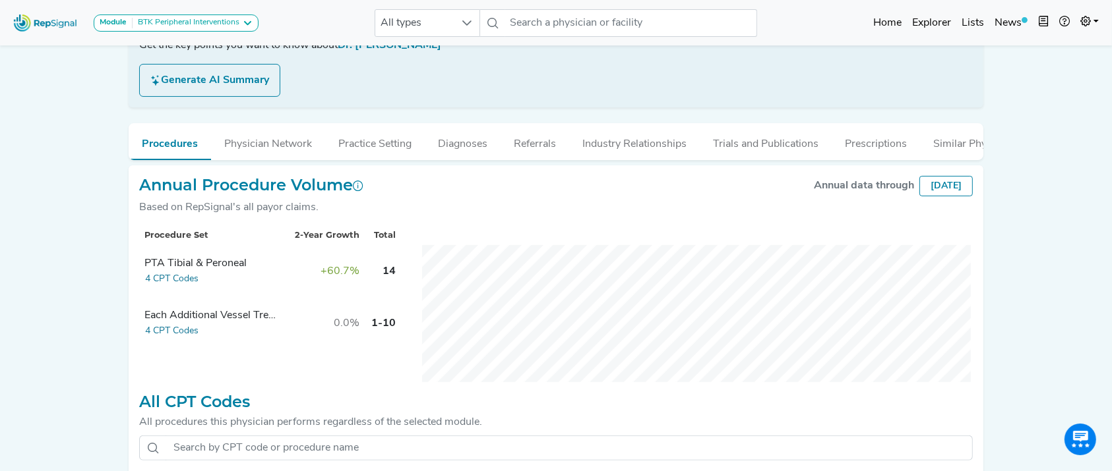
scroll to position [483, 0]
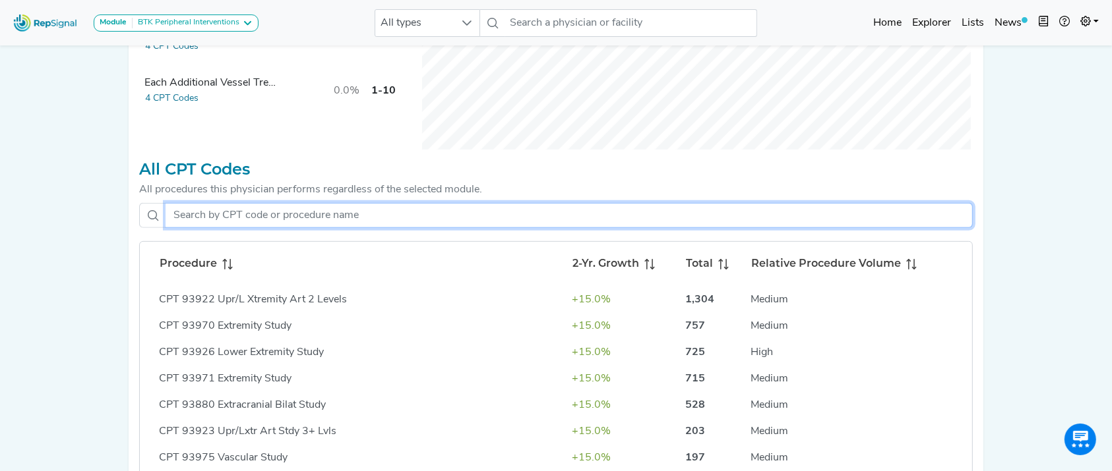
click at [390, 228] on input "text" at bounding box center [568, 215] width 807 height 25
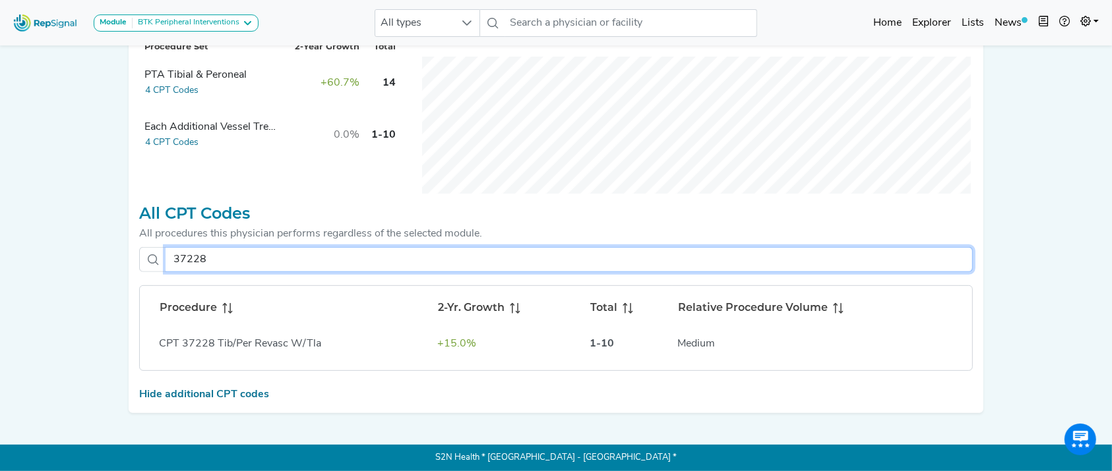
scroll to position [451, 0]
type input "3722"
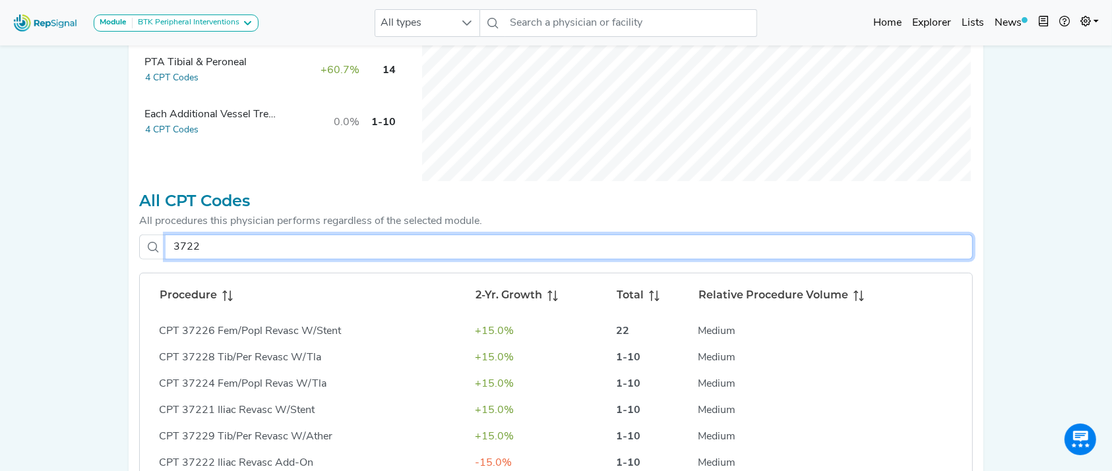
scroll to position [483, 0]
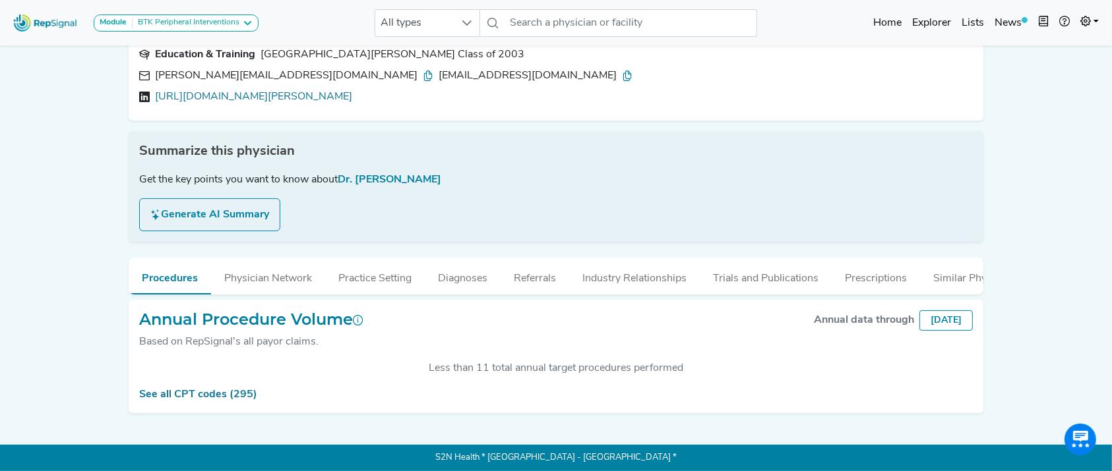
scroll to position [129, 0]
click at [243, 259] on button "Physician Network" at bounding box center [268, 276] width 114 height 36
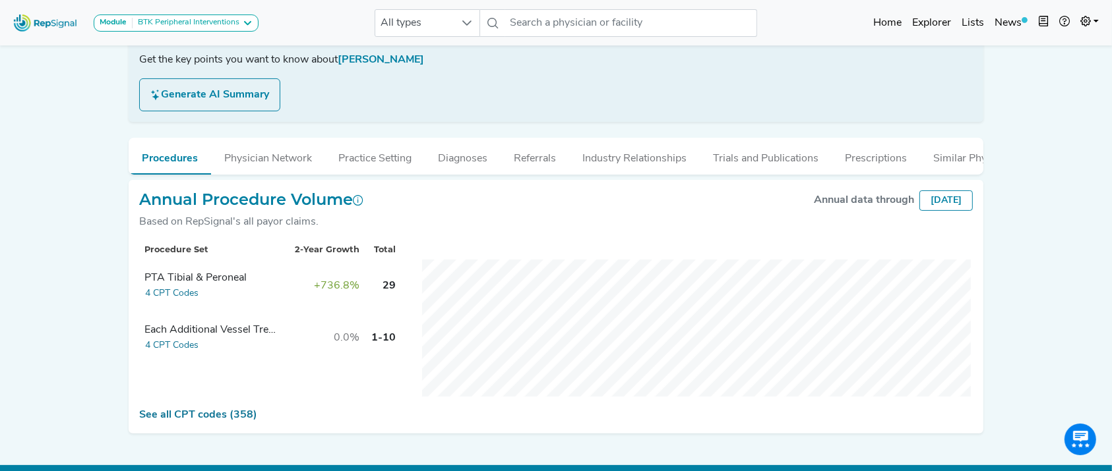
scroll to position [269, 0]
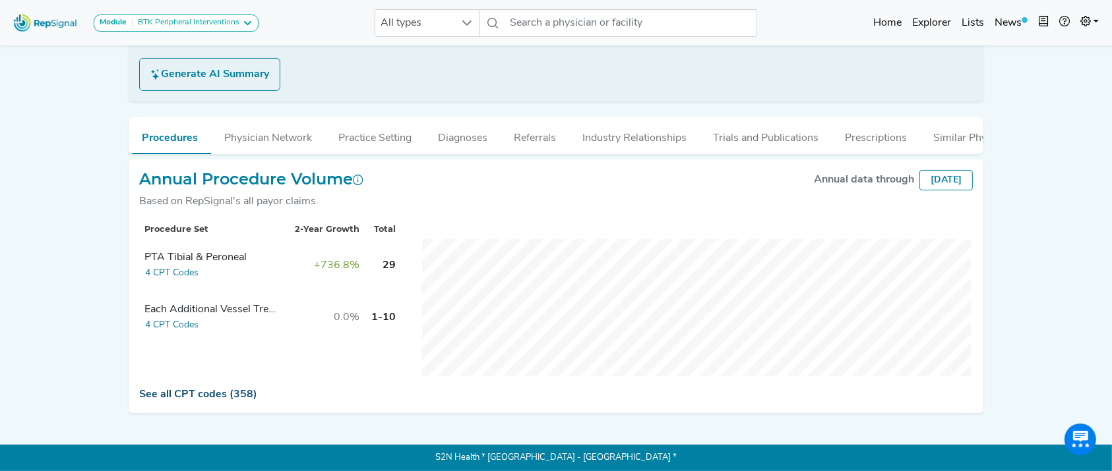
click at [192, 392] on link "See all CPT codes (358)" at bounding box center [198, 395] width 118 height 11
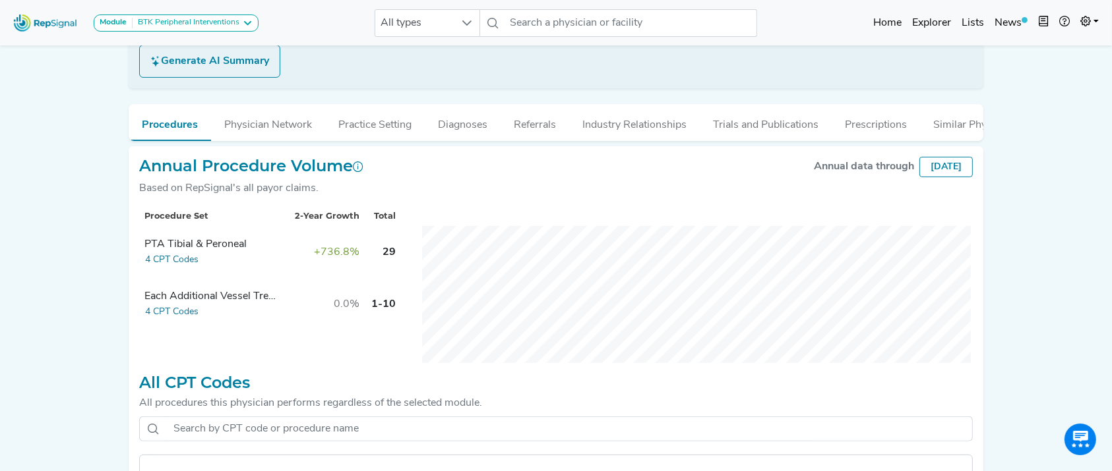
scroll to position [471, 0]
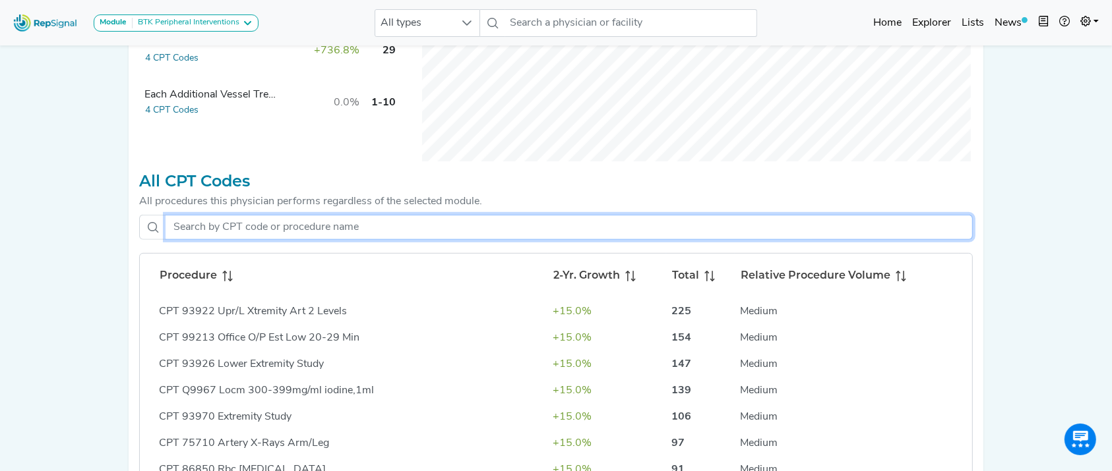
click at [382, 240] on input "text" at bounding box center [568, 227] width 807 height 25
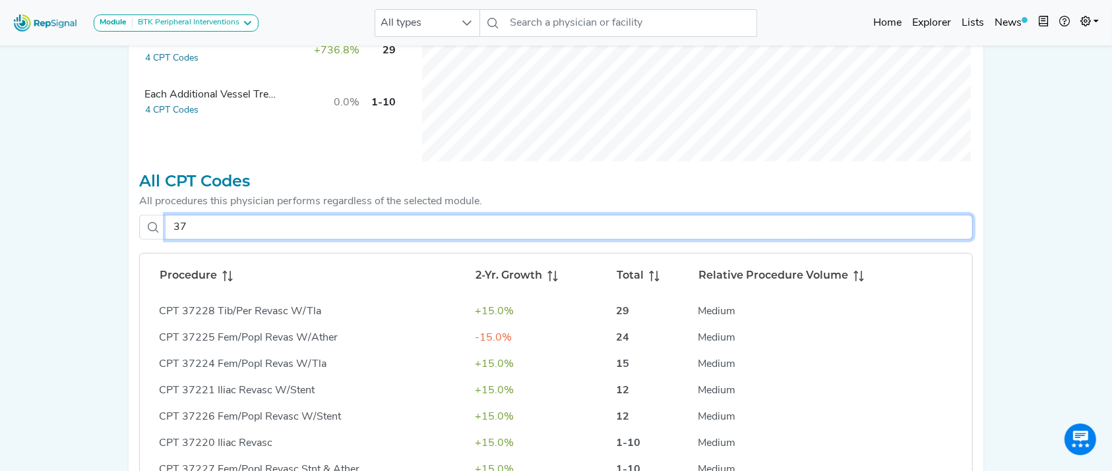
type input "3"
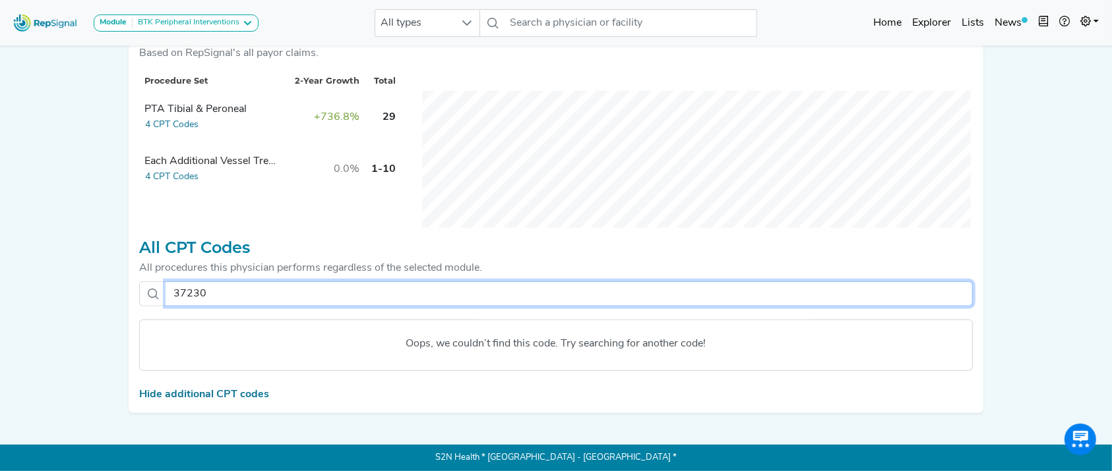
type input "3723"
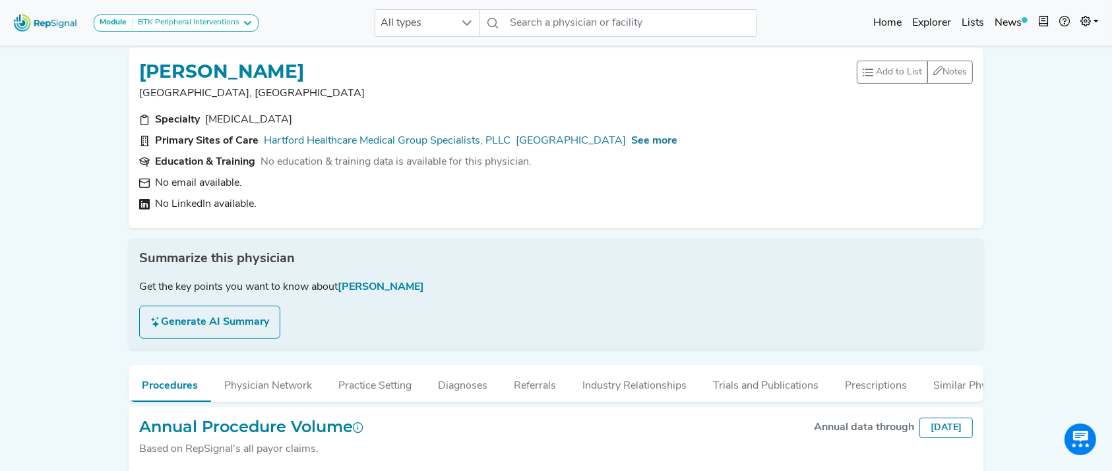
scroll to position [0, 0]
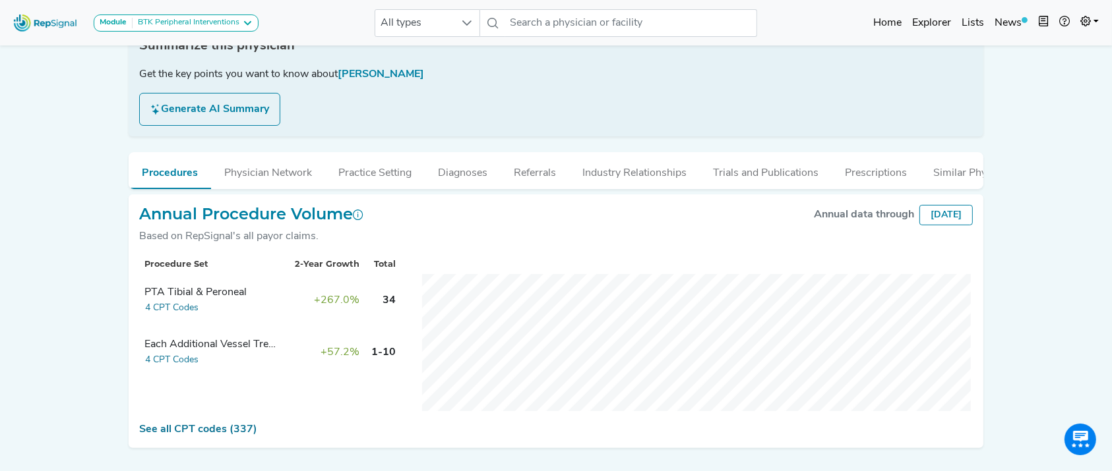
scroll to position [269, 0]
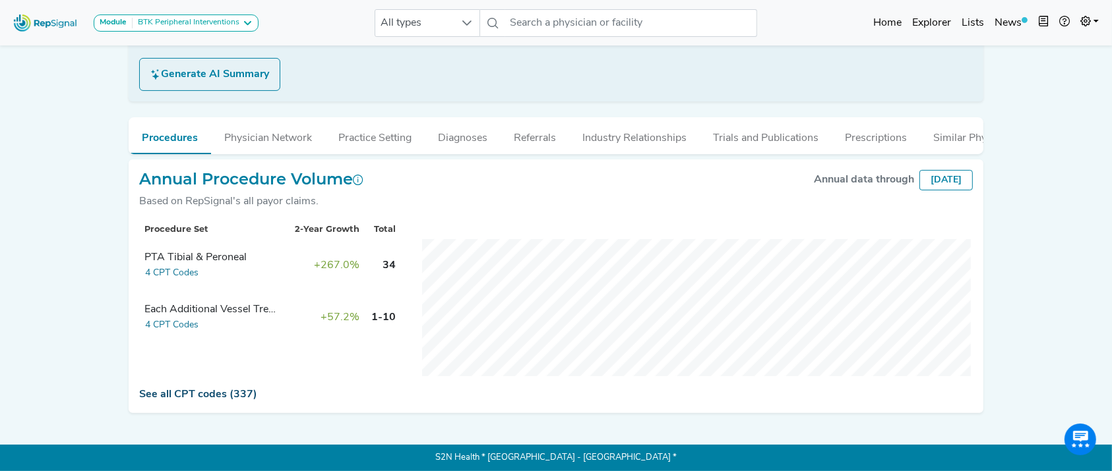
click at [178, 398] on link "See all CPT codes (337)" at bounding box center [198, 395] width 118 height 11
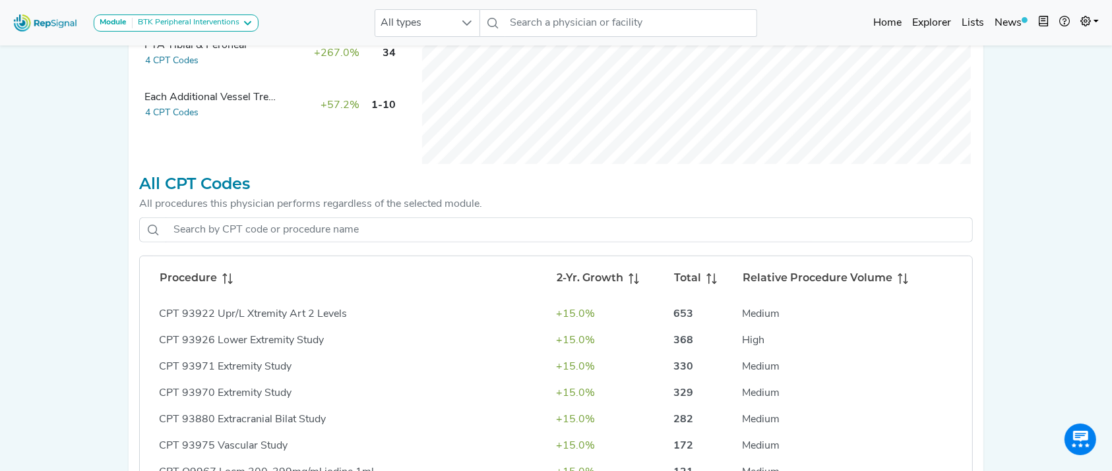
scroll to position [469, 0]
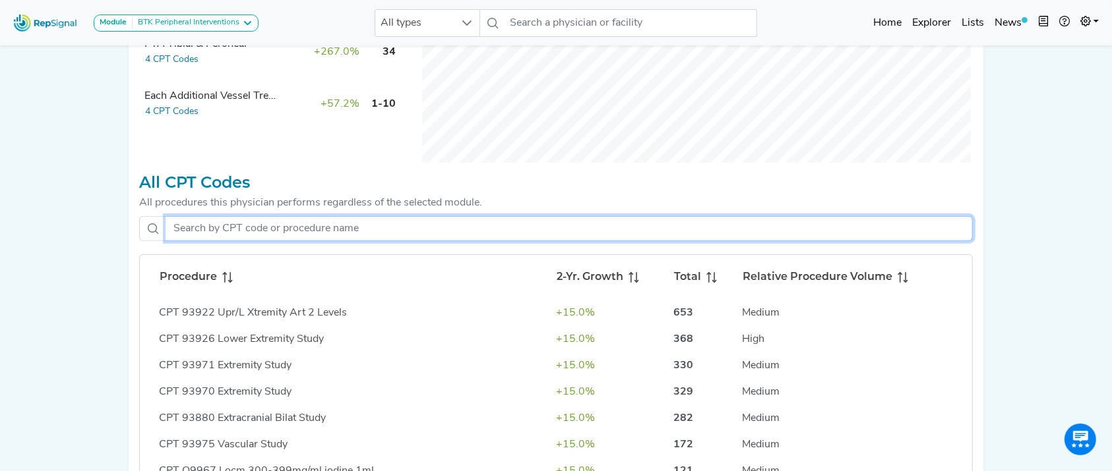
click at [391, 241] on input "text" at bounding box center [568, 228] width 807 height 25
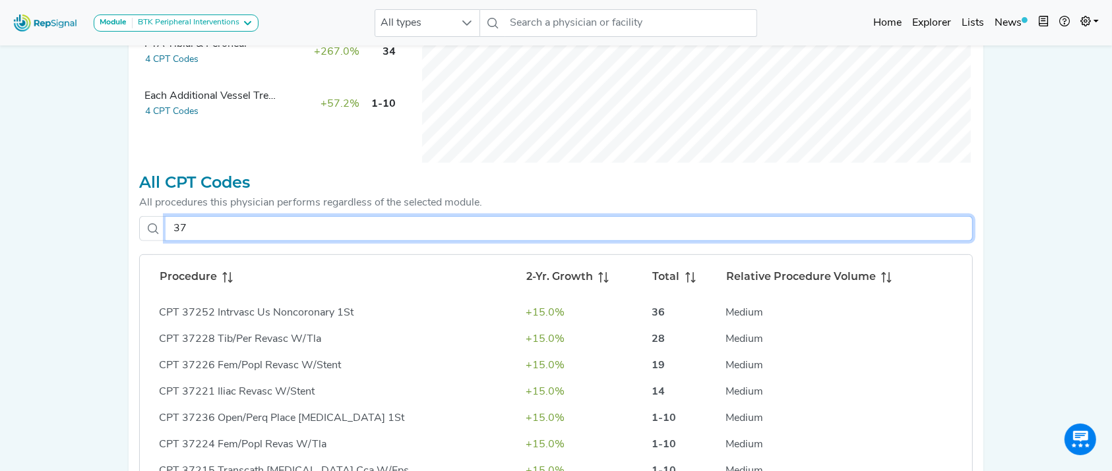
type input "3"
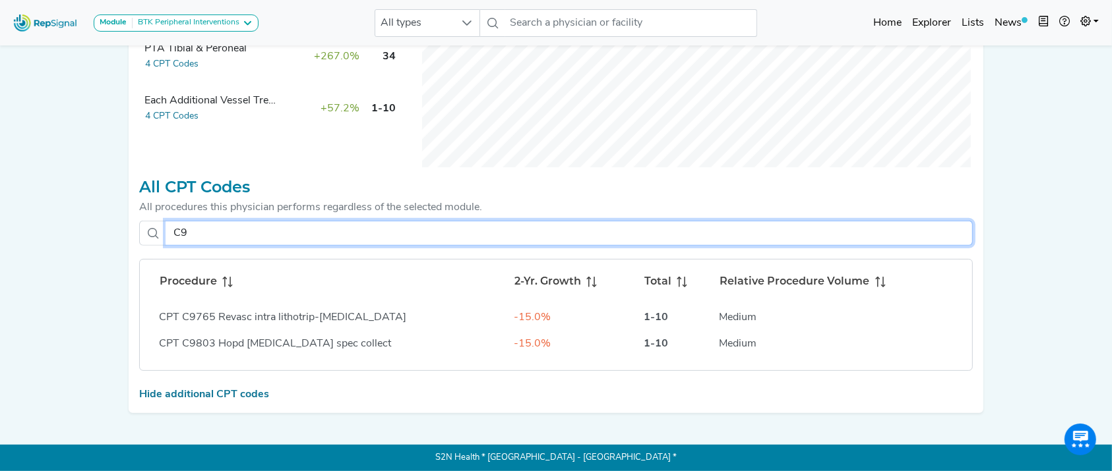
scroll to position [477, 0]
type input "C"
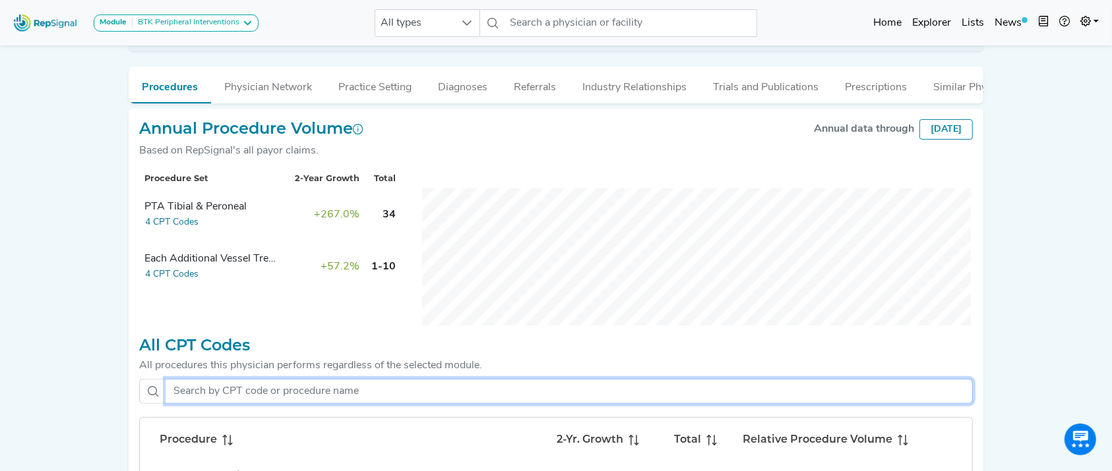
scroll to position [457, 0]
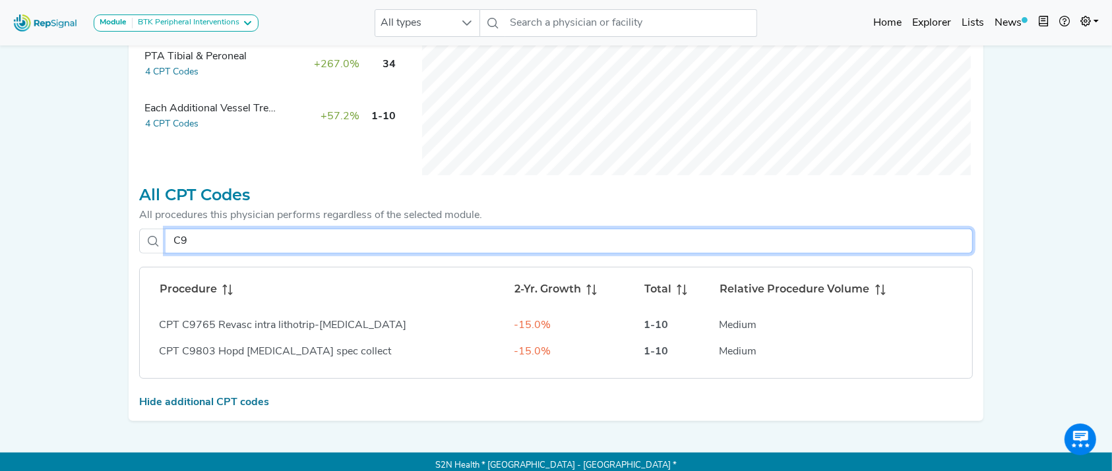
type input "C97"
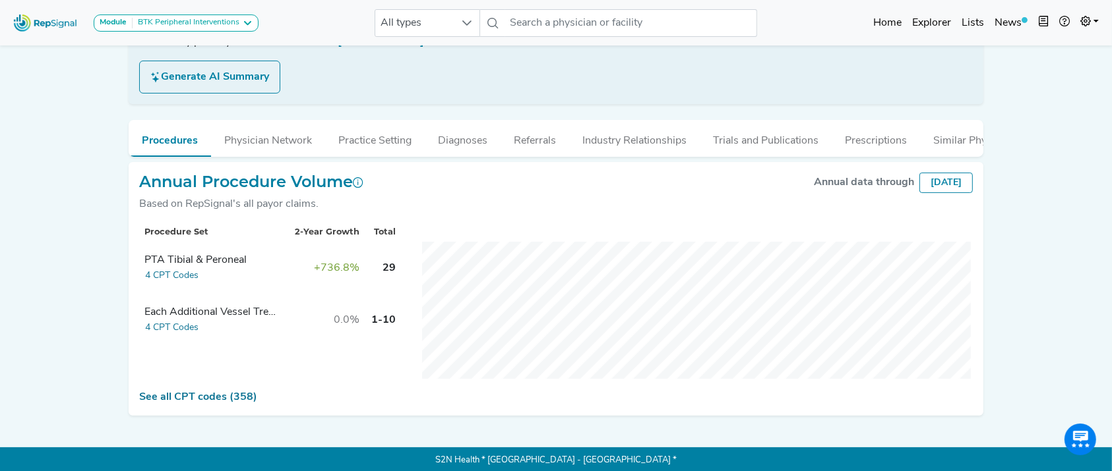
scroll to position [269, 0]
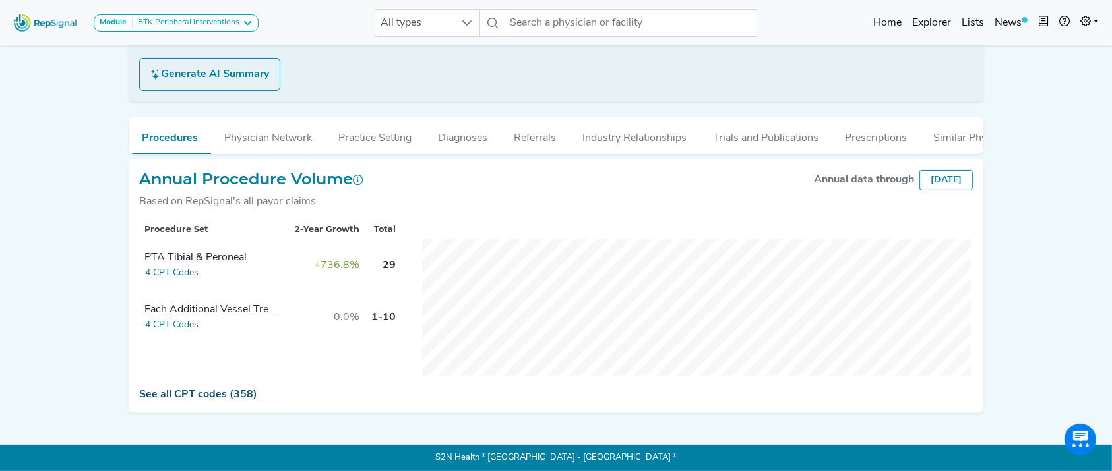
click at [227, 395] on link "See all CPT codes (358)" at bounding box center [198, 395] width 118 height 11
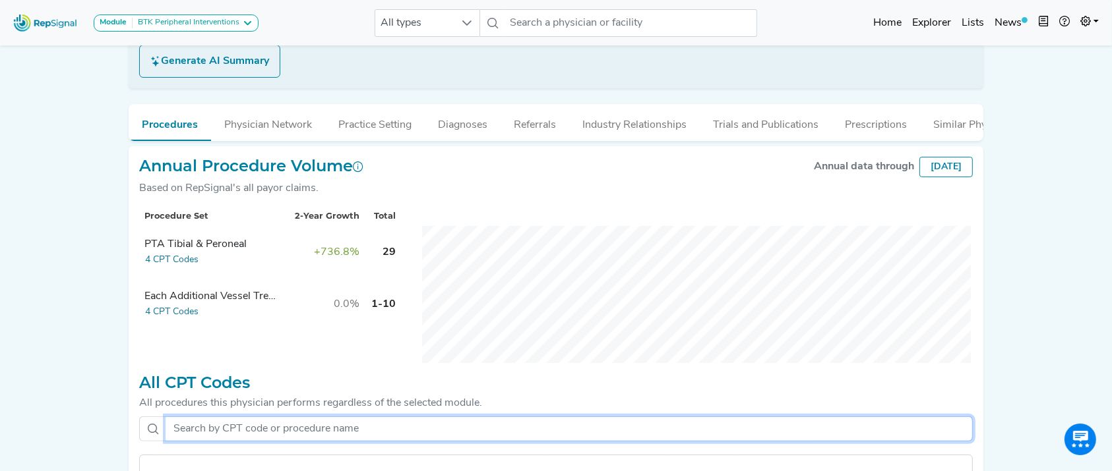
click at [254, 434] on input "text" at bounding box center [568, 429] width 807 height 25
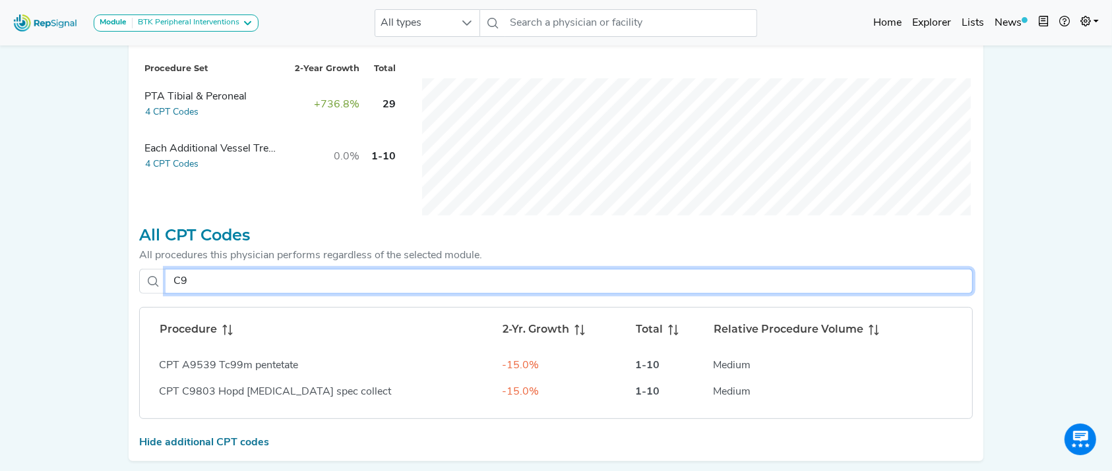
scroll to position [477, 0]
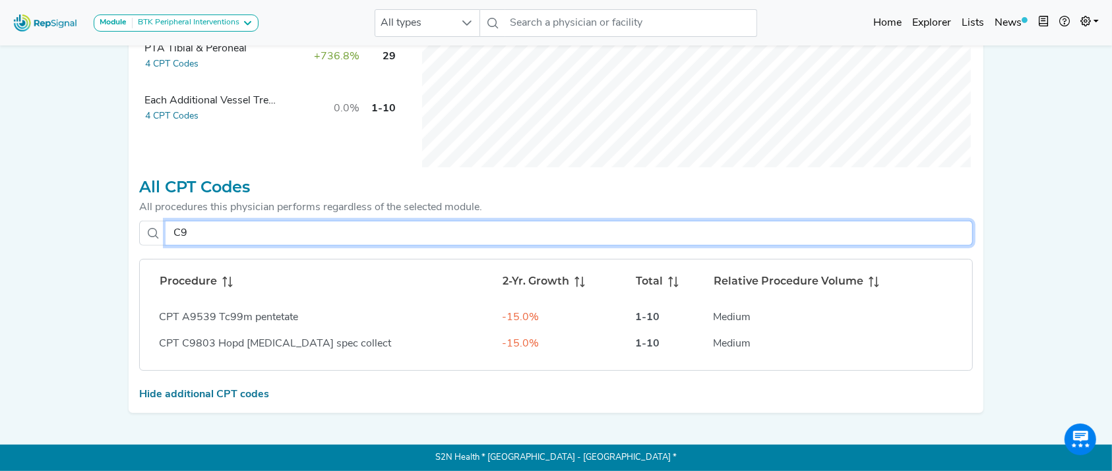
type input "C97"
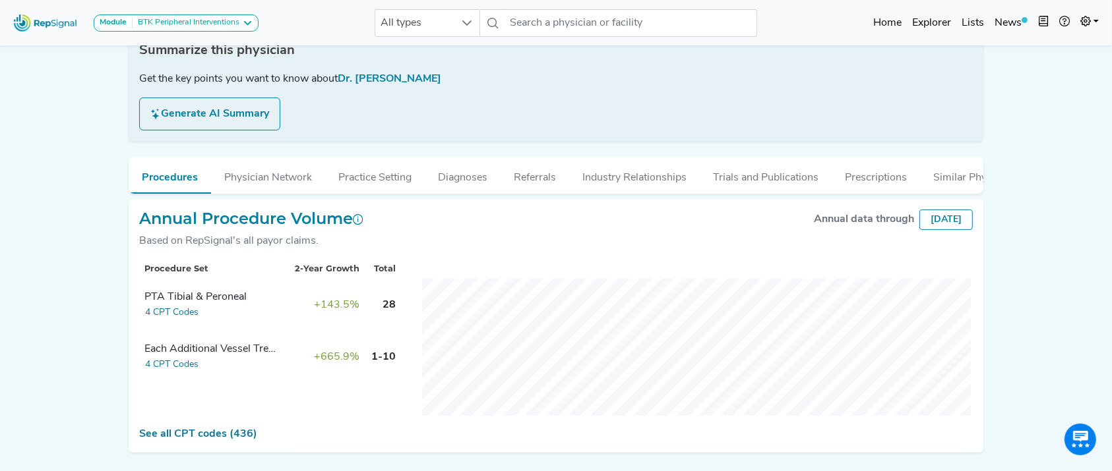
scroll to position [269, 0]
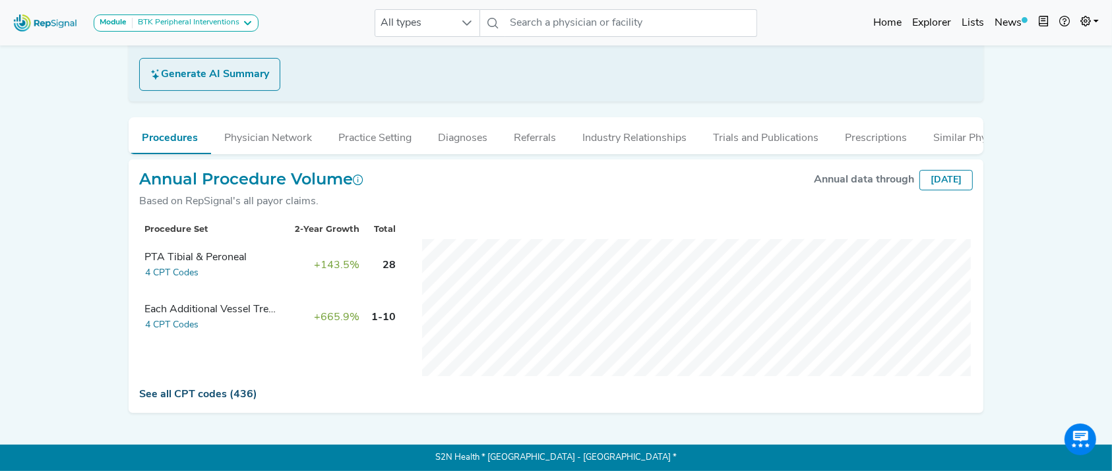
click at [220, 391] on link "See all CPT codes (436)" at bounding box center [198, 395] width 118 height 11
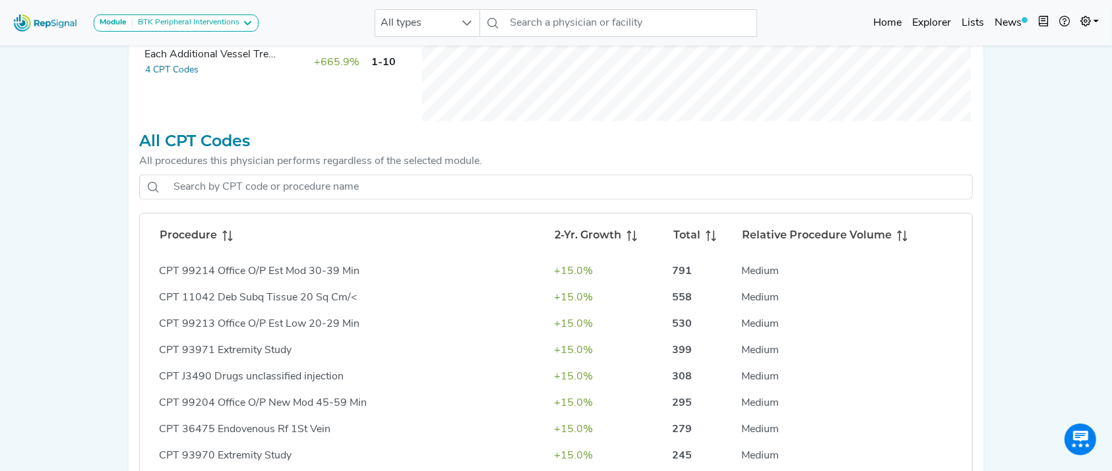
scroll to position [514, 0]
click at [452, 218] on div "Procedure 2-Yr. Growth Total Relative Procedure Volume CPT 99214 Office O/P Est…" at bounding box center [555, 323] width 833 height 302
click at [449, 211] on div "Procedure 2-Yr. Growth Total Relative Procedure Volume CPT 99214 Office O/P Est…" at bounding box center [555, 323] width 833 height 302
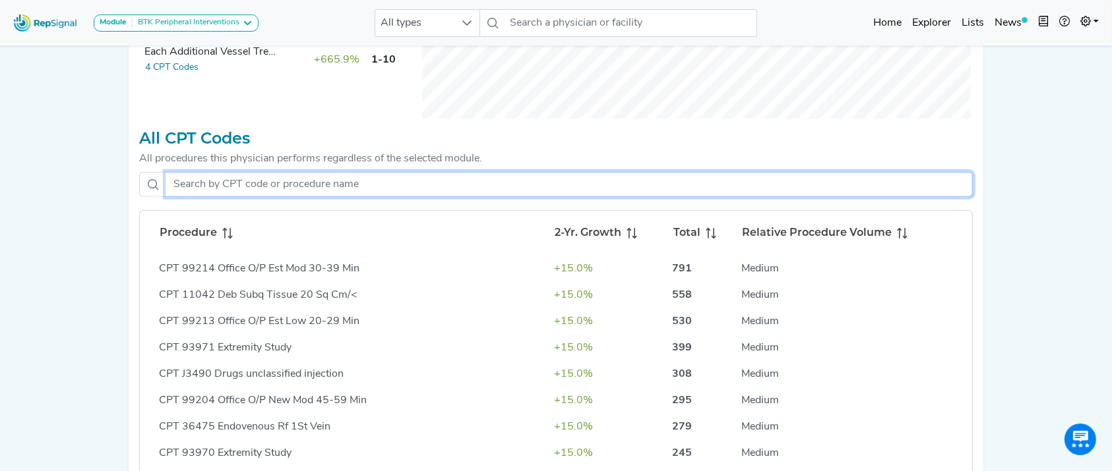
click at [434, 197] on input "text" at bounding box center [568, 184] width 807 height 25
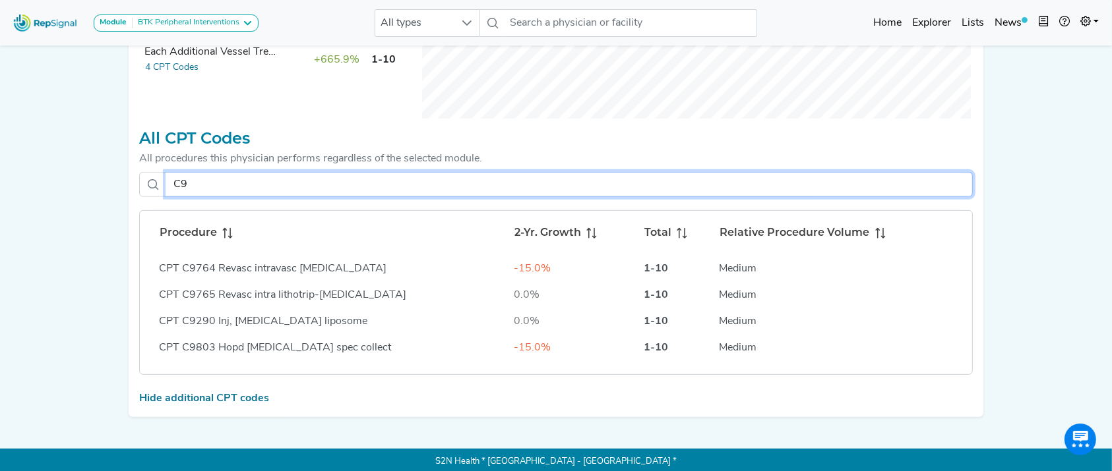
scroll to position [477, 0]
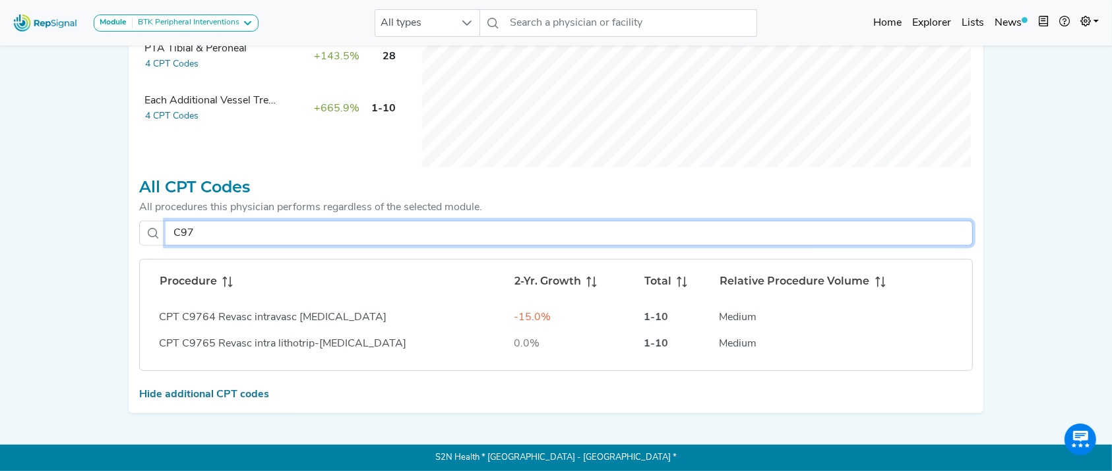
type input "C97"
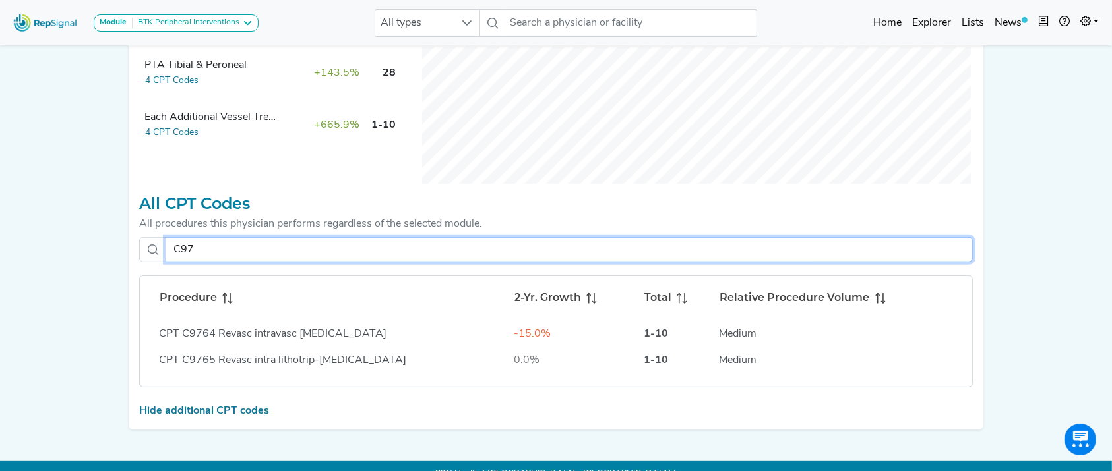
scroll to position [463, 0]
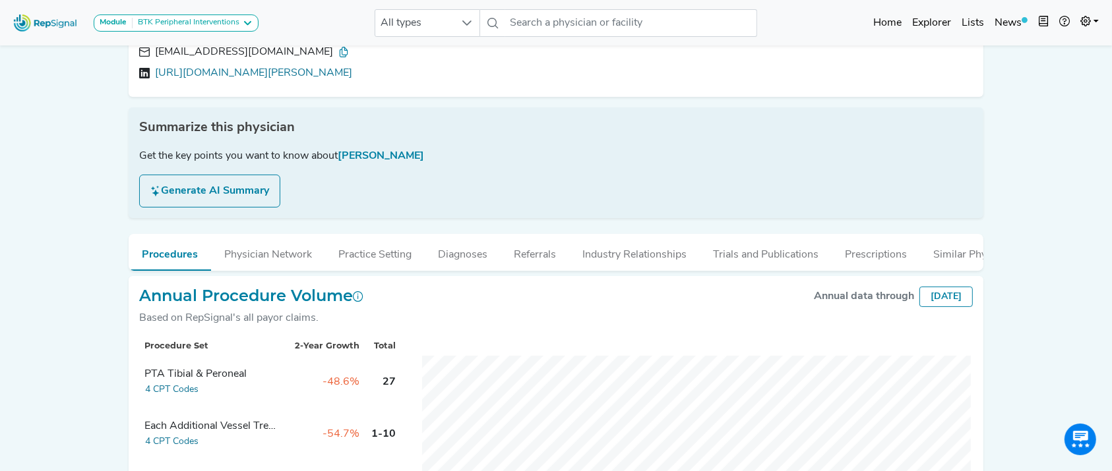
scroll to position [260, 0]
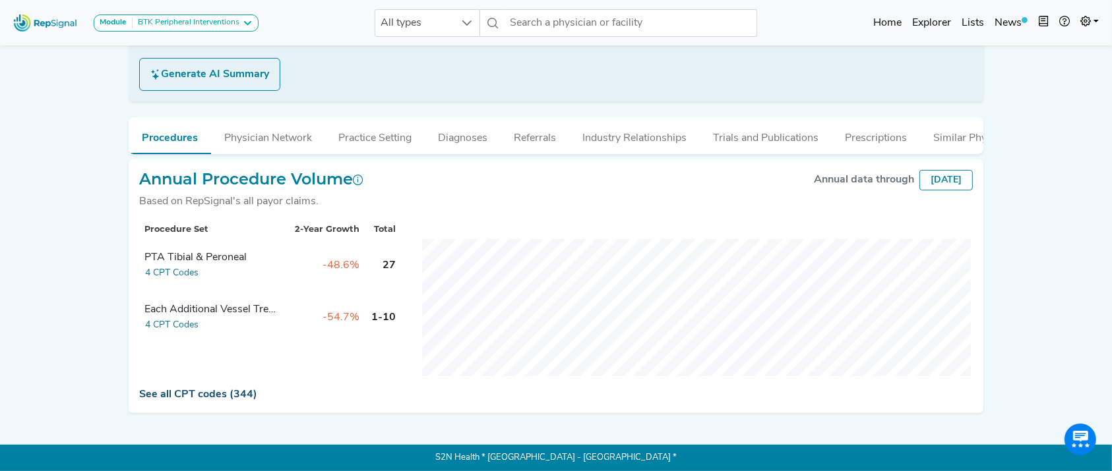
click at [190, 400] on link "See all CPT codes (344)" at bounding box center [198, 395] width 118 height 11
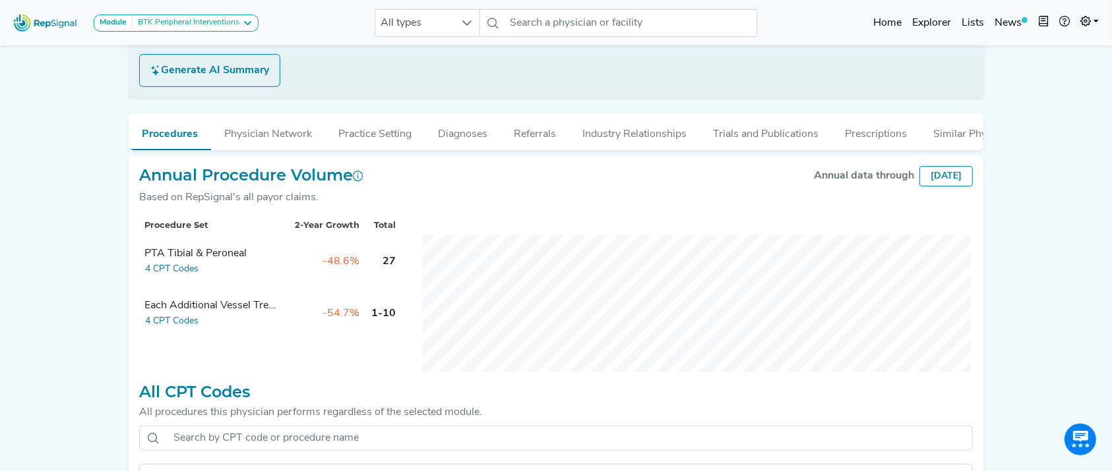
scroll to position [400, 0]
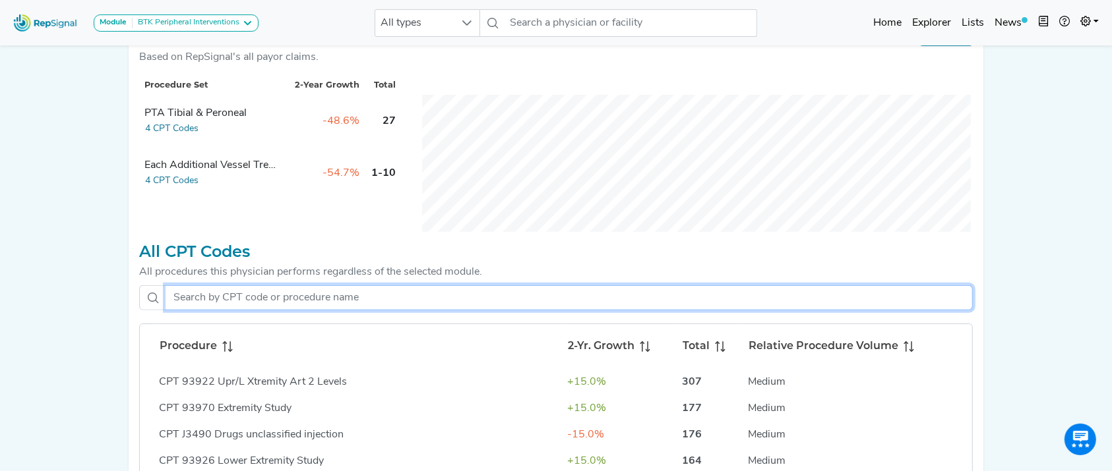
click at [448, 305] on input "text" at bounding box center [568, 297] width 807 height 25
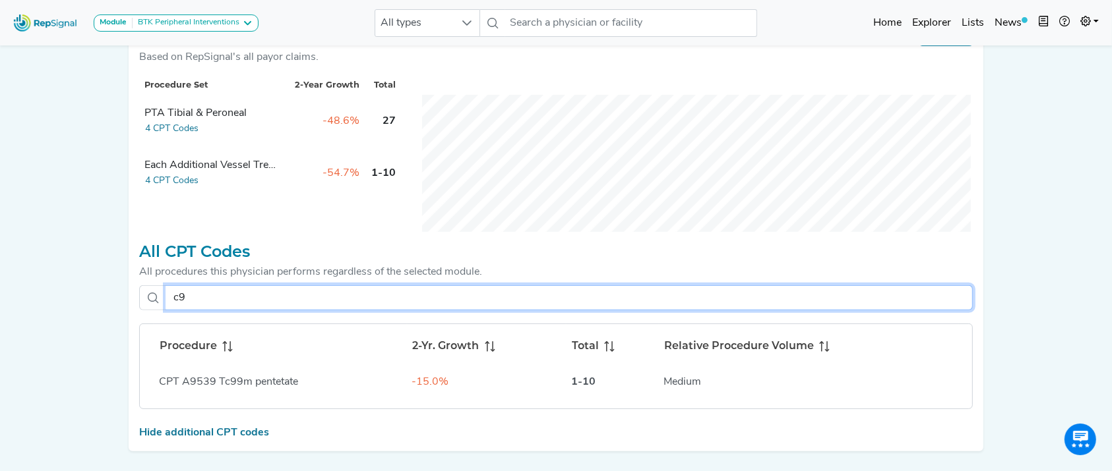
type input "c"
type input "C"
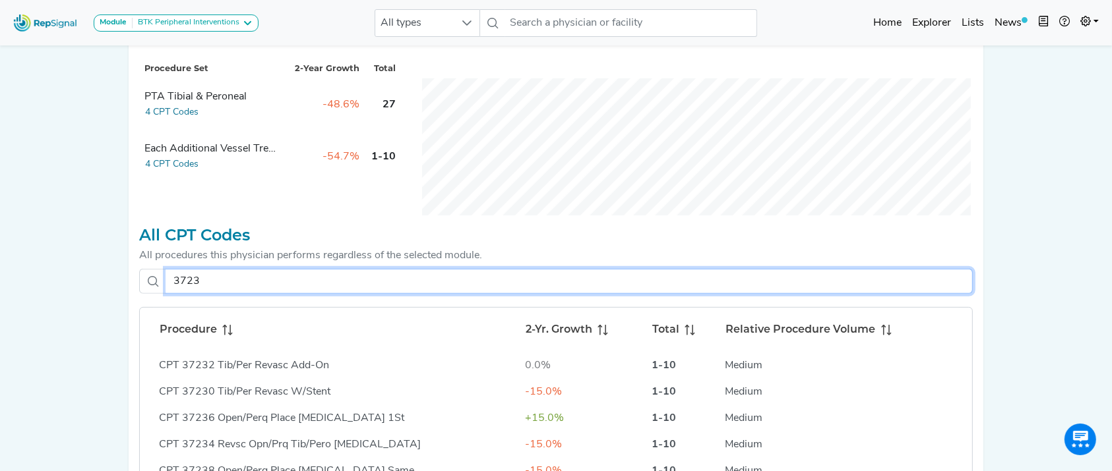
scroll to position [545, 0]
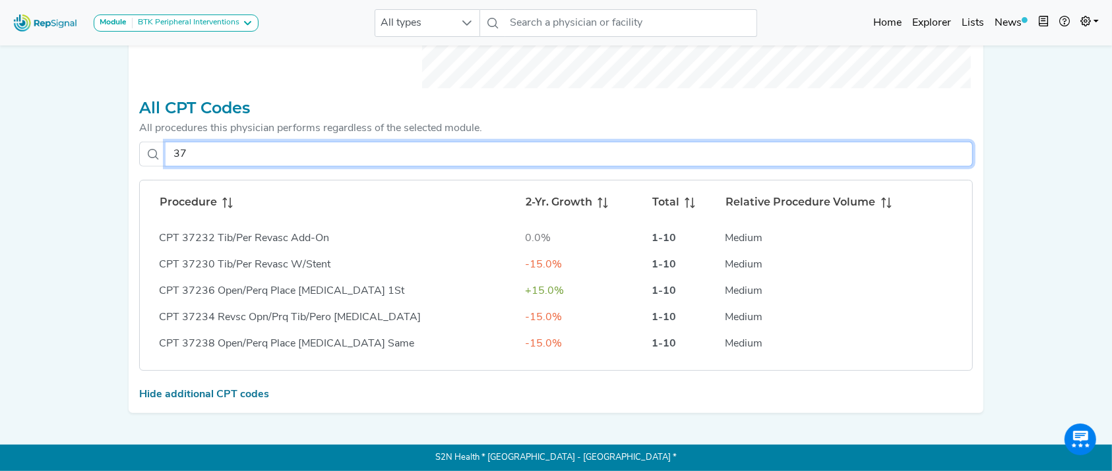
type input "3"
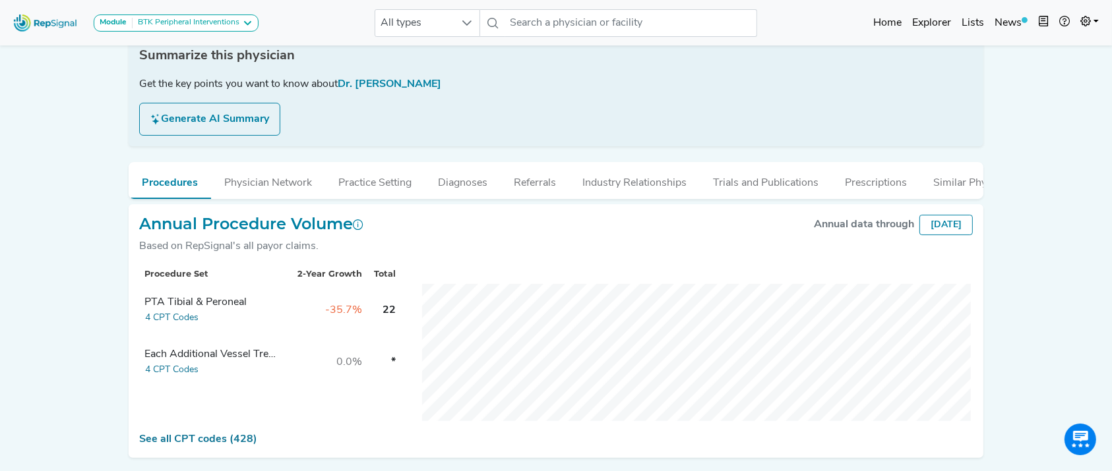
scroll to position [249, 0]
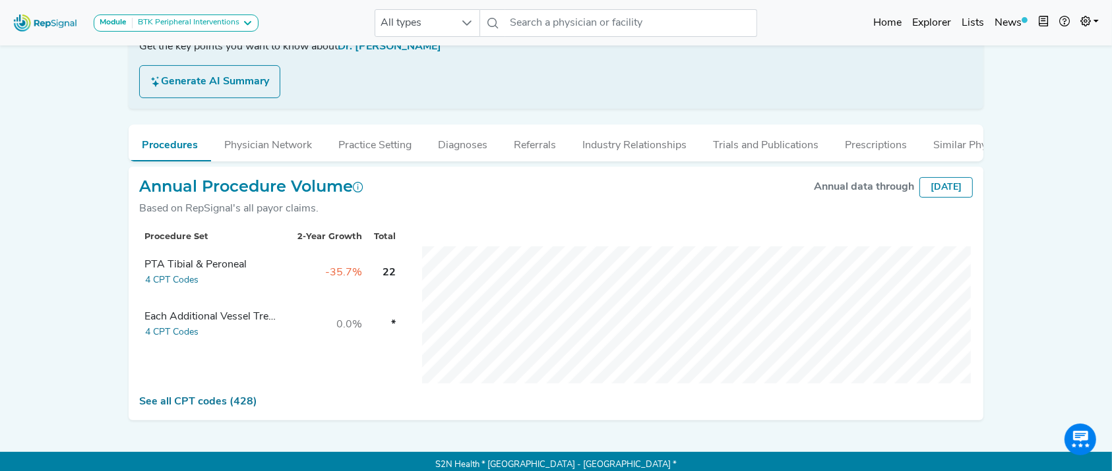
click at [229, 421] on div "Annual Procedure Volume Based on RepSignal's all payor claims. Annual data thro…" at bounding box center [556, 294] width 854 height 254
click at [225, 407] on link "See all CPT codes (428)" at bounding box center [198, 402] width 118 height 11
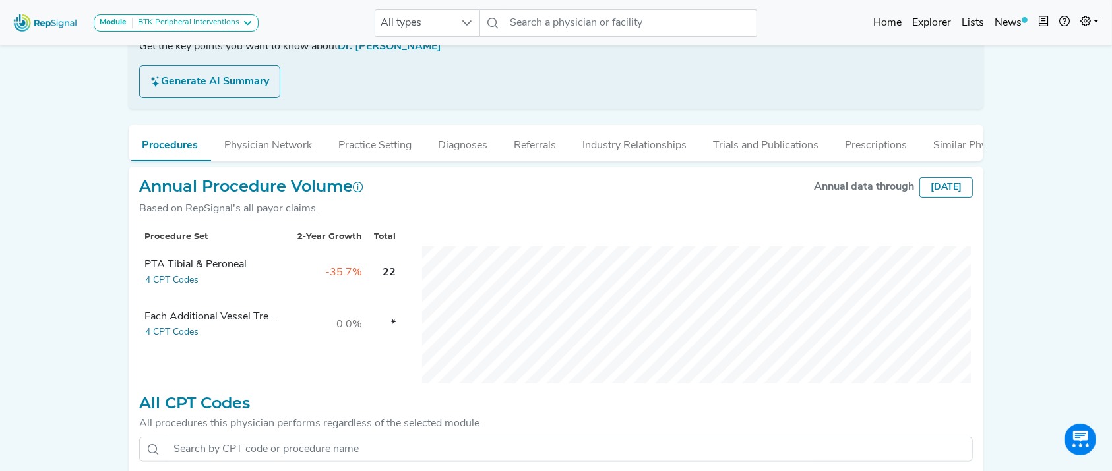
scroll to position [536, 0]
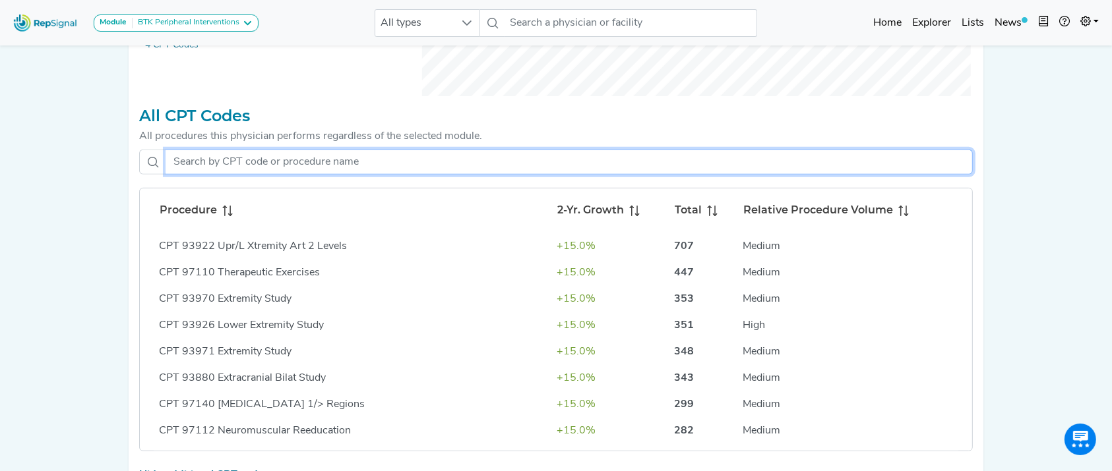
click at [361, 175] on input "text" at bounding box center [568, 162] width 807 height 25
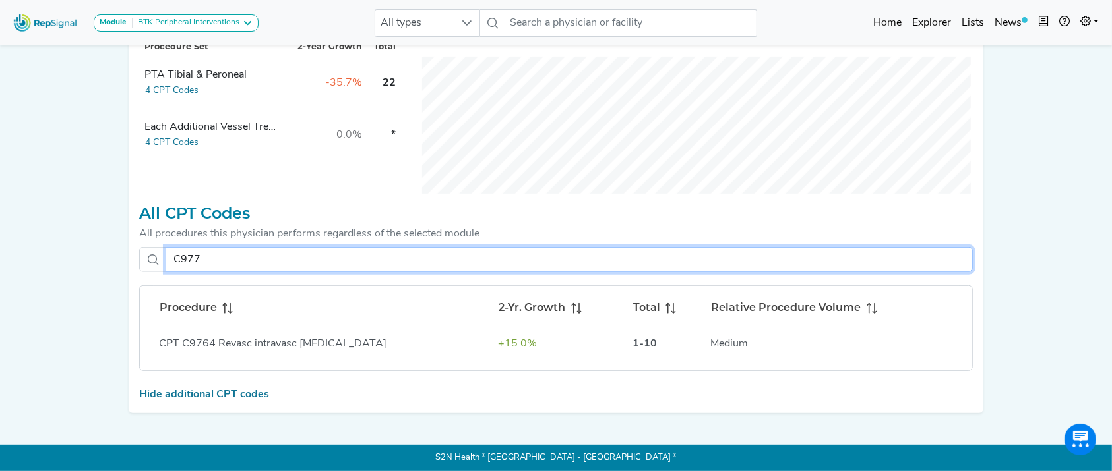
scroll to position [417, 0]
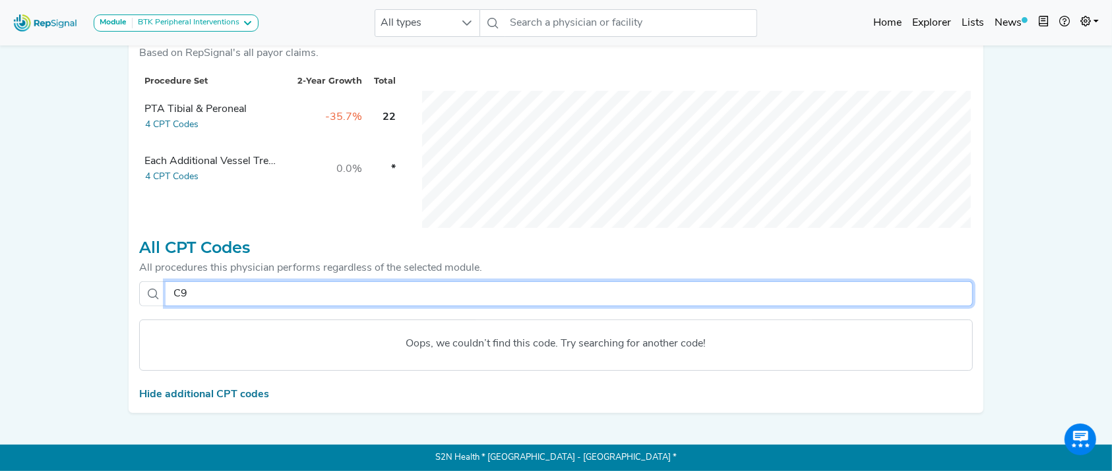
type input "C"
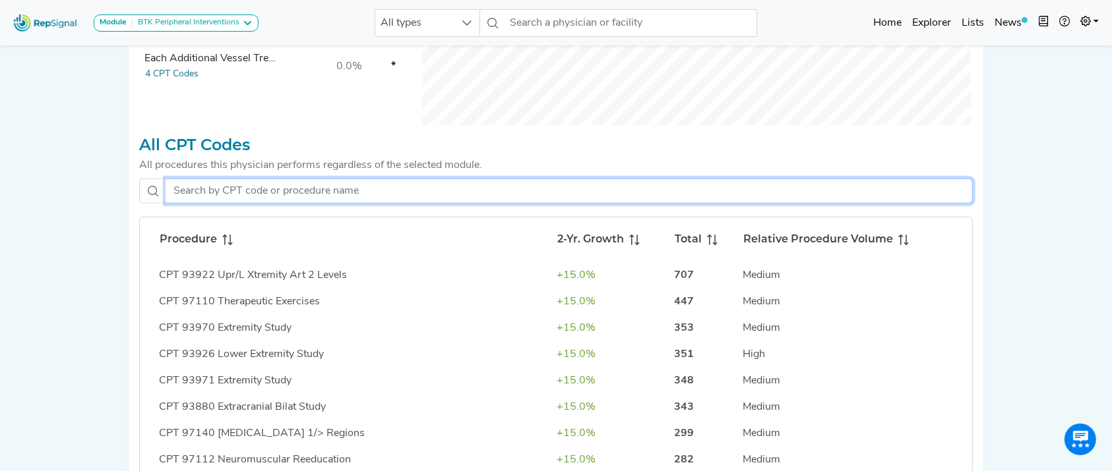
scroll to position [382, 0]
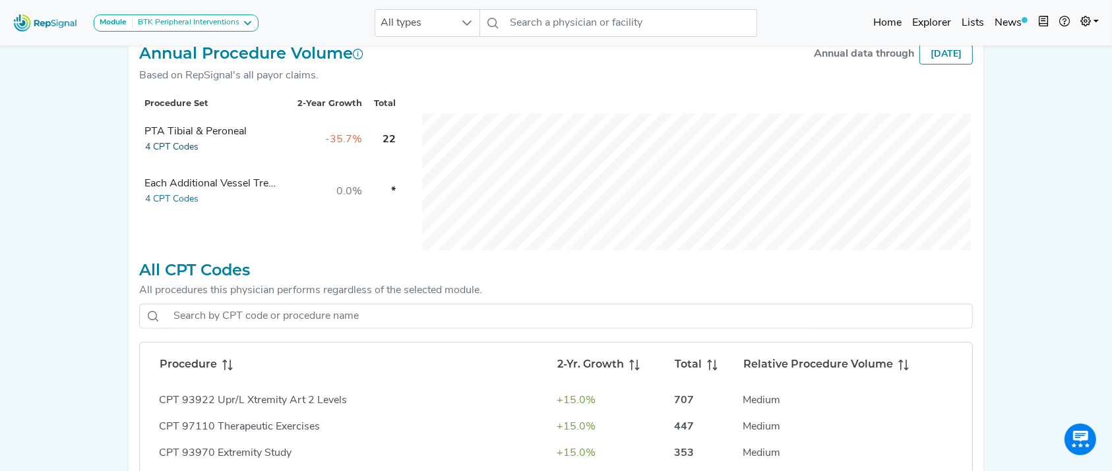
click at [183, 155] on button "4 CPT Codes" at bounding box center [171, 147] width 55 height 15
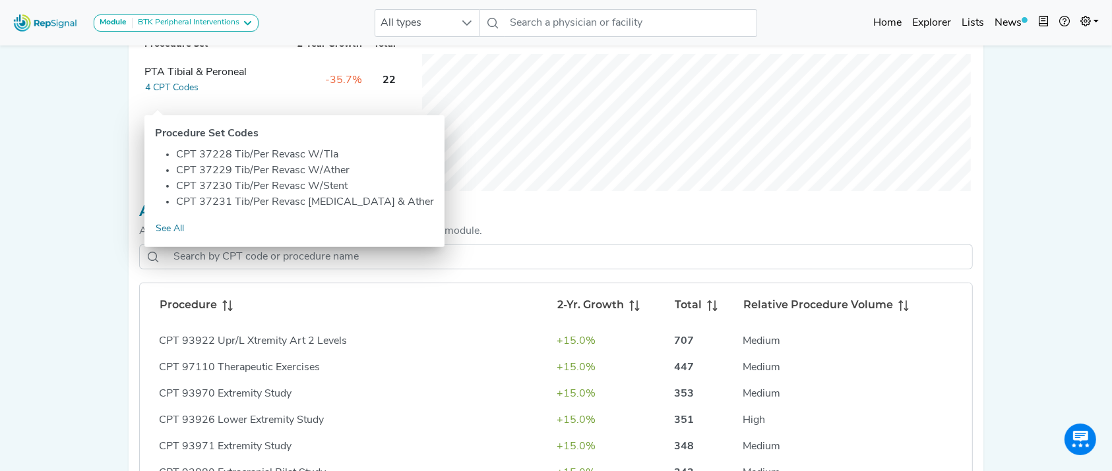
scroll to position [428, 0]
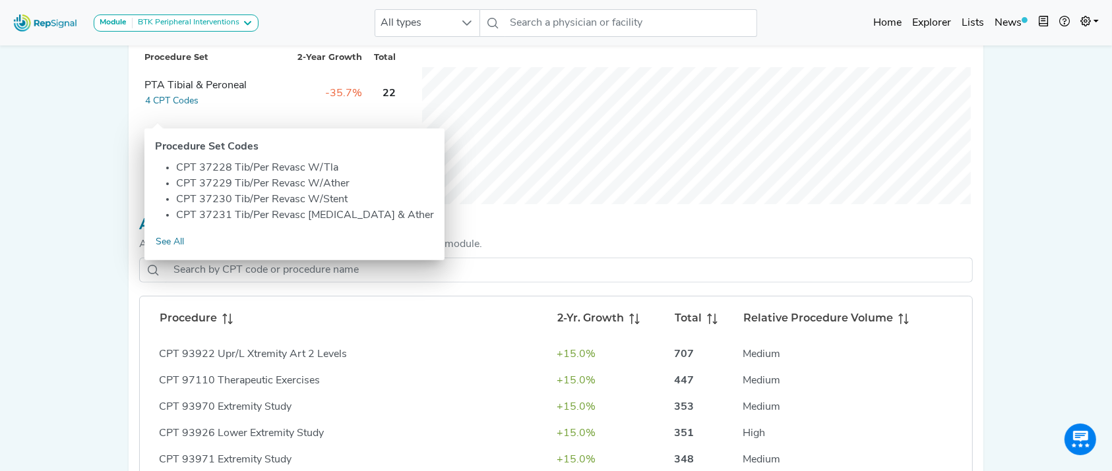
click at [1090, 175] on div "Module BTK Peripheral Interventions ATK Peripheral Interventions BTK Peripheral…" at bounding box center [556, 116] width 1112 height 1088
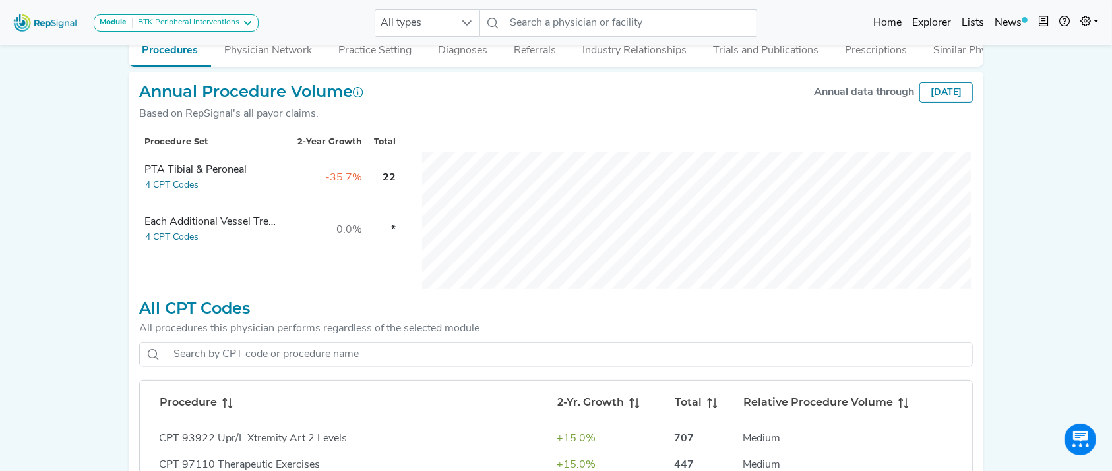
scroll to position [349, 0]
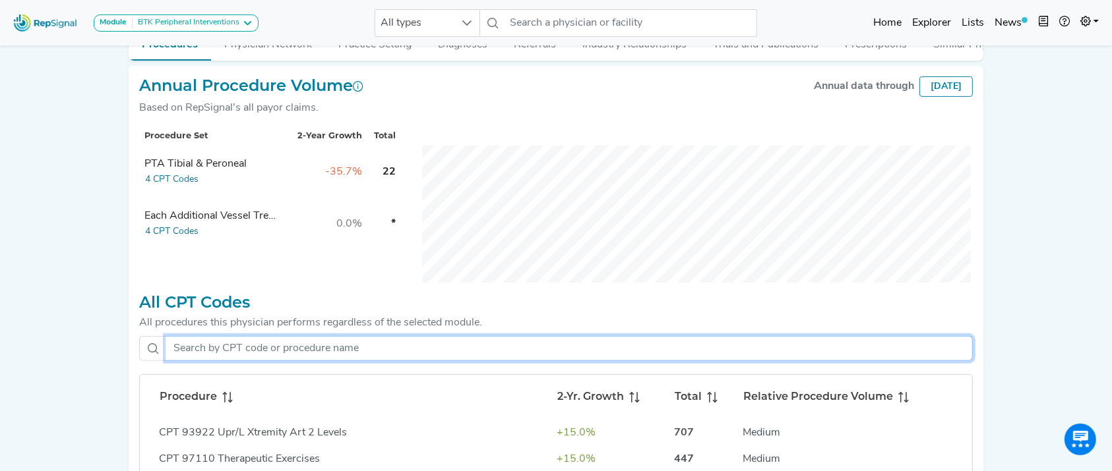
click at [338, 351] on input "text" at bounding box center [568, 348] width 807 height 25
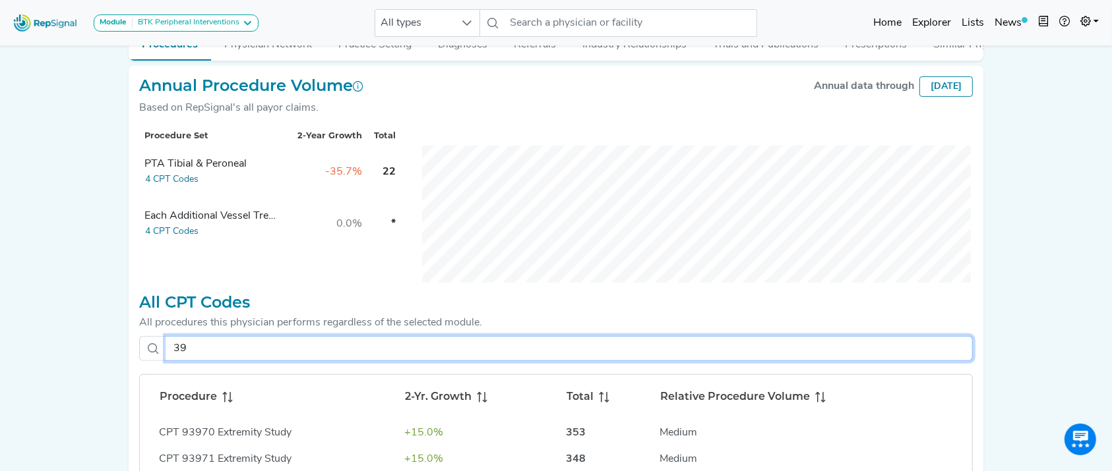
type input "3"
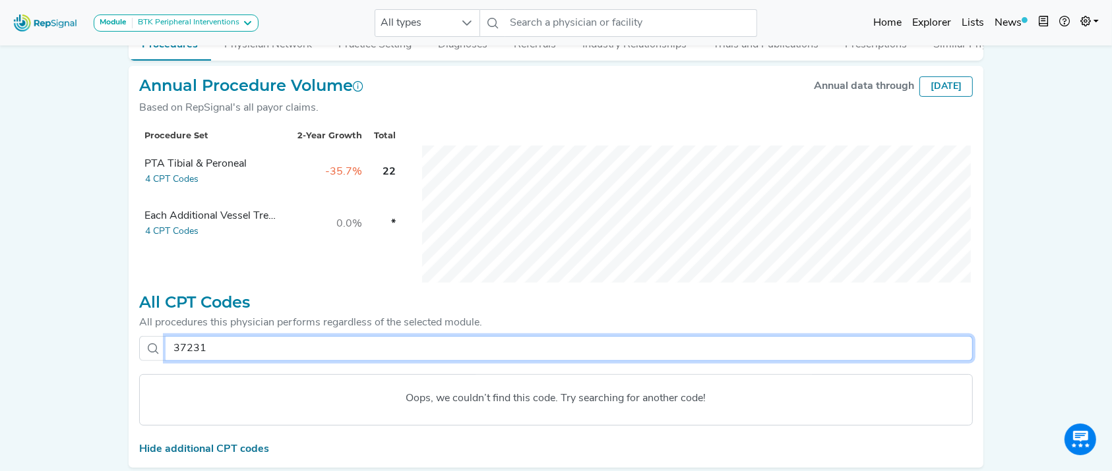
type input "3723"
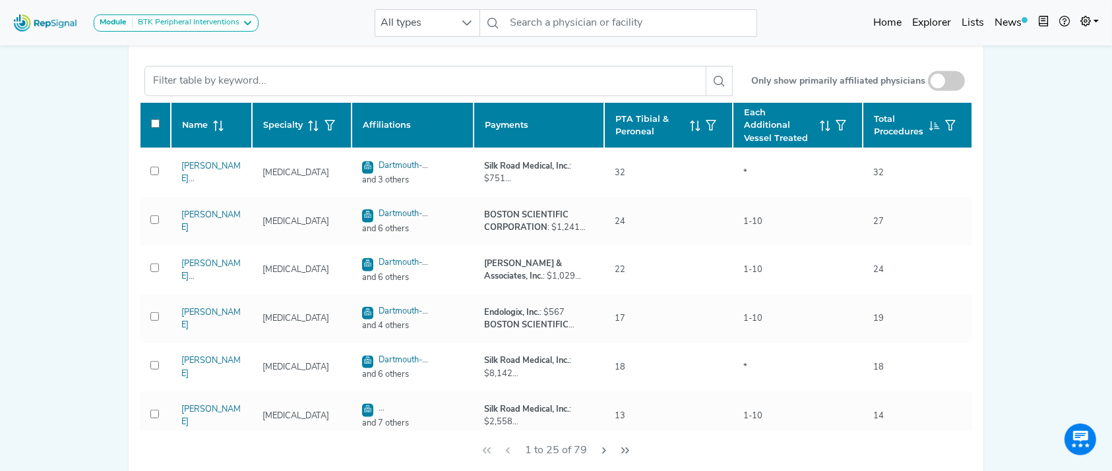
scroll to position [623, 0]
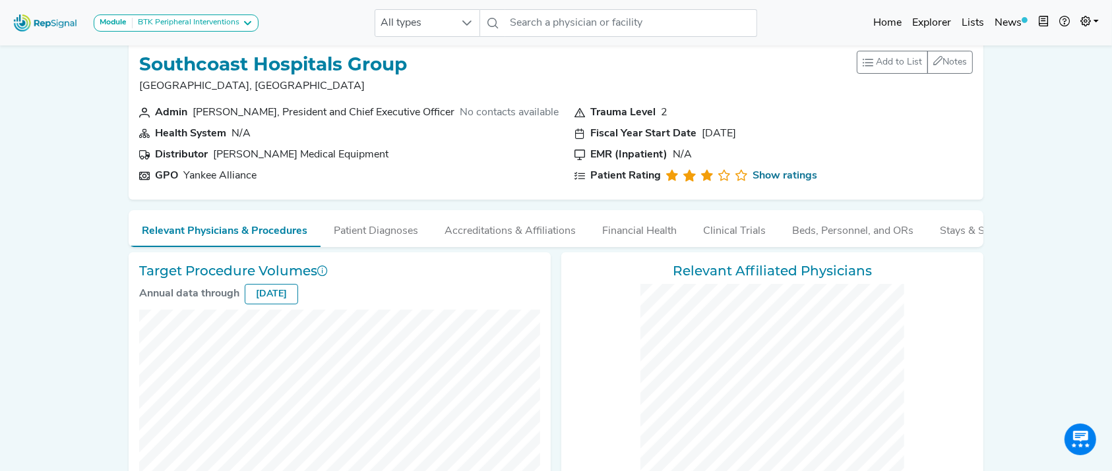
scroll to position [3, 0]
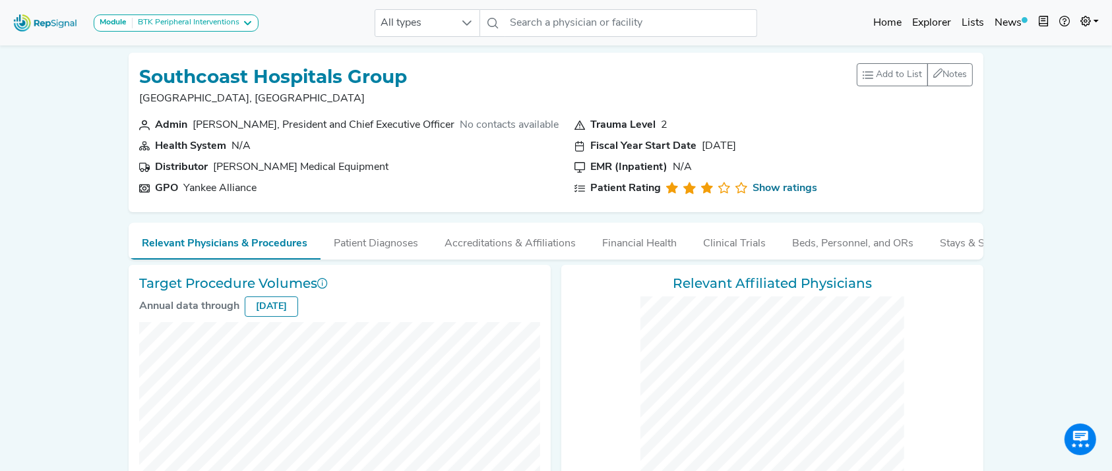
click at [603, 345] on div "Relevant Affiliated Physicians" at bounding box center [772, 431] width 422 height 332
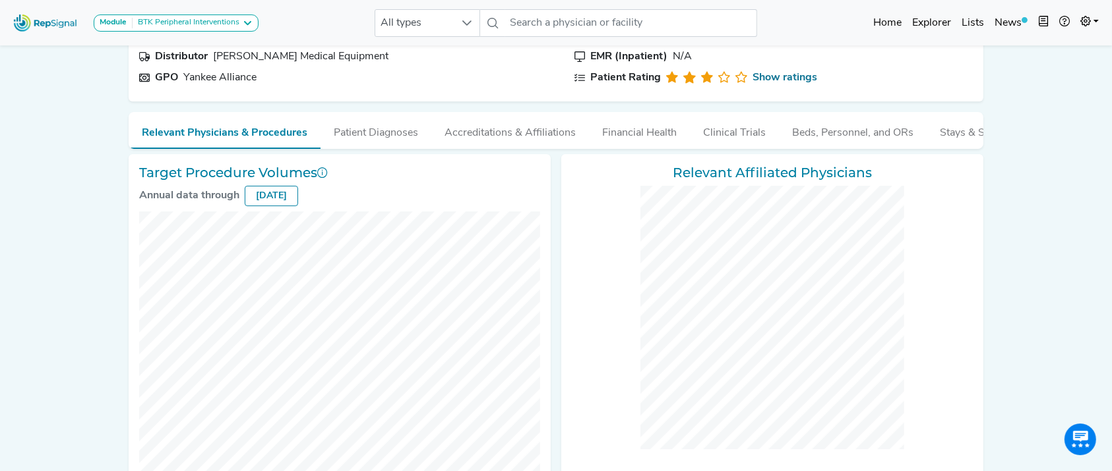
scroll to position [0, 0]
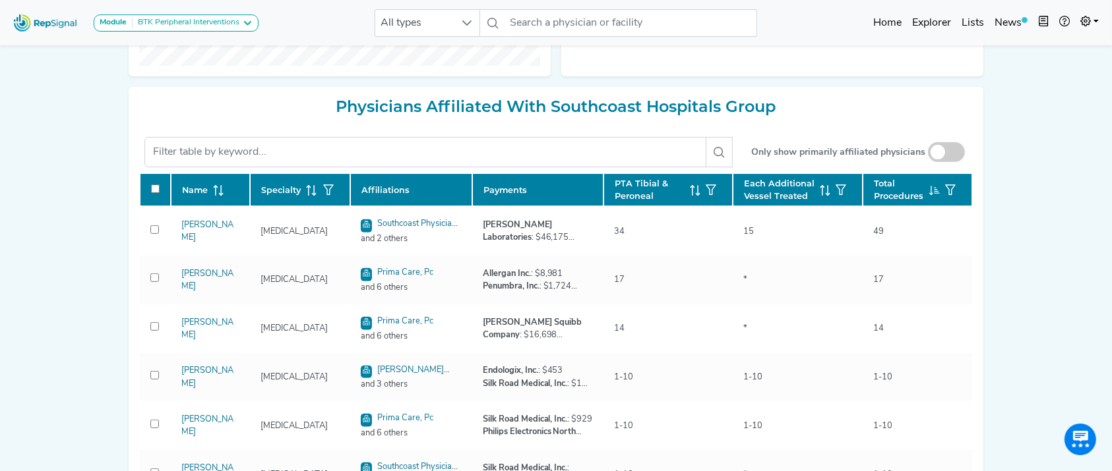
scroll to position [674, 0]
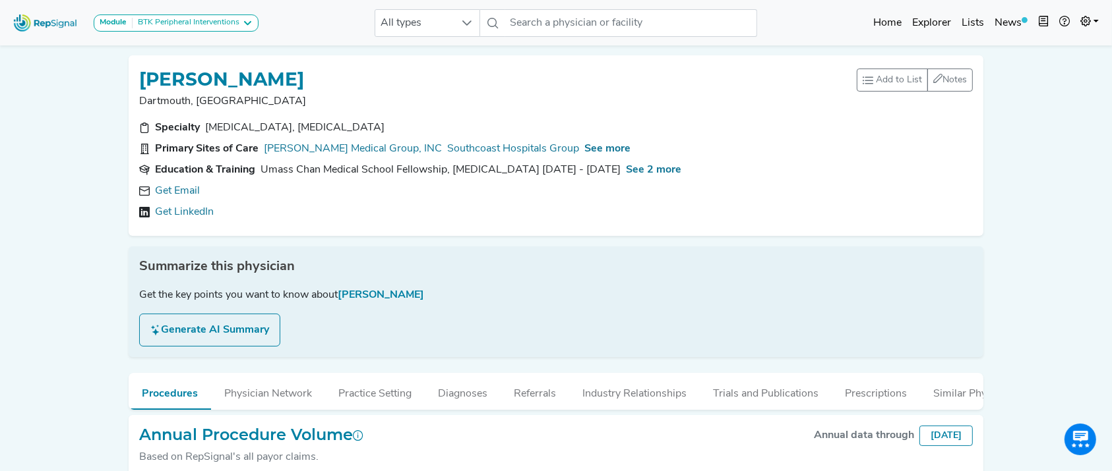
scroll to position [129, 0]
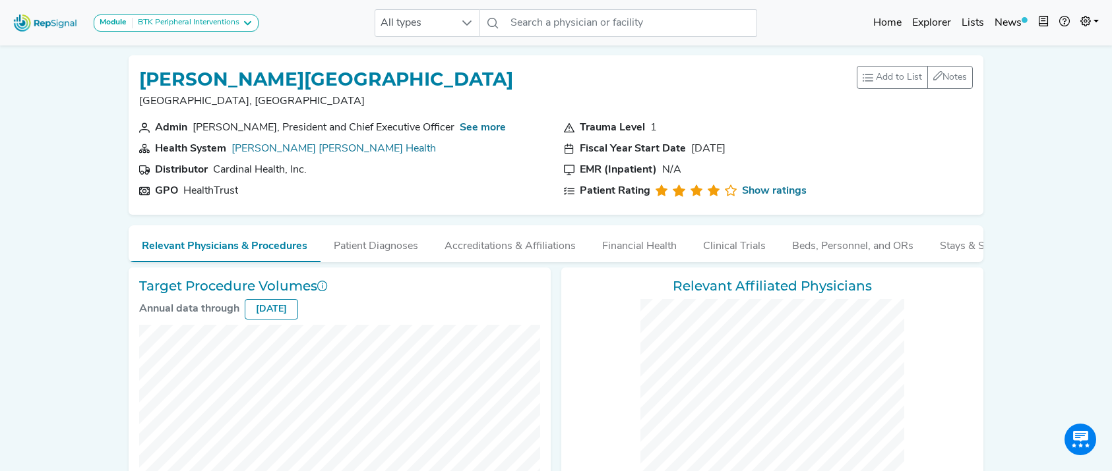
scroll to position [554, 0]
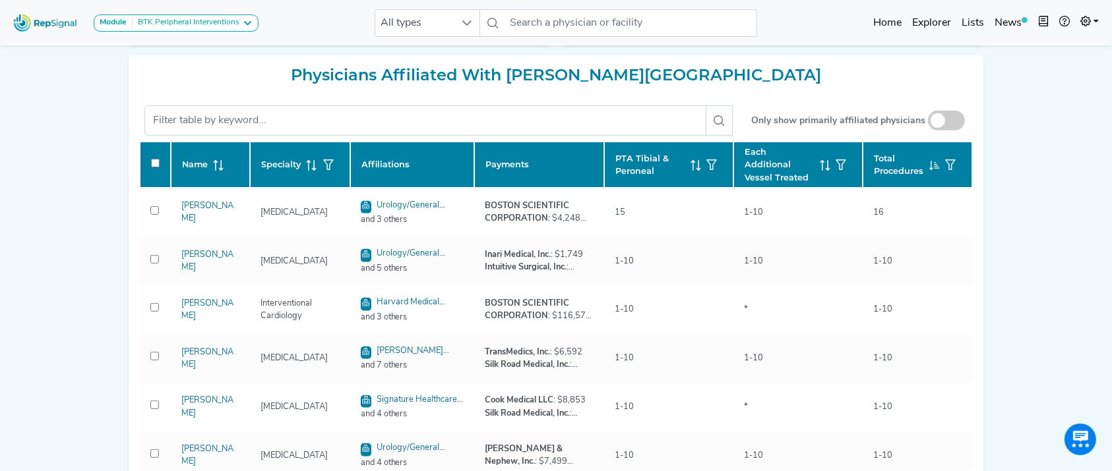
click at [1097, 287] on div "Module BTK Peripheral Interventions ATK Peripheral Interventions BTK Peripheral…" at bounding box center [556, 12] width 1112 height 1133
drag, startPoint x: 1102, startPoint y: 286, endPoint x: 1123, endPoint y: 245, distance: 45.7
click at [1111, 245] on html "Module BTK Peripheral Interventions ATK Peripheral Interventions BTK Peripheral…" at bounding box center [556, 12] width 1112 height 1133
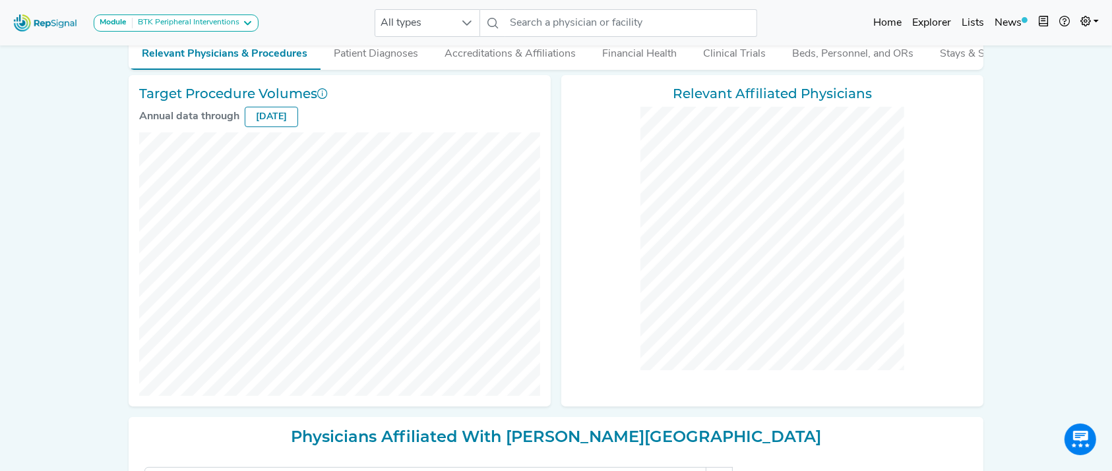
scroll to position [0, 0]
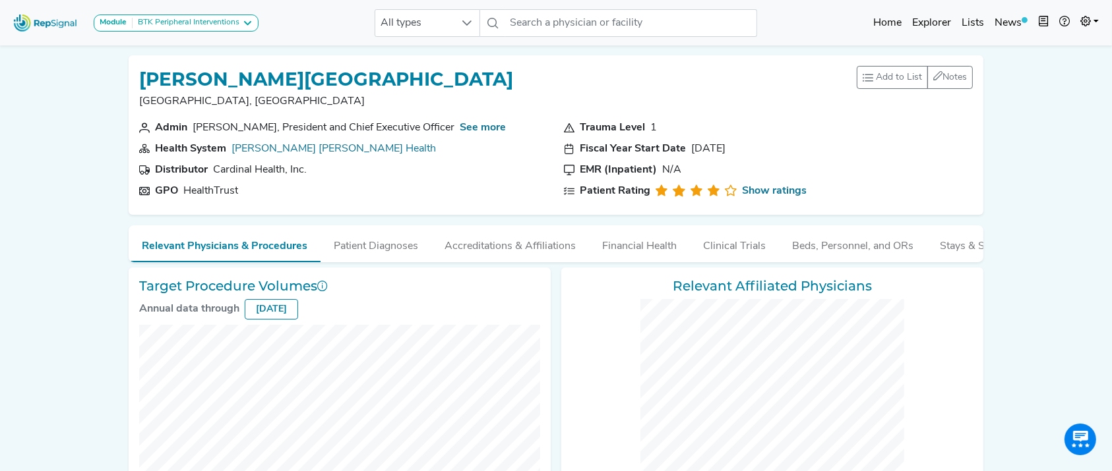
click at [750, 133] on section "Trauma Level 1" at bounding box center [768, 128] width 409 height 16
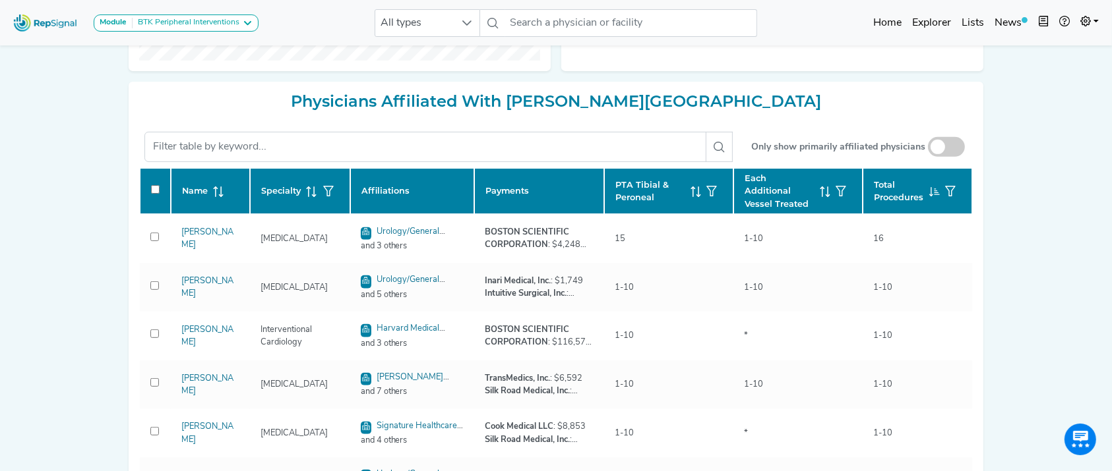
scroll to position [545, 0]
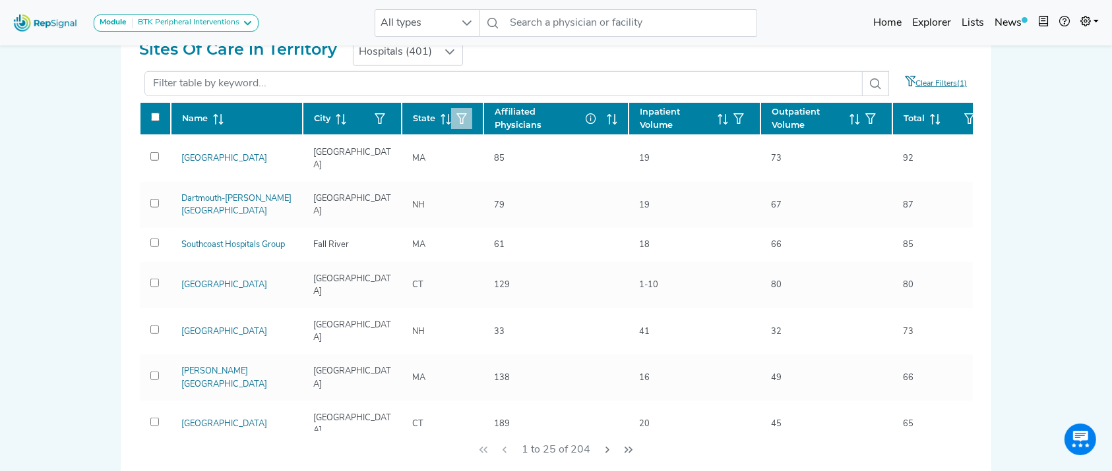
scroll to position [878, 0]
